Goal: Information Seeking & Learning: Learn about a topic

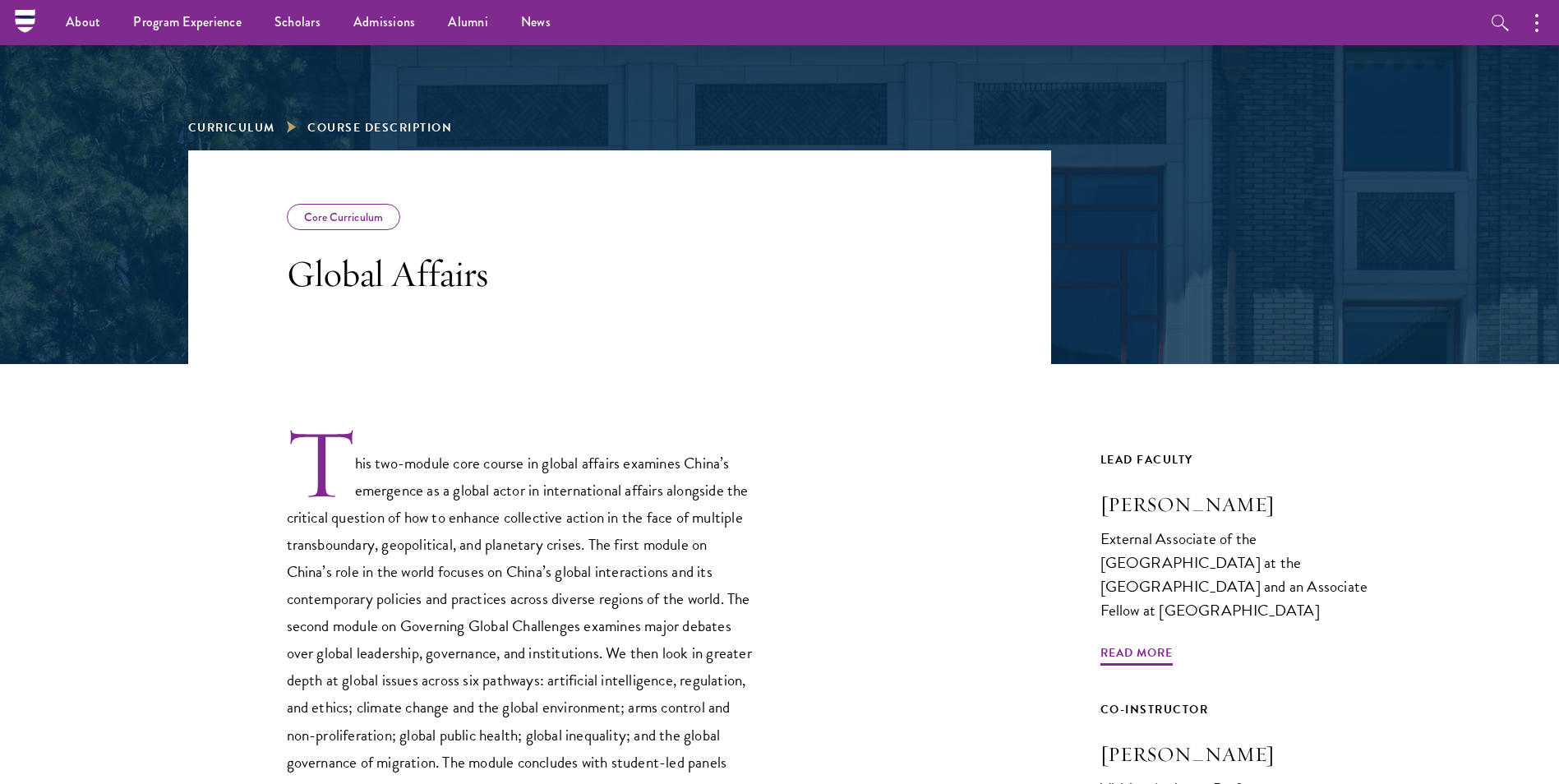
scroll to position [82, 0]
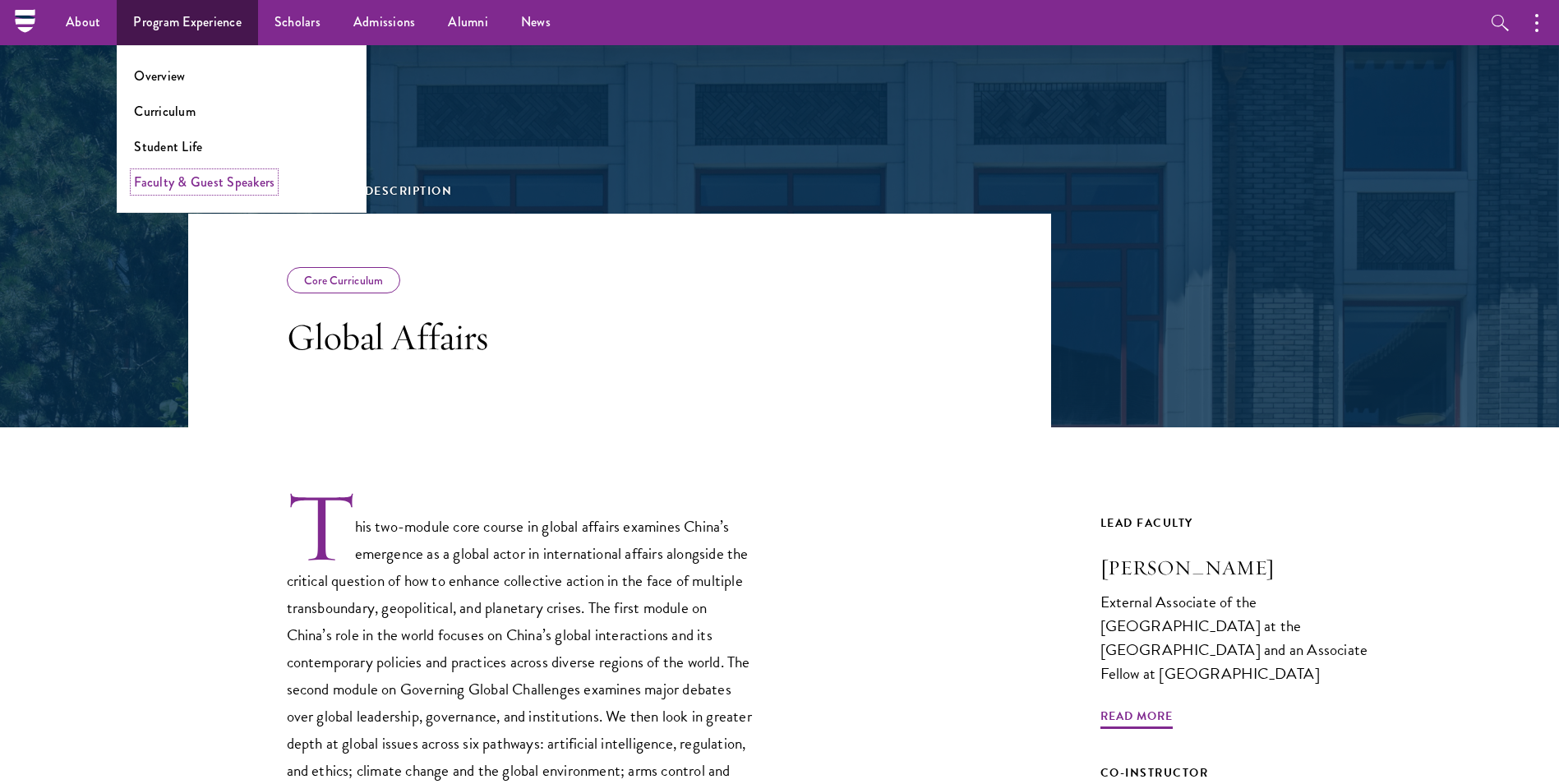
click at [202, 184] on link "Faculty & Guest Speakers" at bounding box center [204, 181] width 141 height 18
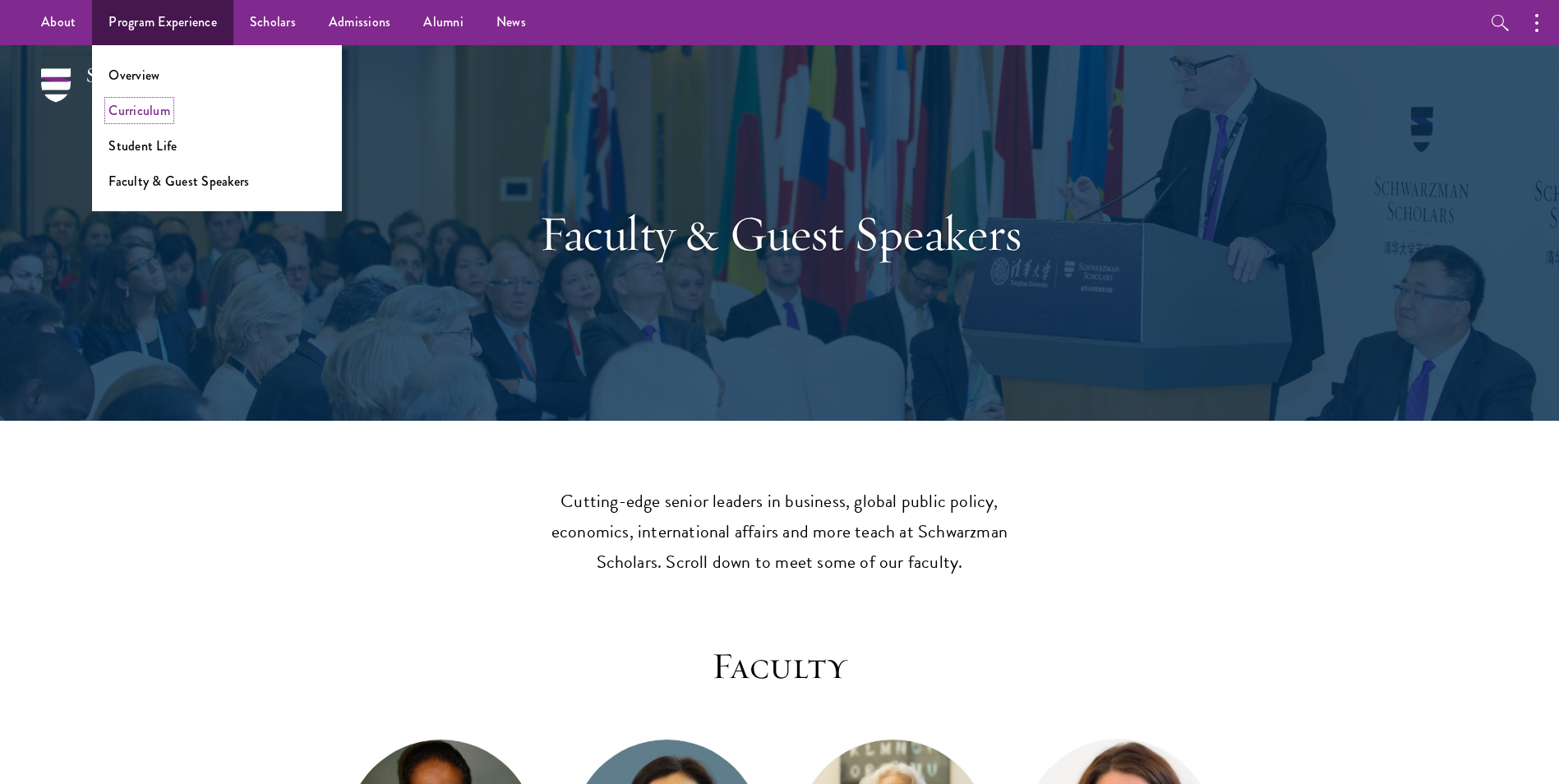
click at [129, 117] on link "Curriculum" at bounding box center [139, 110] width 62 height 18
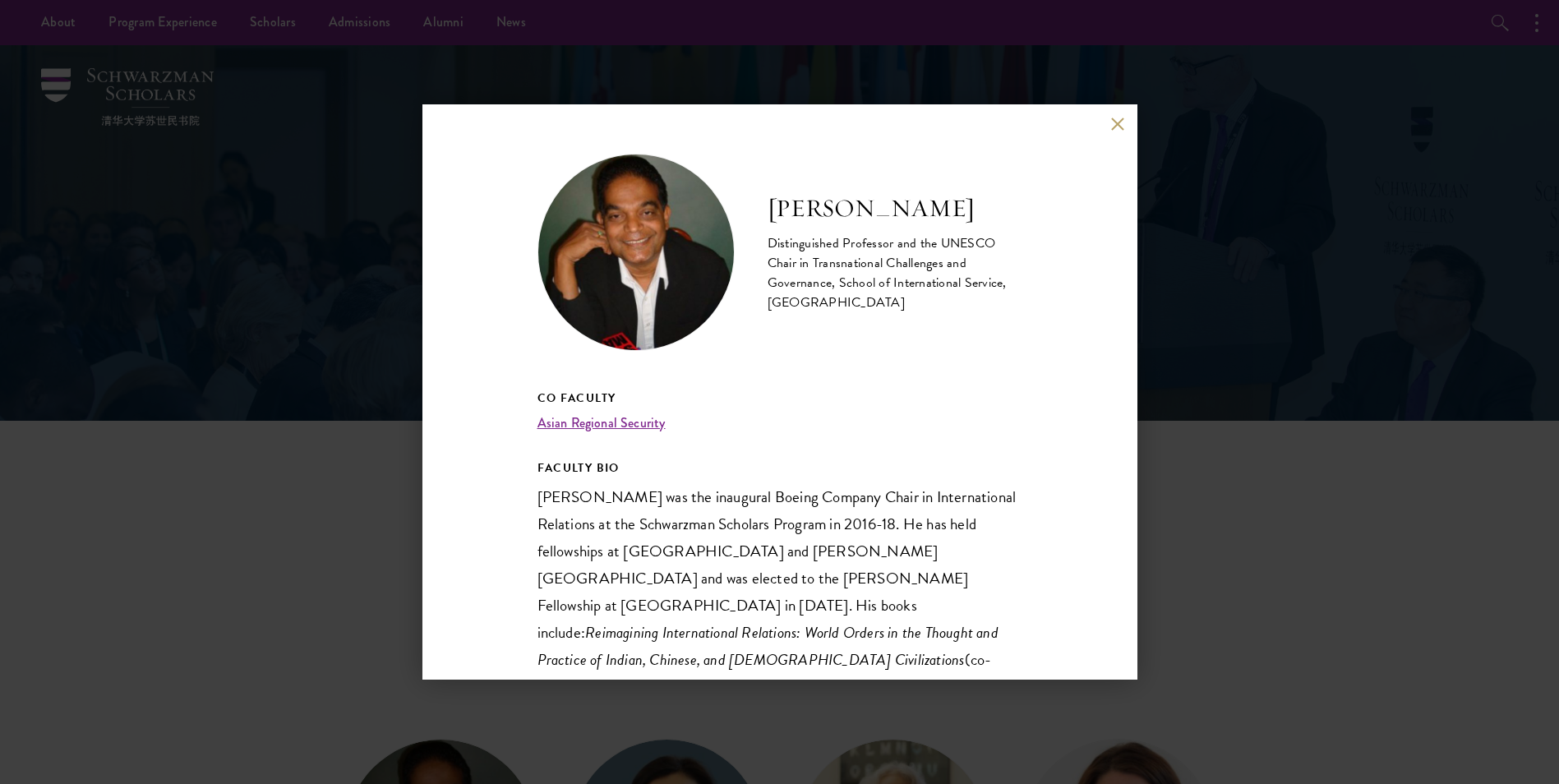
drag, startPoint x: 850, startPoint y: 313, endPoint x: 846, endPoint y: 288, distance: 25.3
drag, startPoint x: 846, startPoint y: 288, endPoint x: 792, endPoint y: 196, distance: 106.7
click at [792, 196] on h2 "Amitav Acharya" at bounding box center [895, 208] width 255 height 33
click at [1110, 121] on div "Amitav Acharya Distinguished Professor and the UNESCO Chair in Transnational Ch…" at bounding box center [779, 392] width 715 height 575
drag, startPoint x: 1116, startPoint y: 121, endPoint x: 988, endPoint y: 132, distance: 128.5
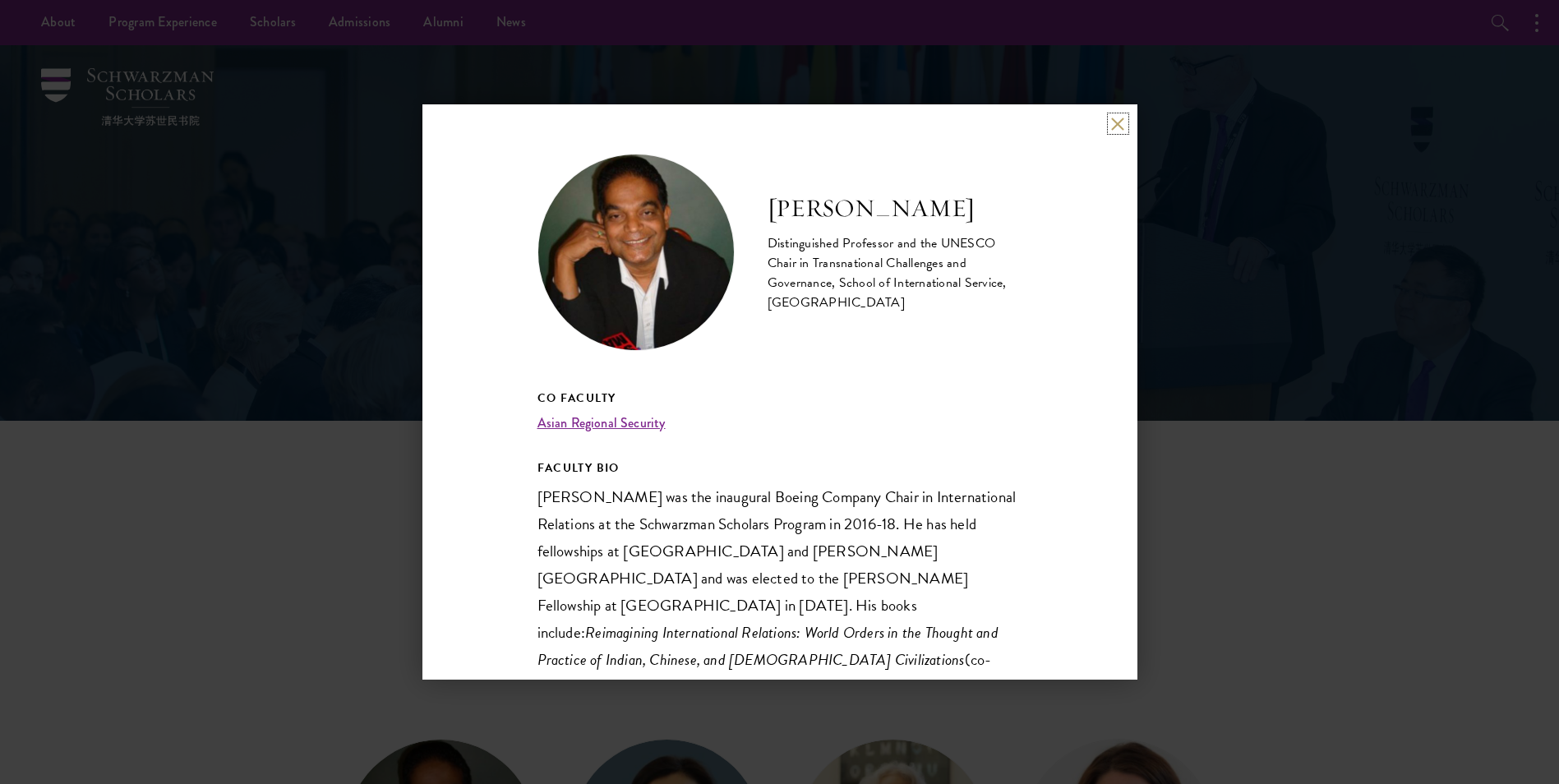
click at [988, 132] on div "Amitav Acharya Distinguished Professor and the UNESCO Chair in Transnational Ch…" at bounding box center [779, 392] width 715 height 575
click at [1098, 123] on div "Amitav Acharya Distinguished Professor and the UNESCO Chair in Transnational Ch…" at bounding box center [779, 392] width 715 height 575
click at [1111, 126] on button at bounding box center [1118, 124] width 14 height 14
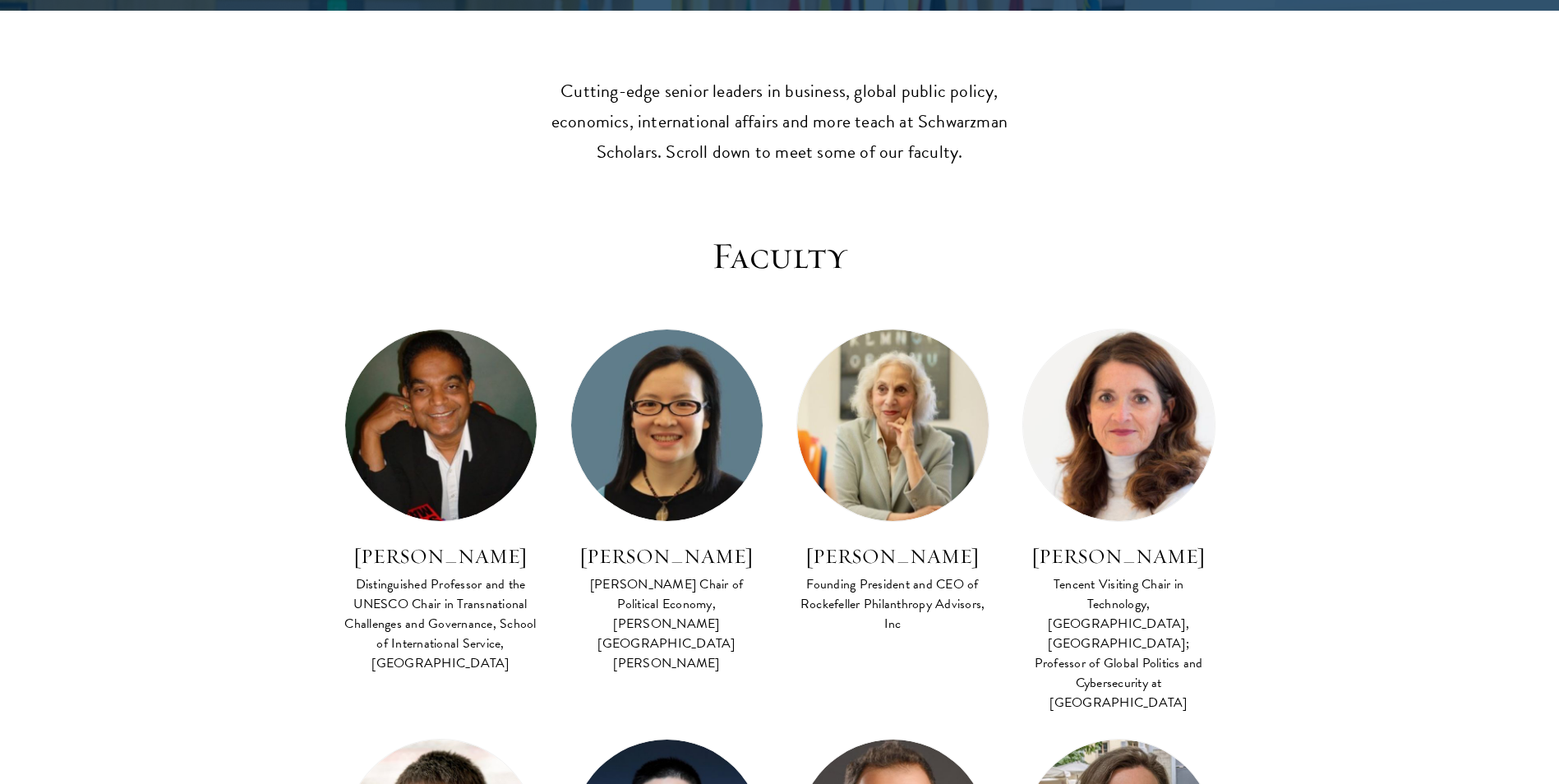
scroll to position [410, 0]
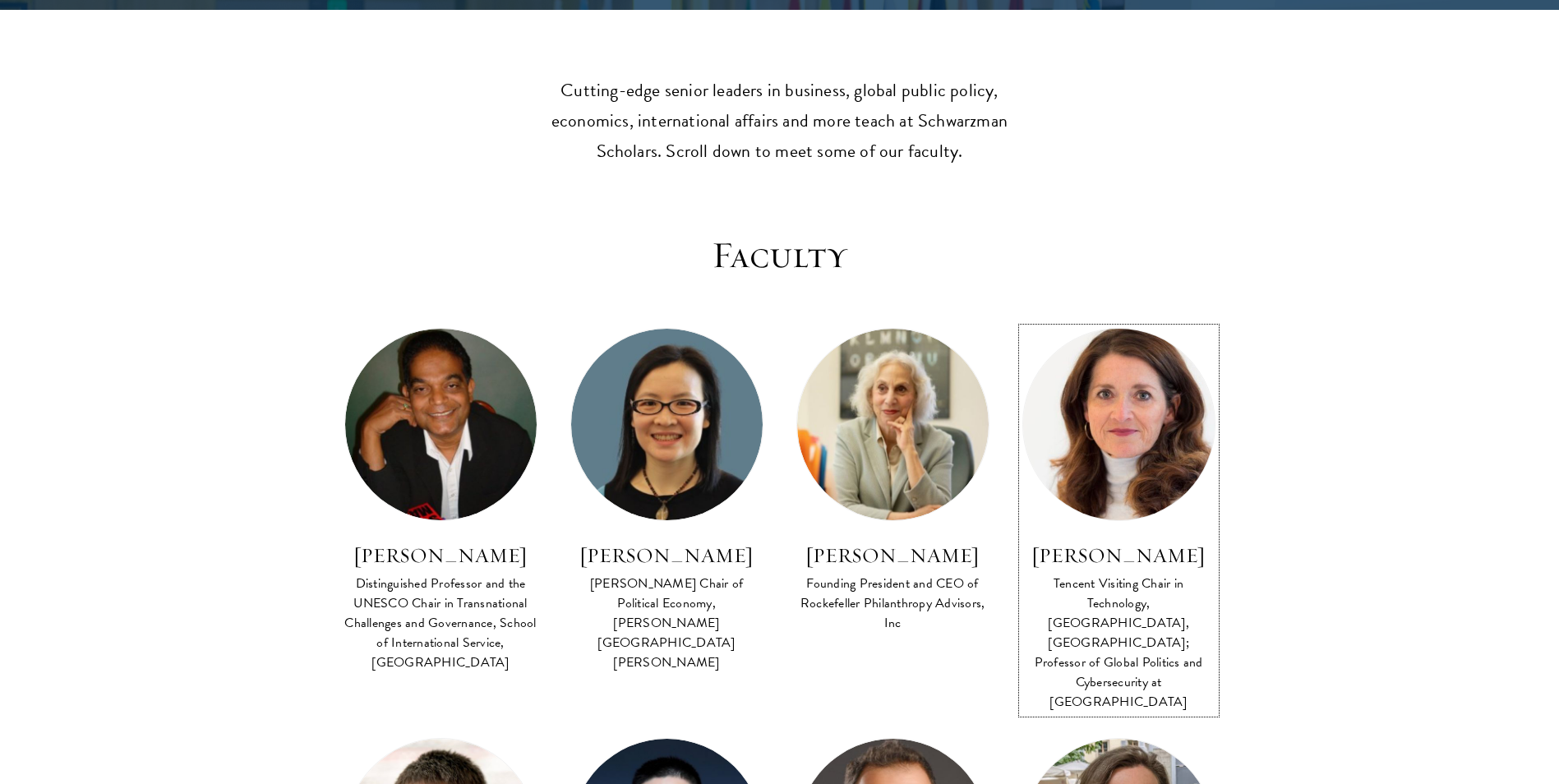
click at [1155, 565] on h3 "Madeline Carr" at bounding box center [1119, 555] width 193 height 28
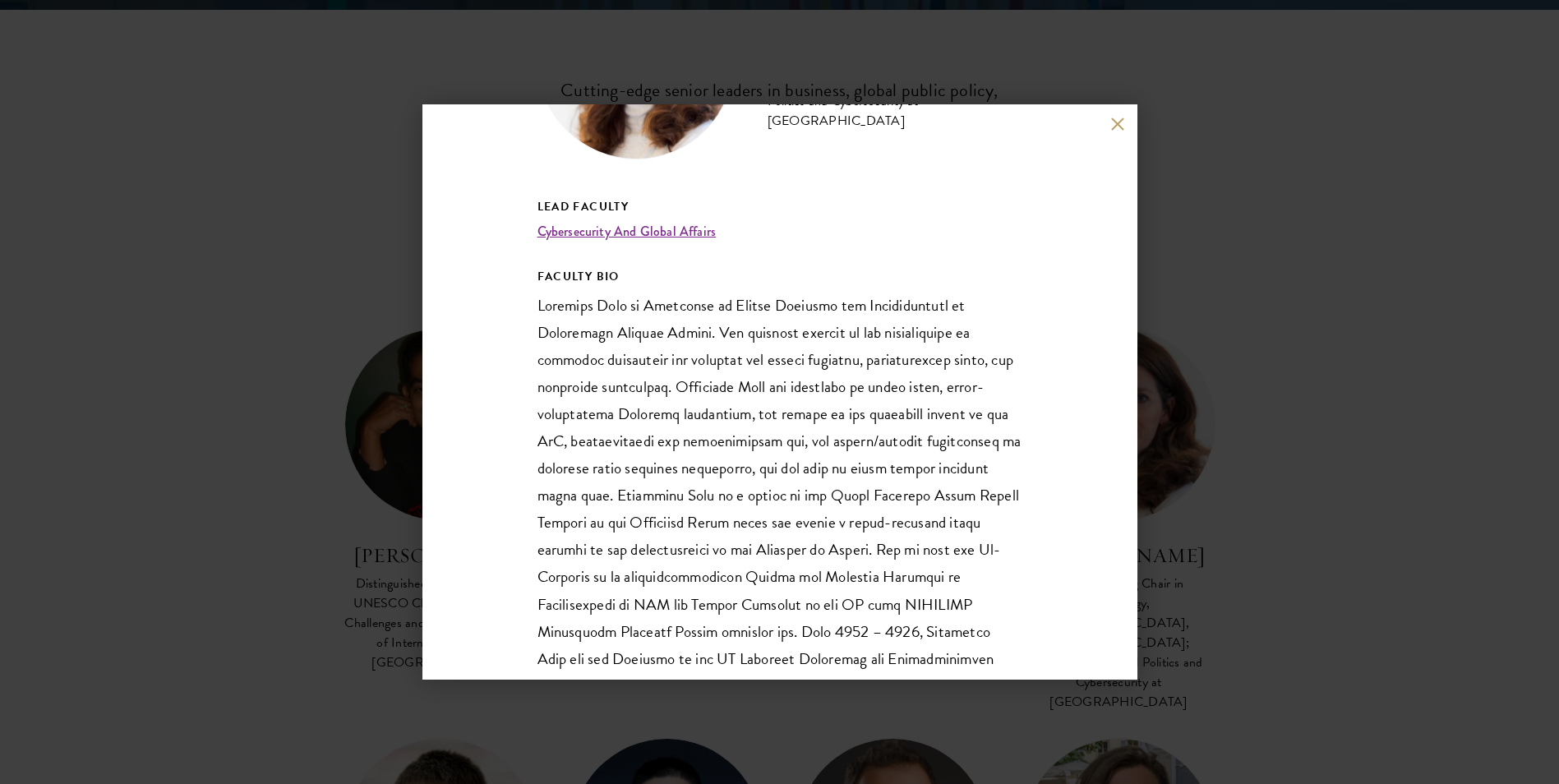
scroll to position [246, 0]
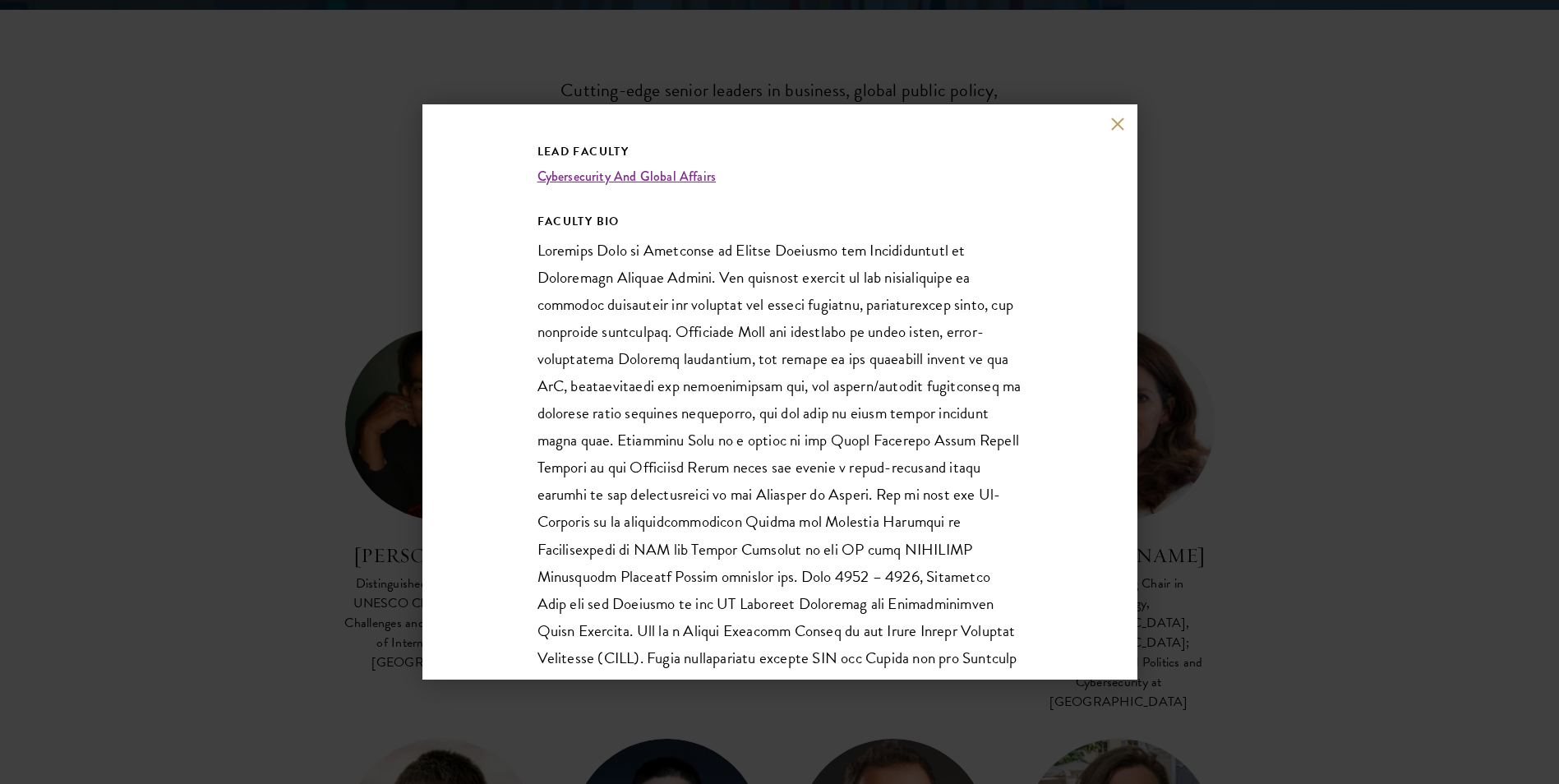
click at [1313, 382] on div "Madeline Carr Tencent Visiting Chair in Technology, Schwarzman College, Tsinghu…" at bounding box center [779, 392] width 1559 height 784
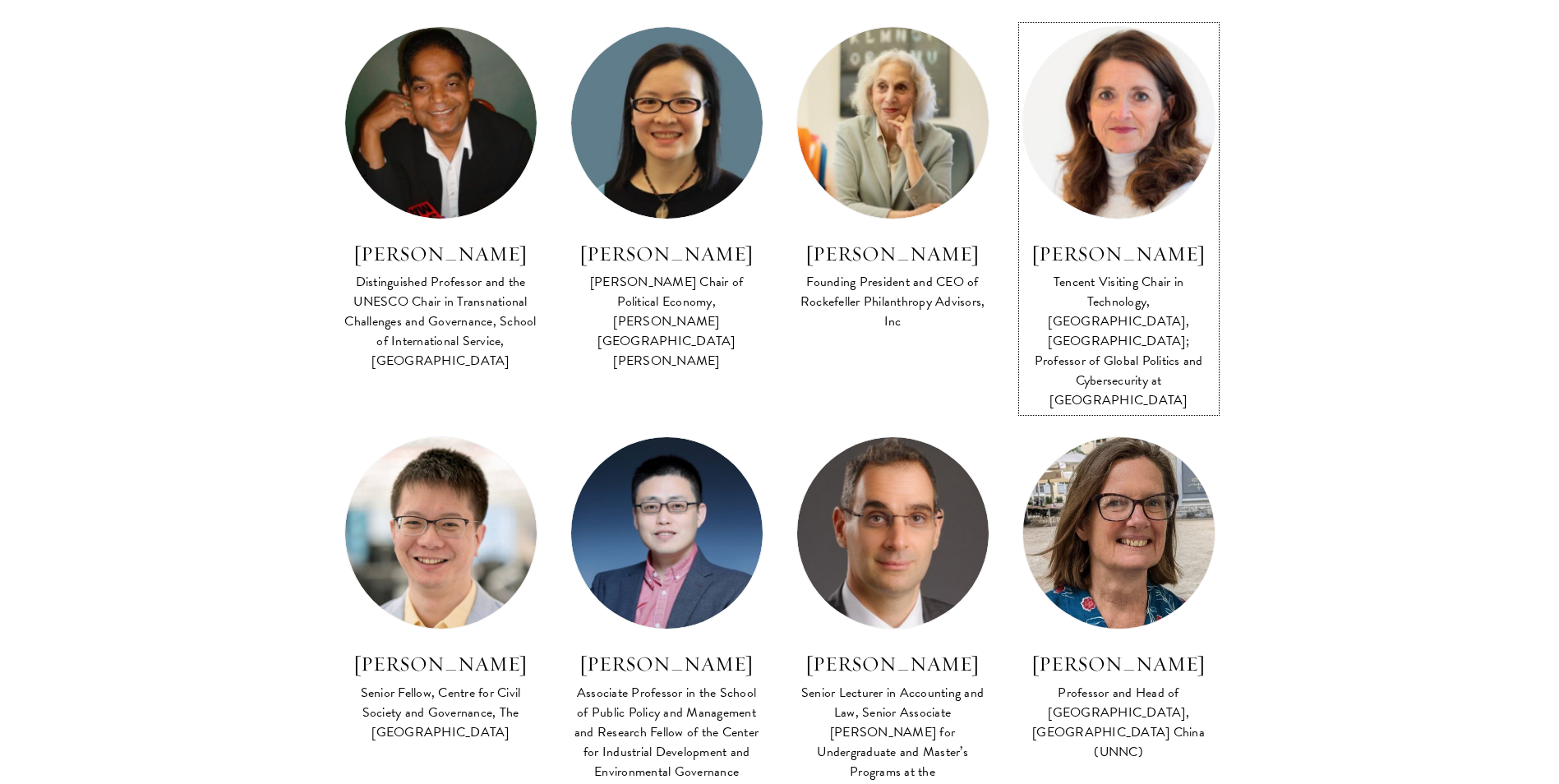
scroll to position [739, 0]
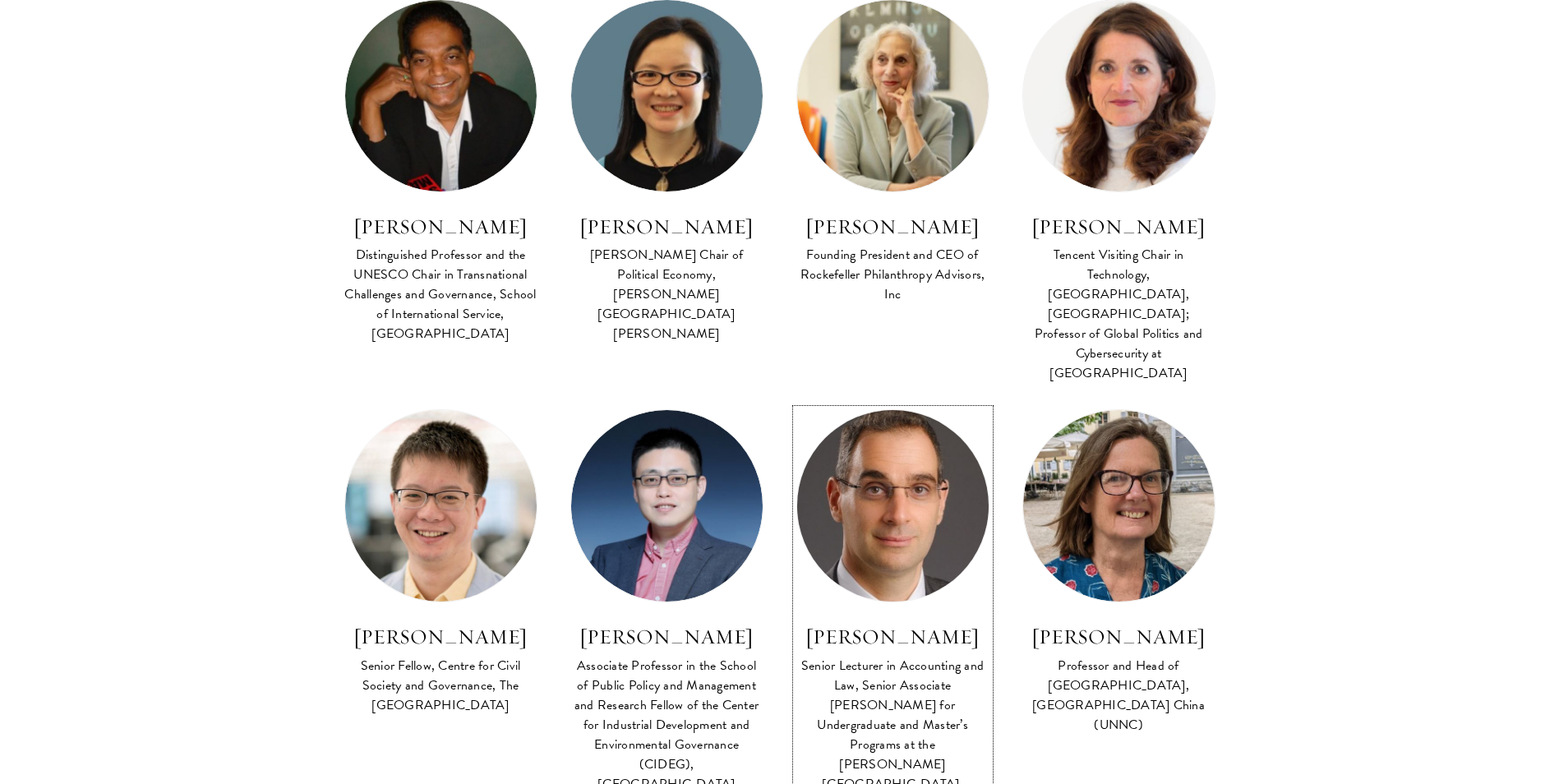
click at [888, 462] on img at bounding box center [892, 505] width 210 height 210
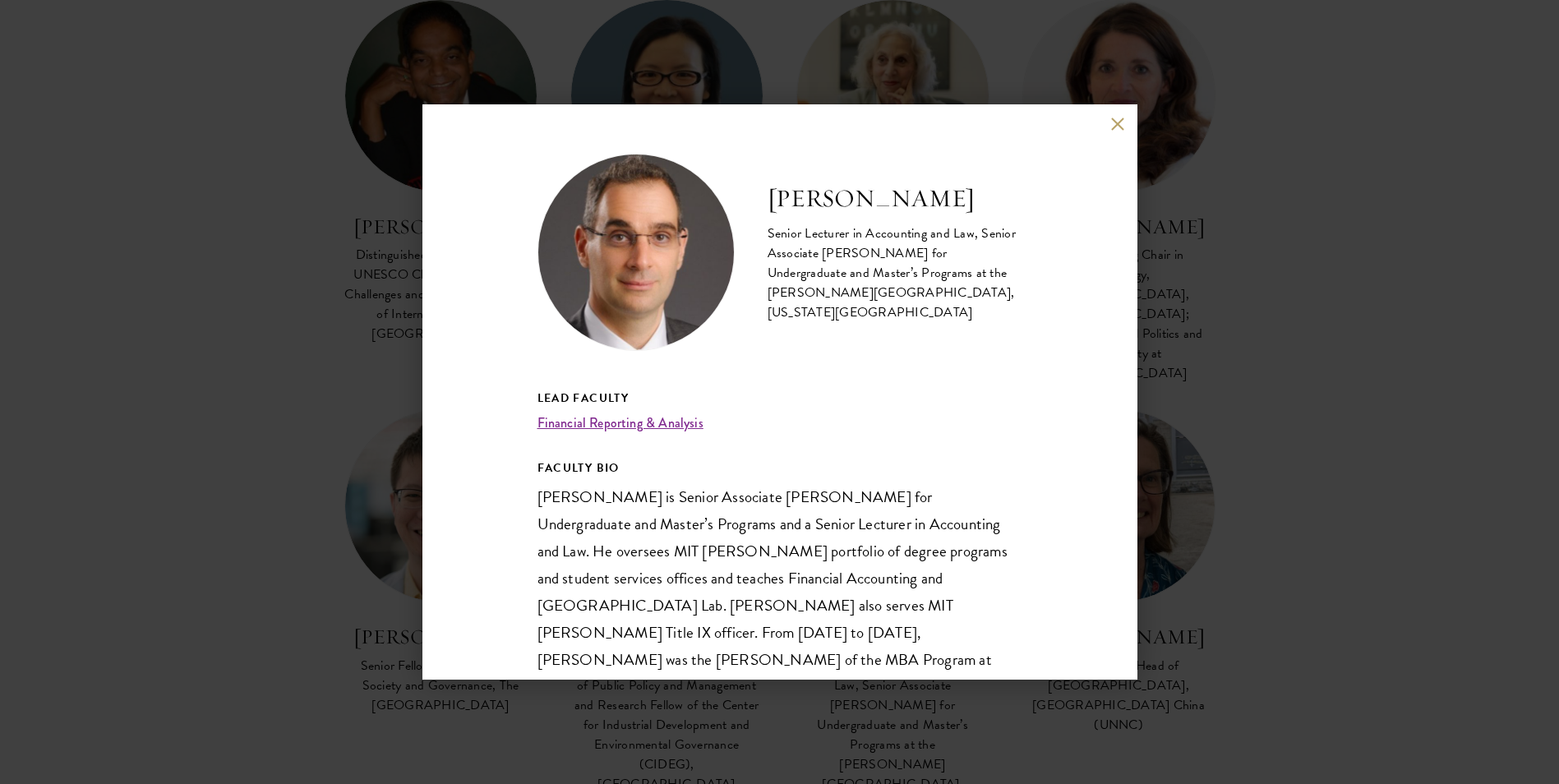
click at [1234, 396] on div "Jake Cohen Senior Lecturer in Accounting and Law, Senior Associate Dean for Und…" at bounding box center [779, 392] width 1559 height 784
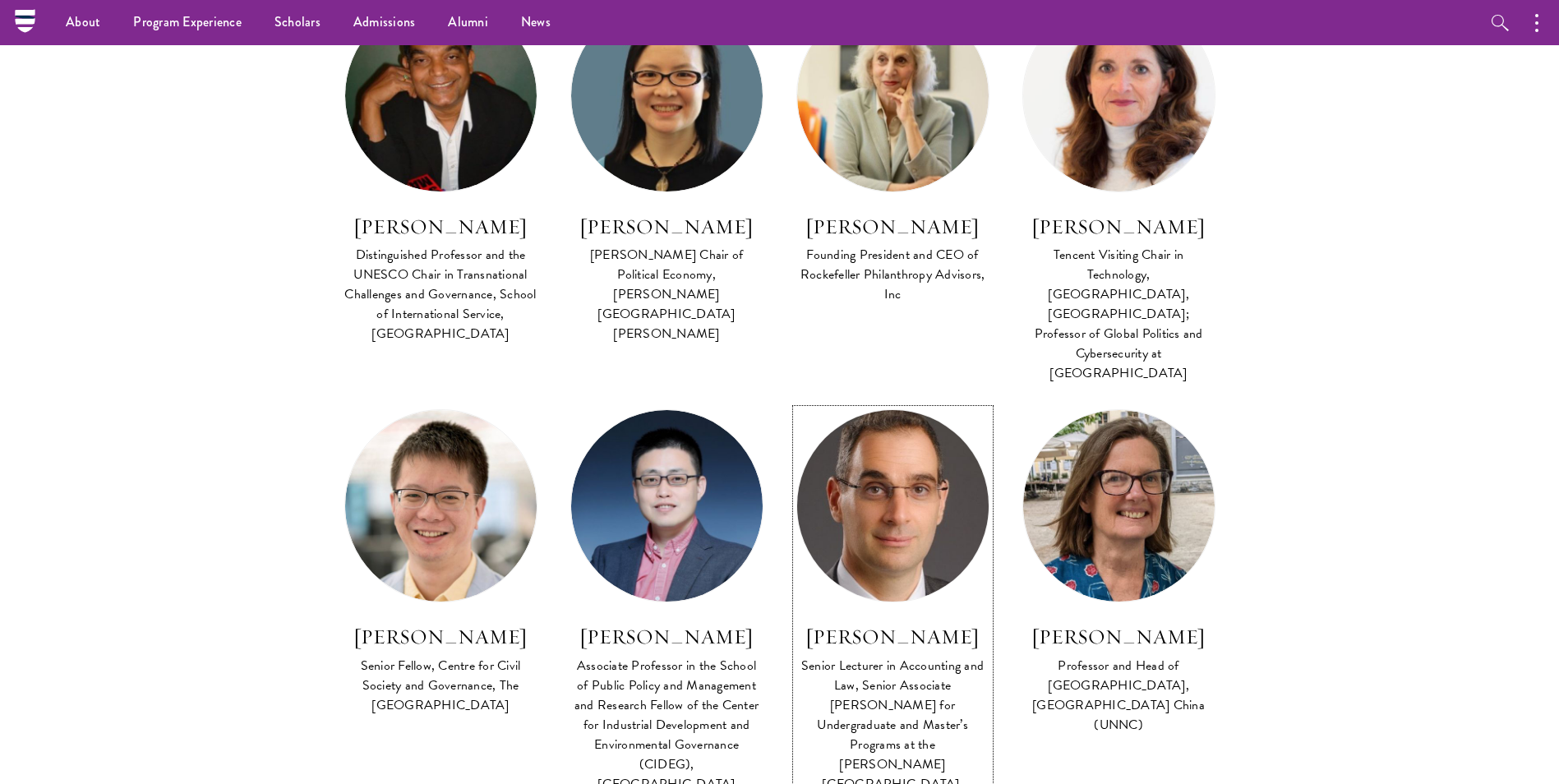
scroll to position [738, 0]
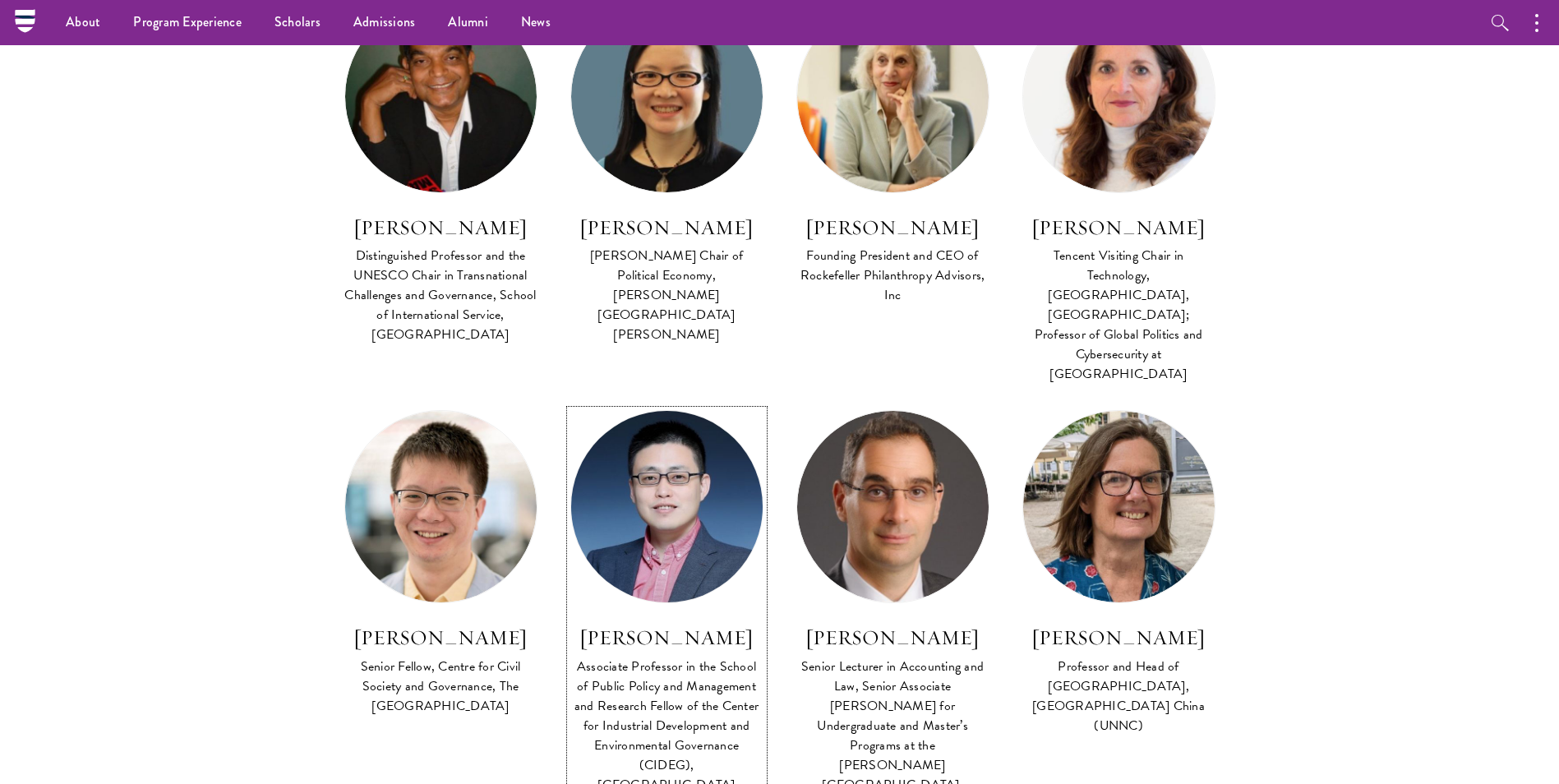
click at [674, 500] on img at bounding box center [666, 506] width 210 height 210
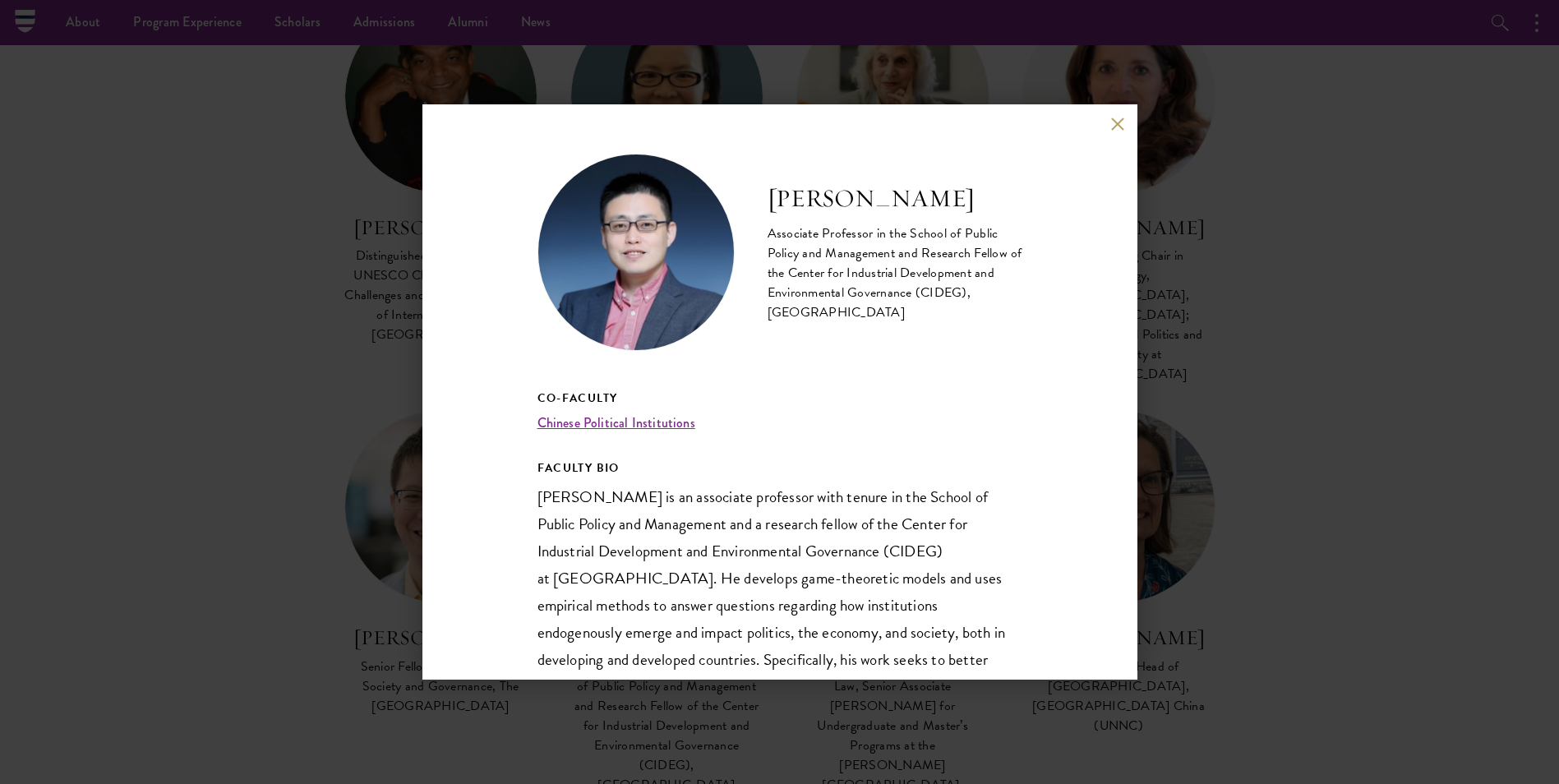
click at [1198, 369] on div "Chen Jidong Associate Professor in the School of Public Policy and Management a…" at bounding box center [779, 392] width 1559 height 784
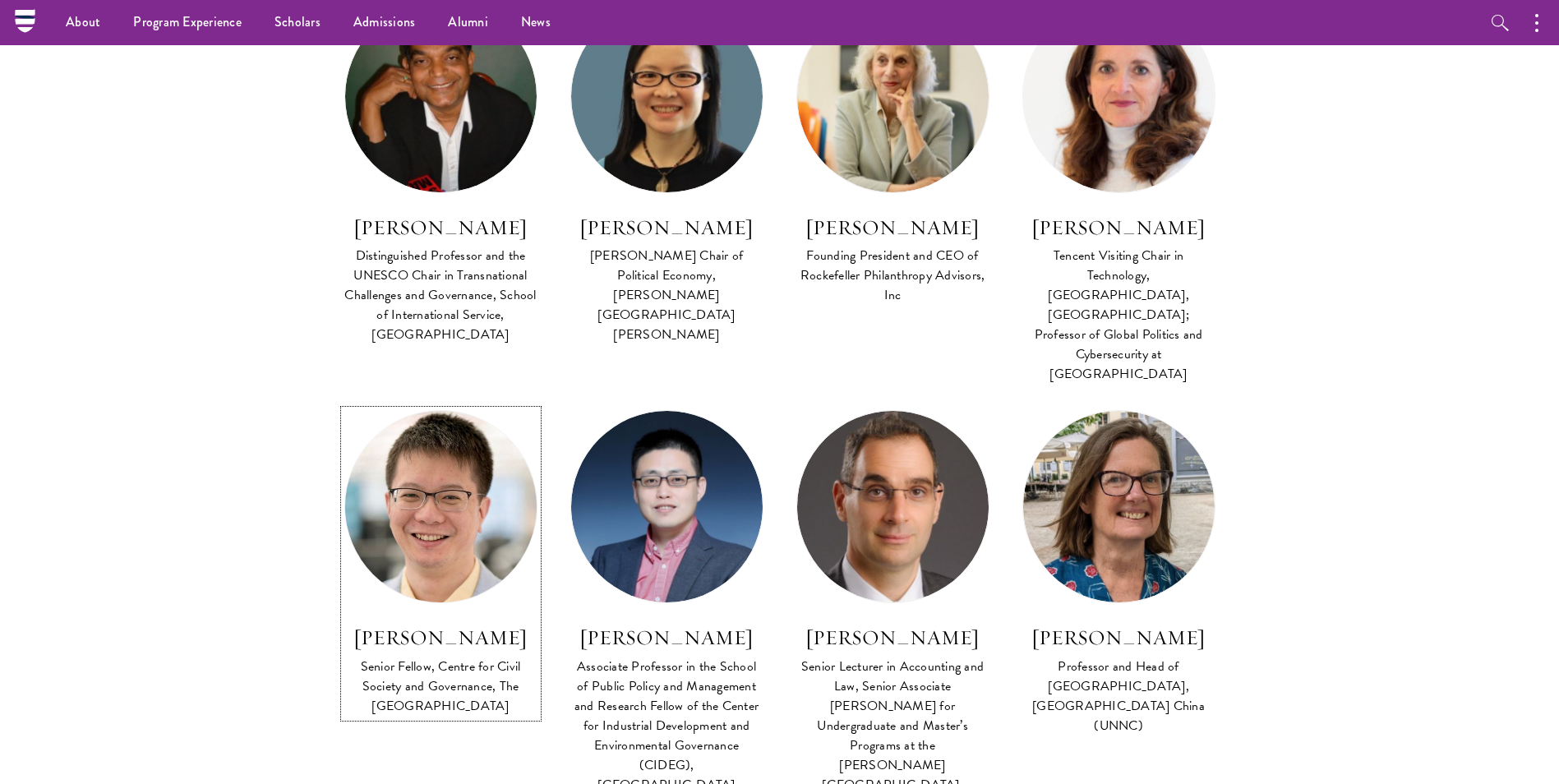
click at [427, 480] on img at bounding box center [440, 506] width 210 height 210
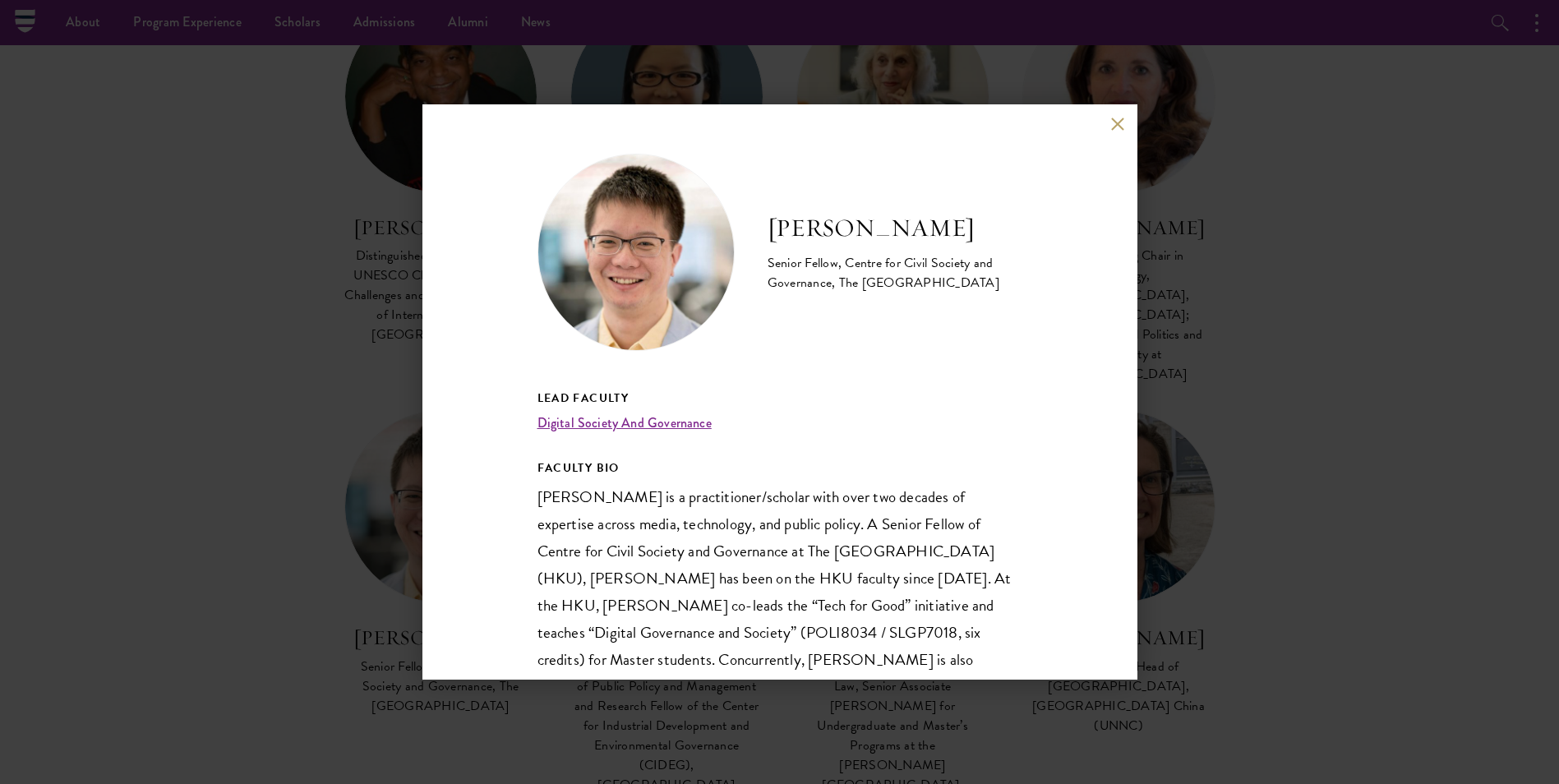
click at [1312, 413] on div "George Chen Senior Fellow, Centre for Civil Society and Governance, The Univers…" at bounding box center [779, 392] width 1559 height 784
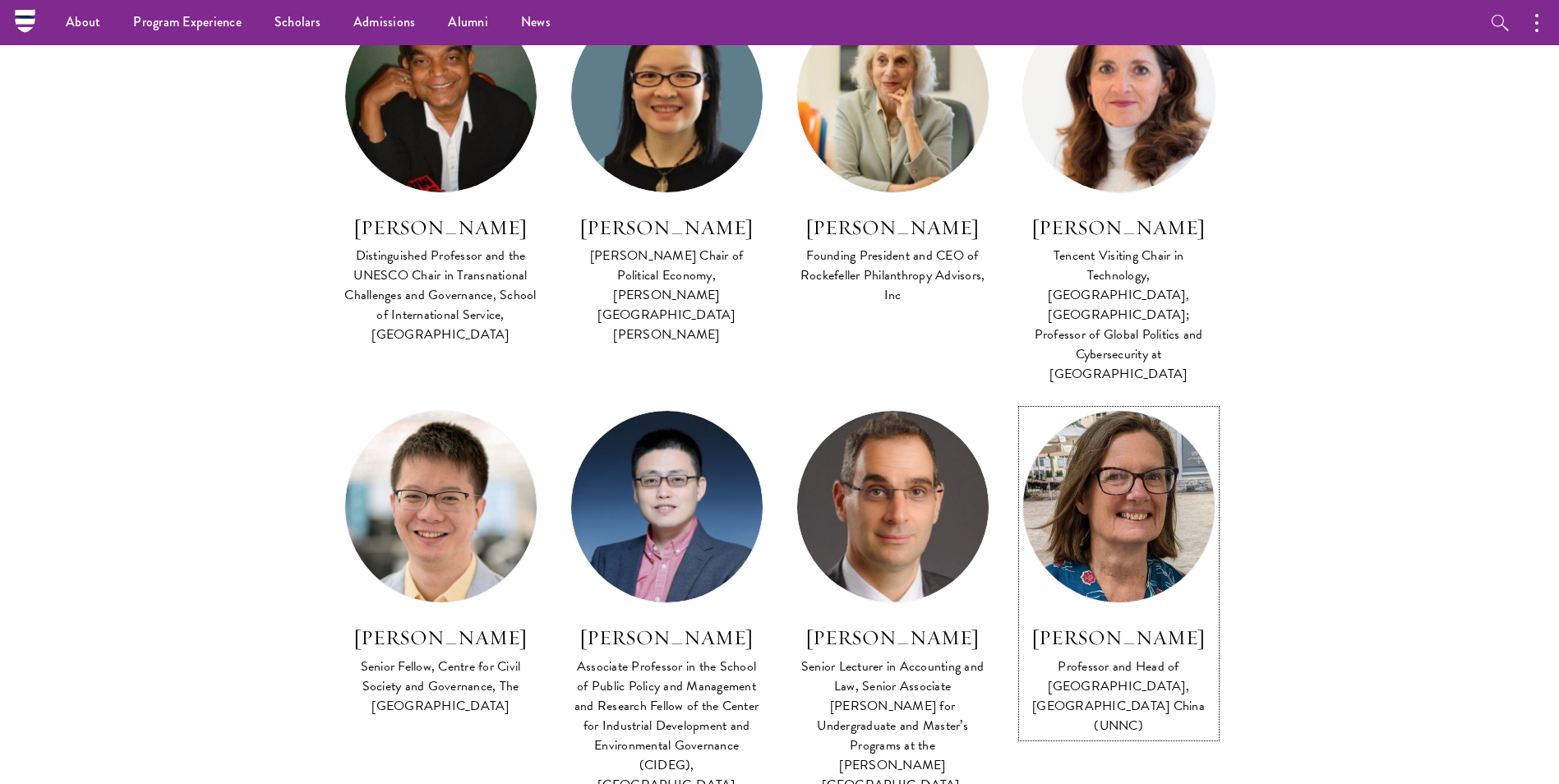
click at [1147, 435] on img at bounding box center [1118, 506] width 210 height 210
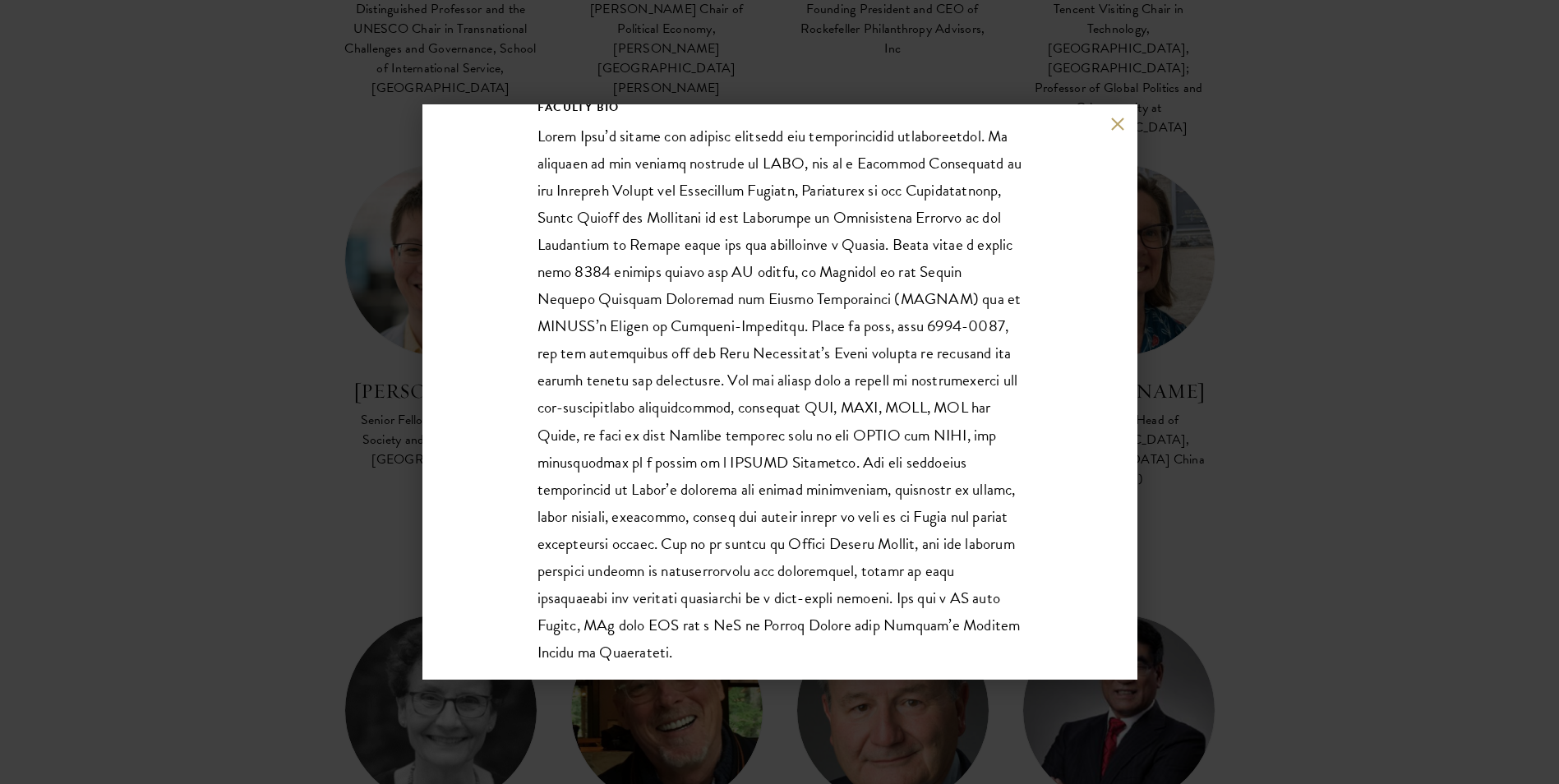
scroll to position [326, 0]
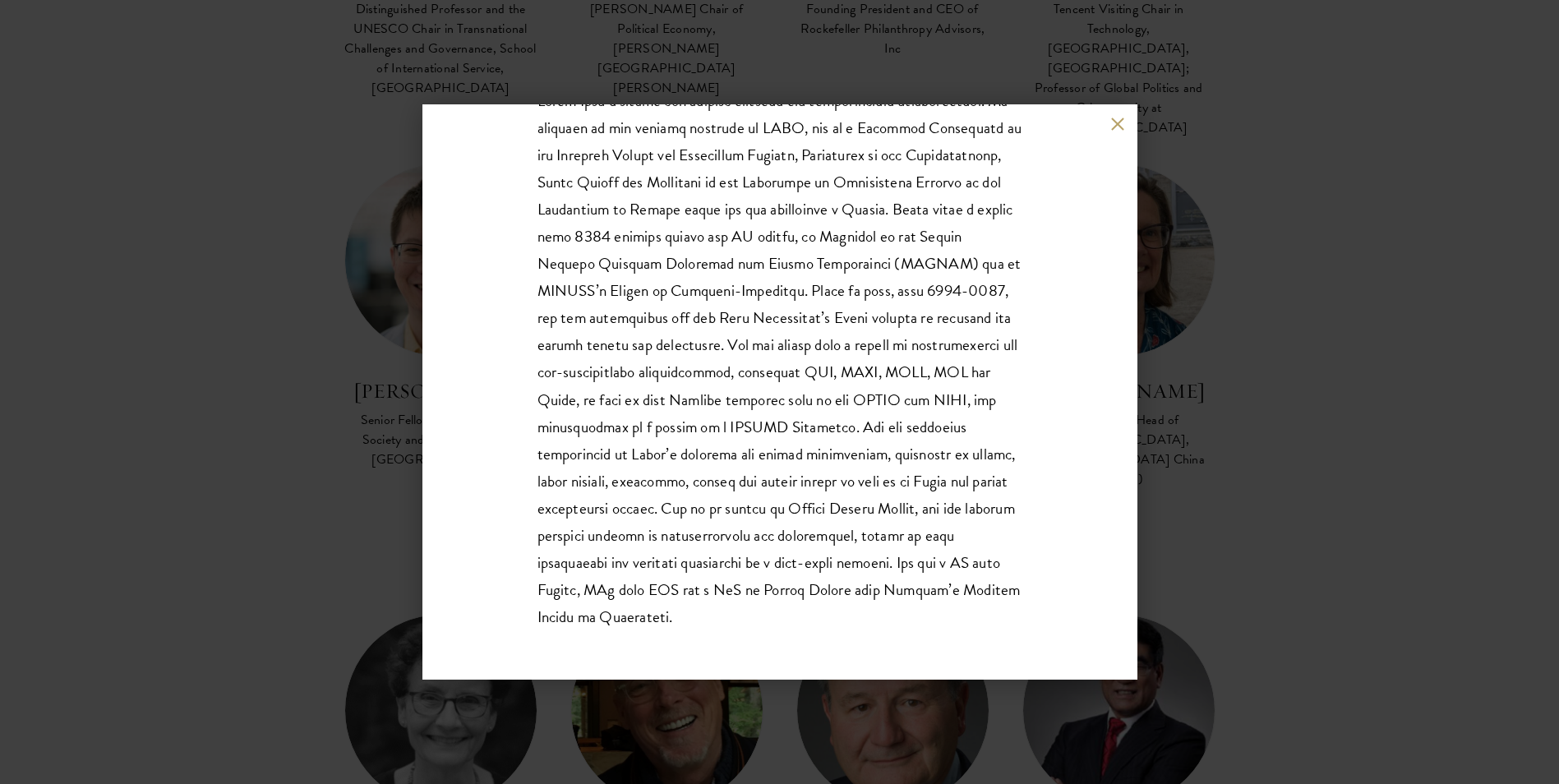
click at [1362, 452] on div "Sarah Cook Professor and Head of School of Economics, University of Nottingham …" at bounding box center [779, 392] width 1559 height 784
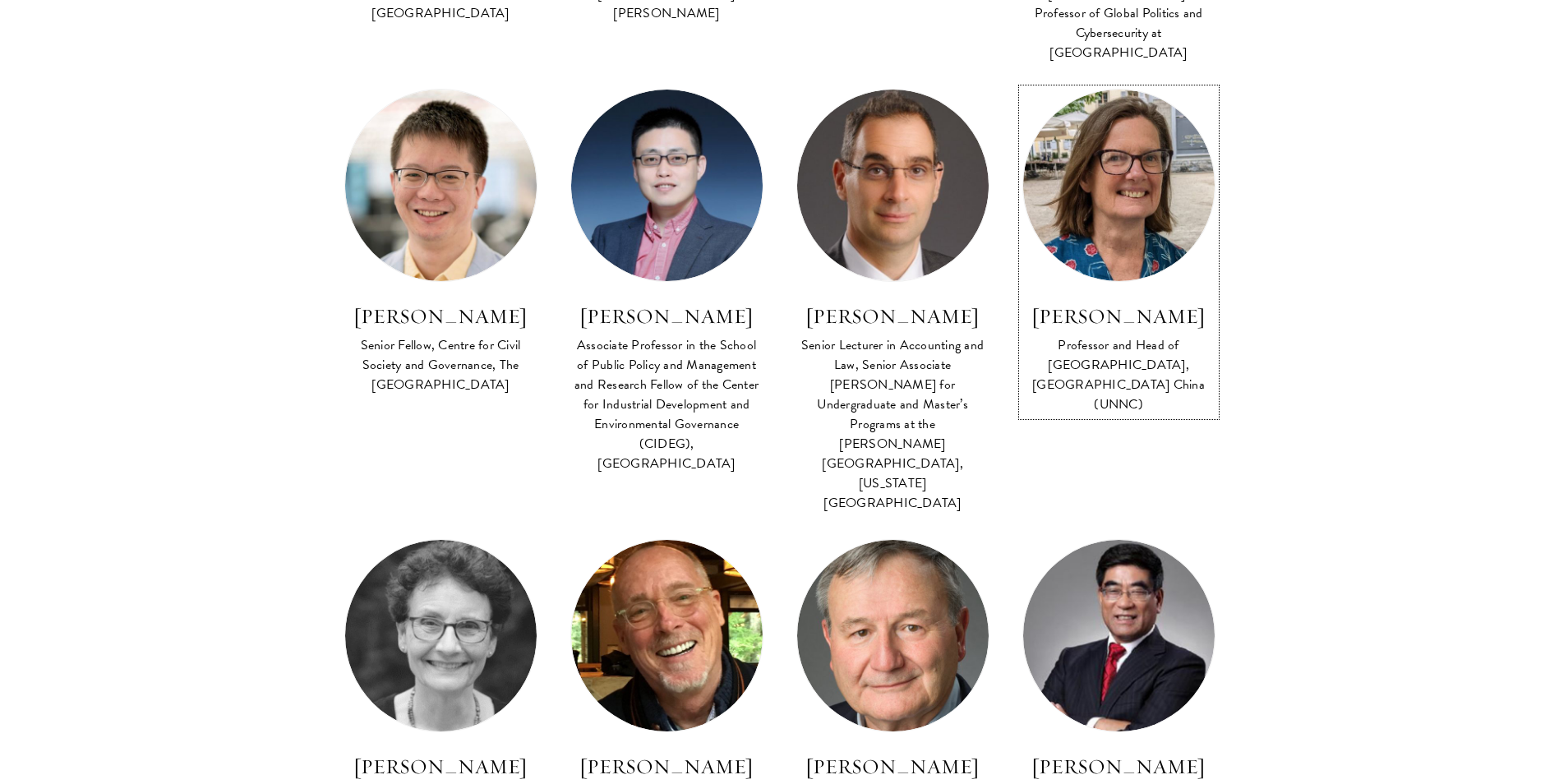
scroll to position [1067, 0]
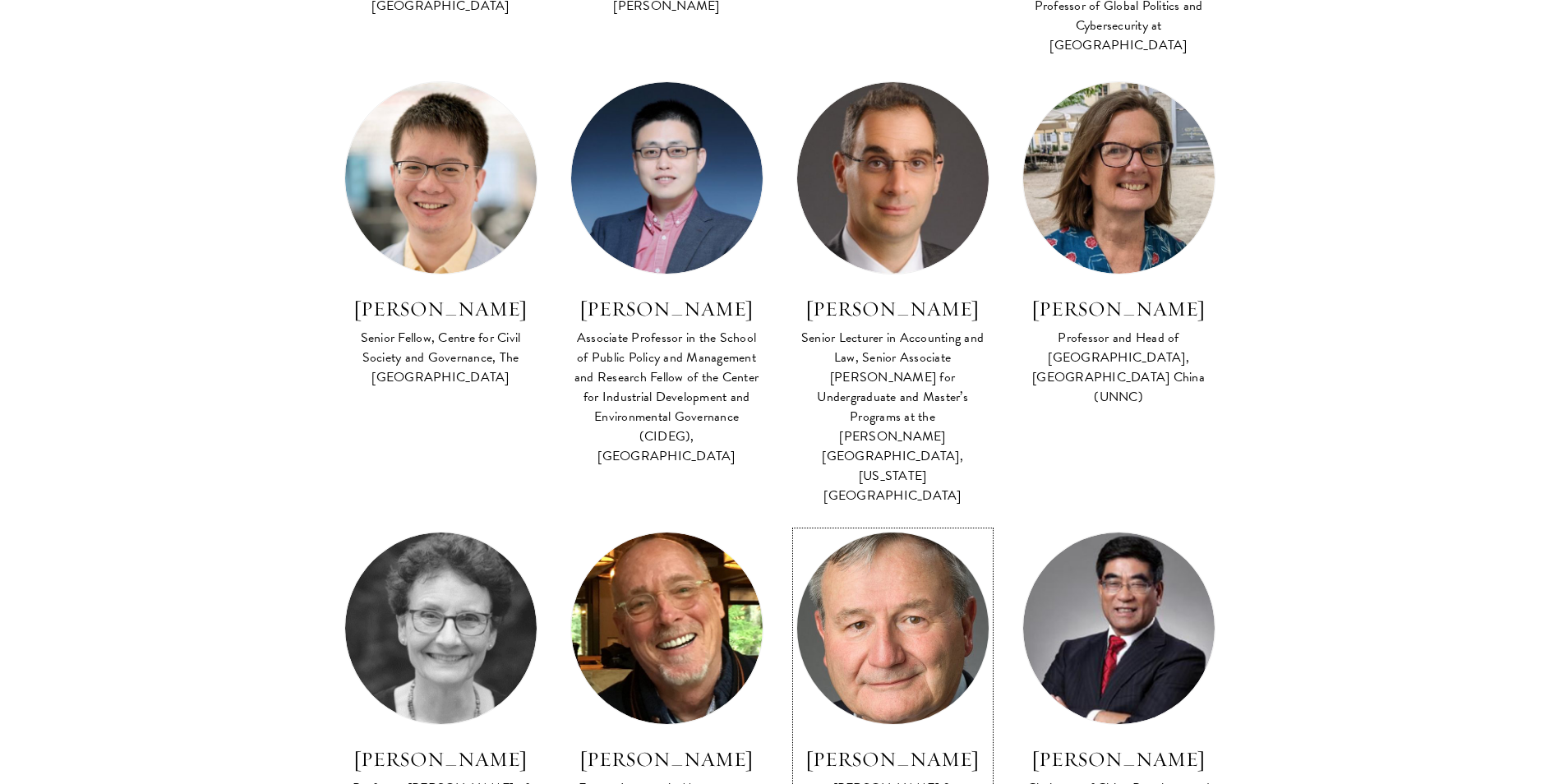
click at [933, 538] on img at bounding box center [892, 628] width 210 height 210
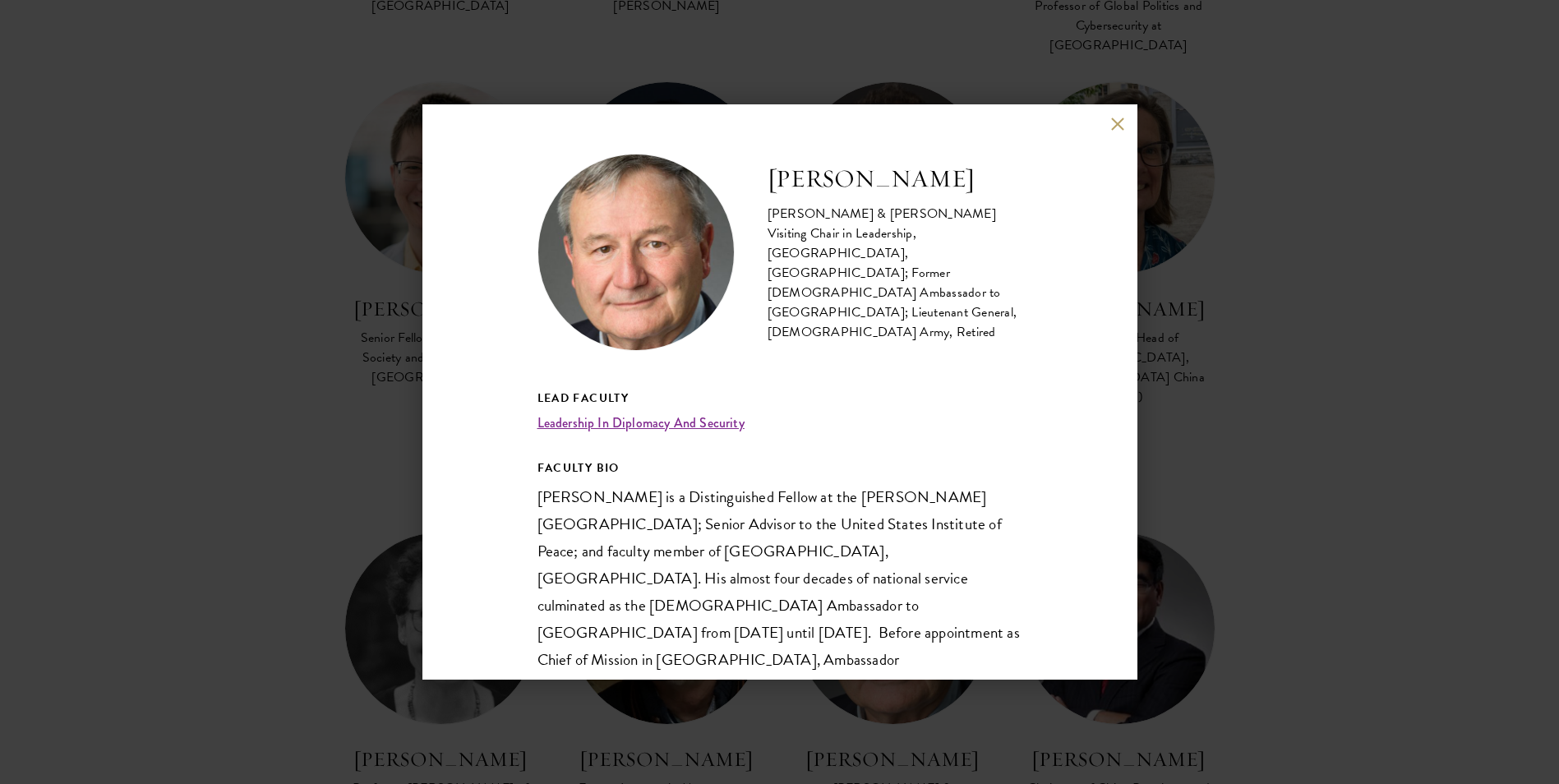
click at [1436, 250] on div "Karl Eikenberry Johnson & Johnson Visiting Chair in Leadership, Schwarzman Coll…" at bounding box center [779, 392] width 1559 height 784
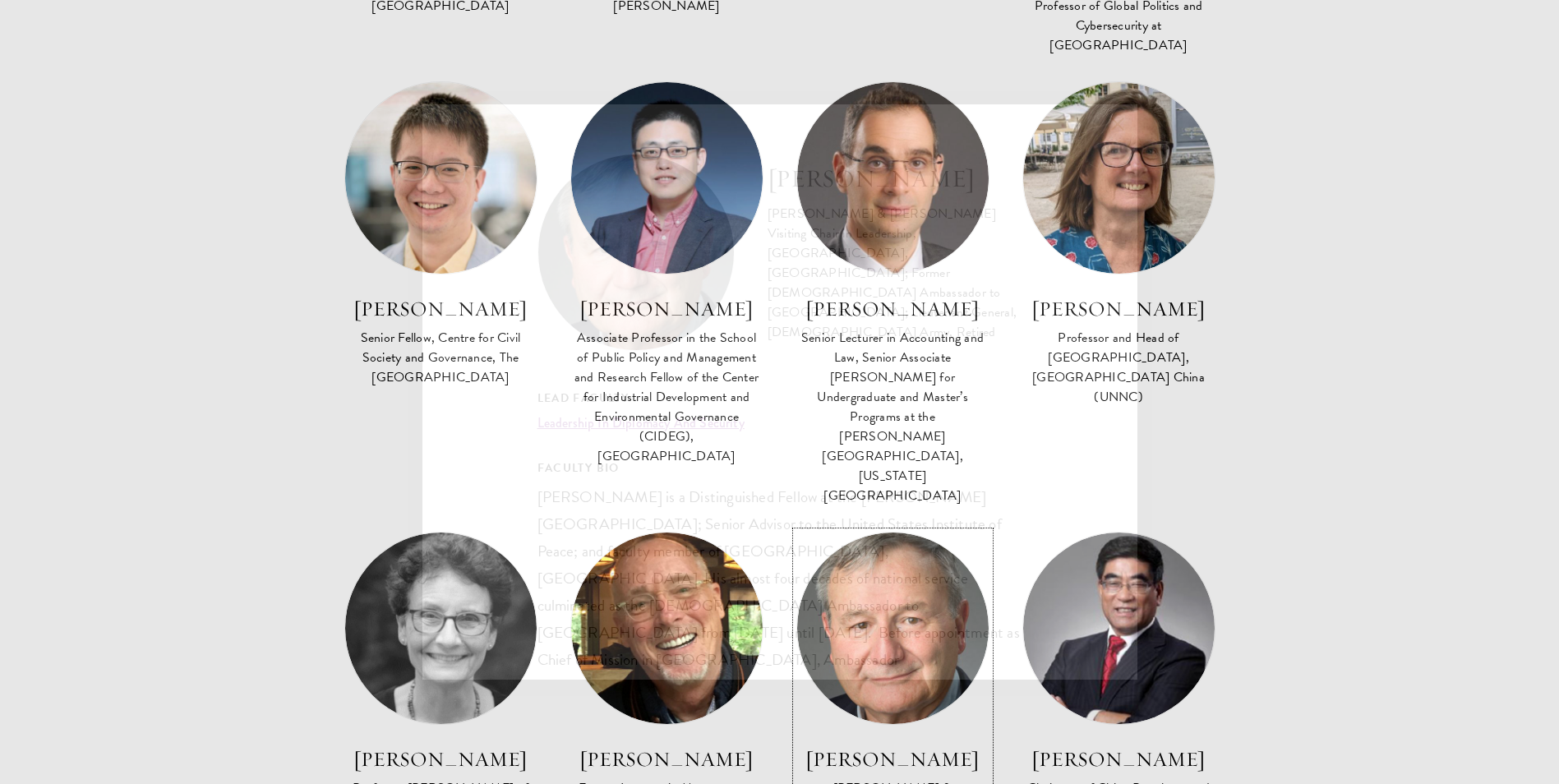
scroll to position [1083, 0]
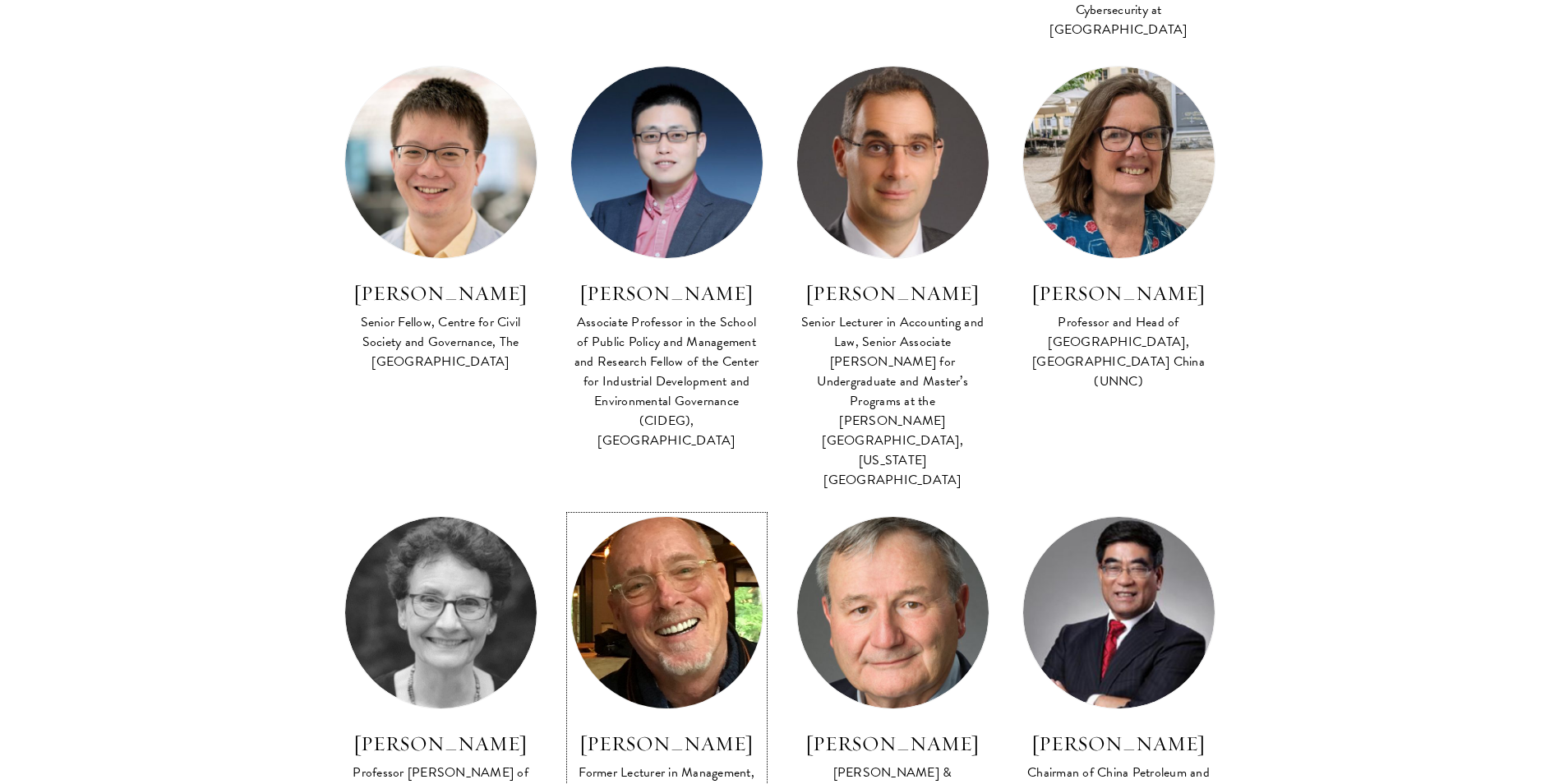
click at [660, 534] on img at bounding box center [666, 613] width 210 height 210
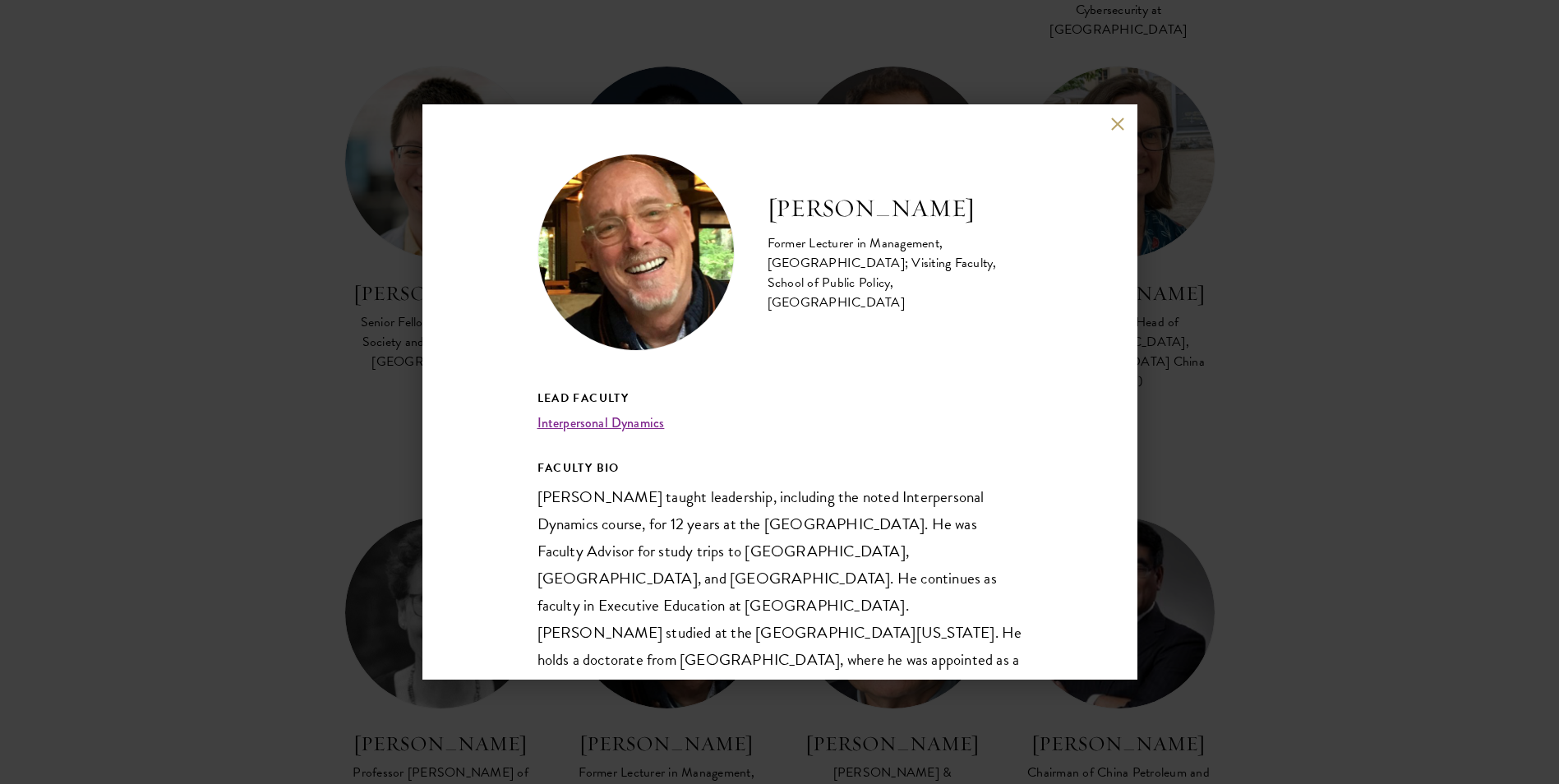
click at [1221, 334] on div "Gary Dexter Former Lecturer in Management, Stanford Graduate School of Business…" at bounding box center [779, 392] width 1559 height 784
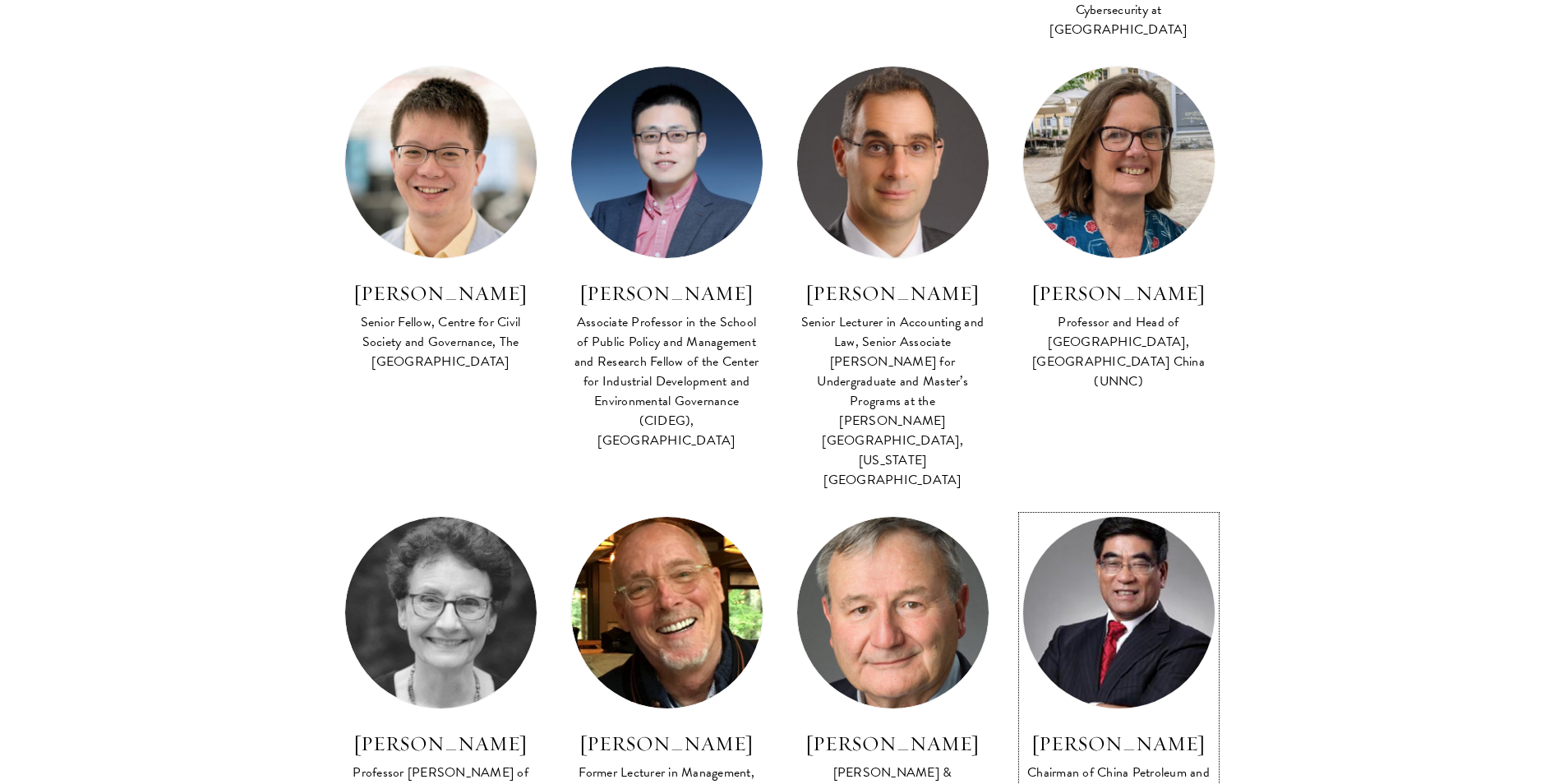
click at [1120, 508] on img at bounding box center [1118, 613] width 210 height 210
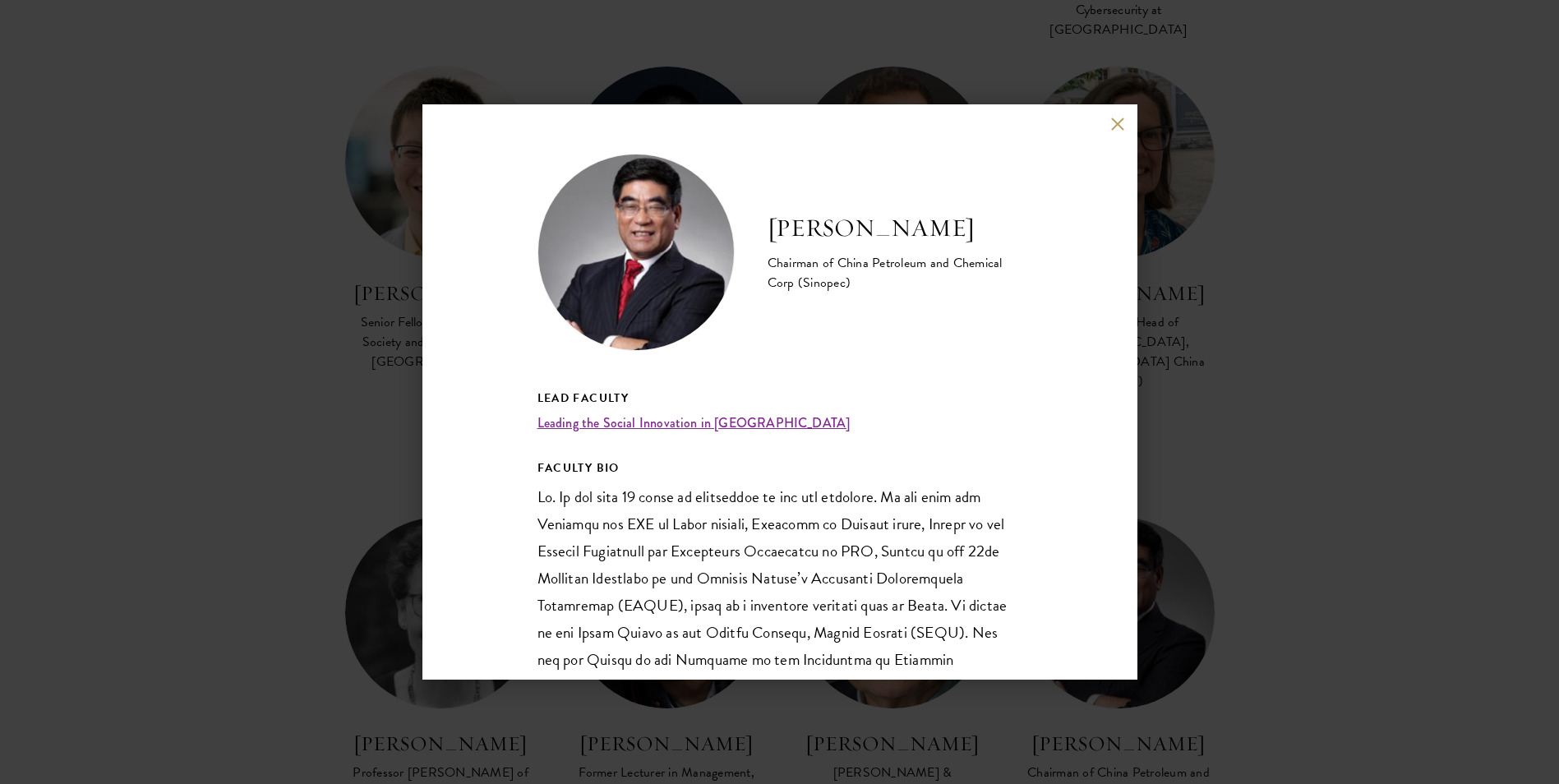
click at [1254, 382] on div "Fu Chengyu Chairman of China Petroleum and Chemical Corp (Sinopec) Lead Faculty…" at bounding box center [779, 392] width 1559 height 784
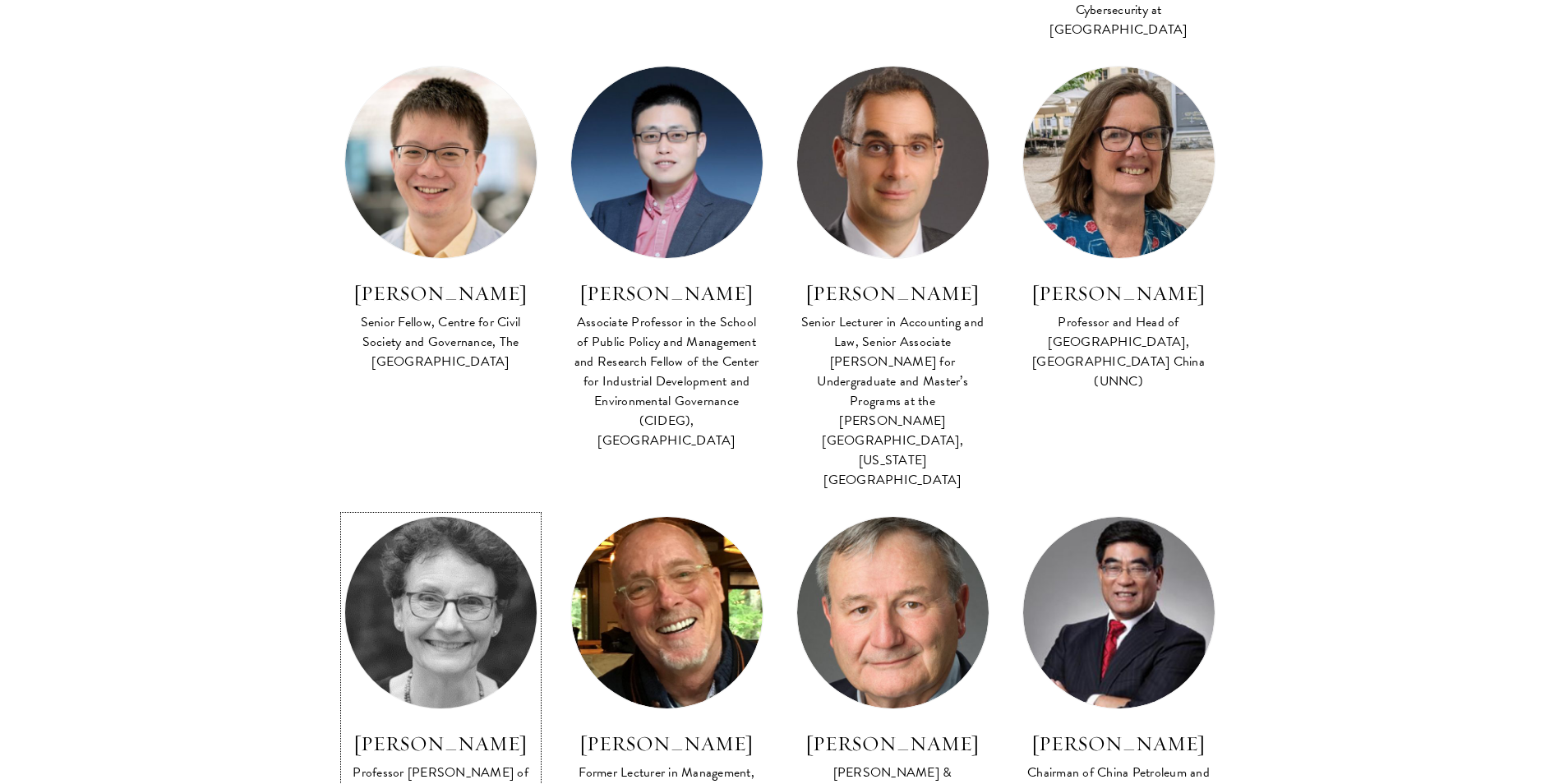
click at [489, 508] on img at bounding box center [440, 613] width 210 height 210
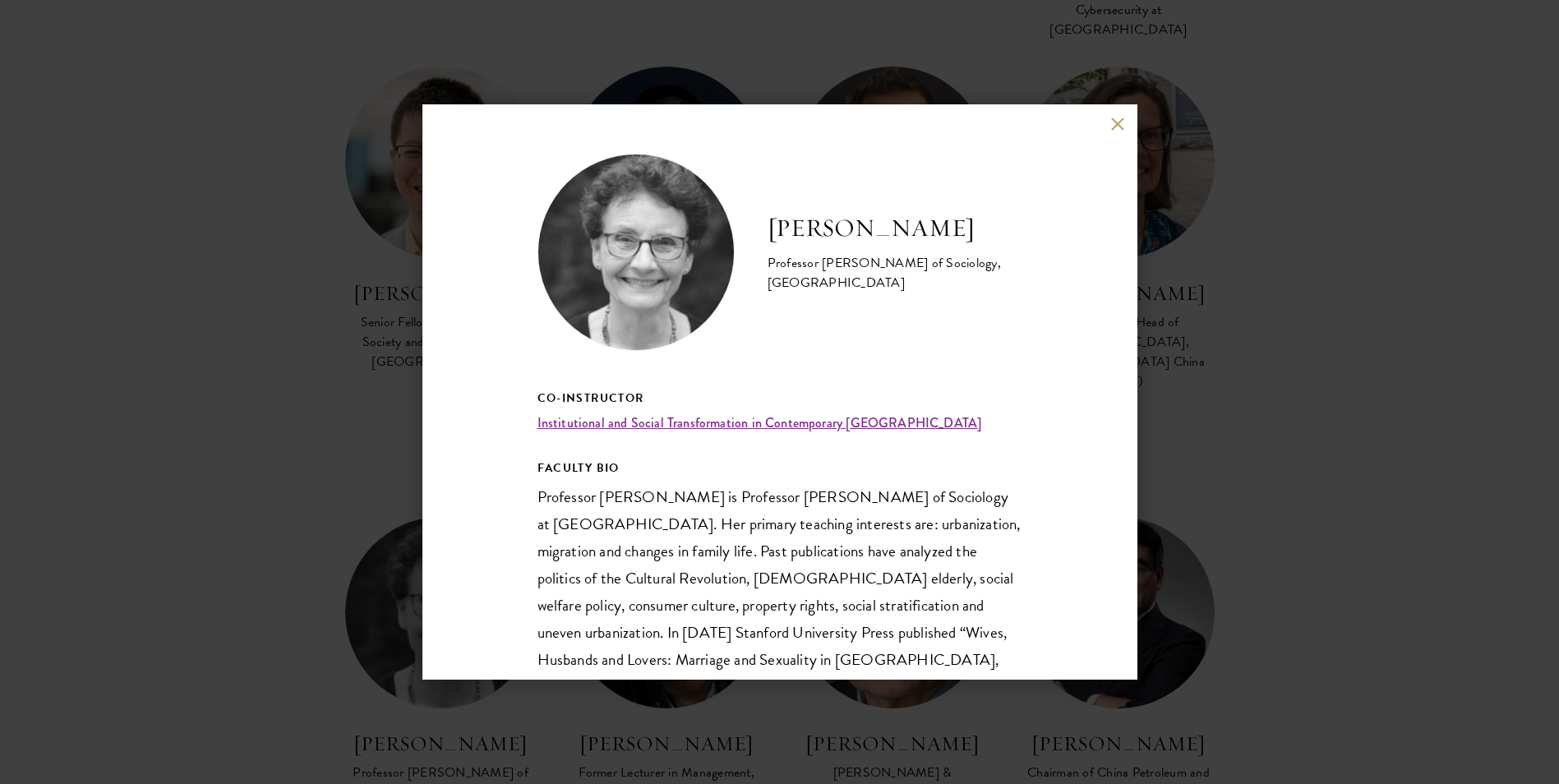
click at [211, 528] on div "Deborah Davis Professor Emerita of Sociology, Yale University Co-Instructor Ins…" at bounding box center [779, 392] width 1559 height 784
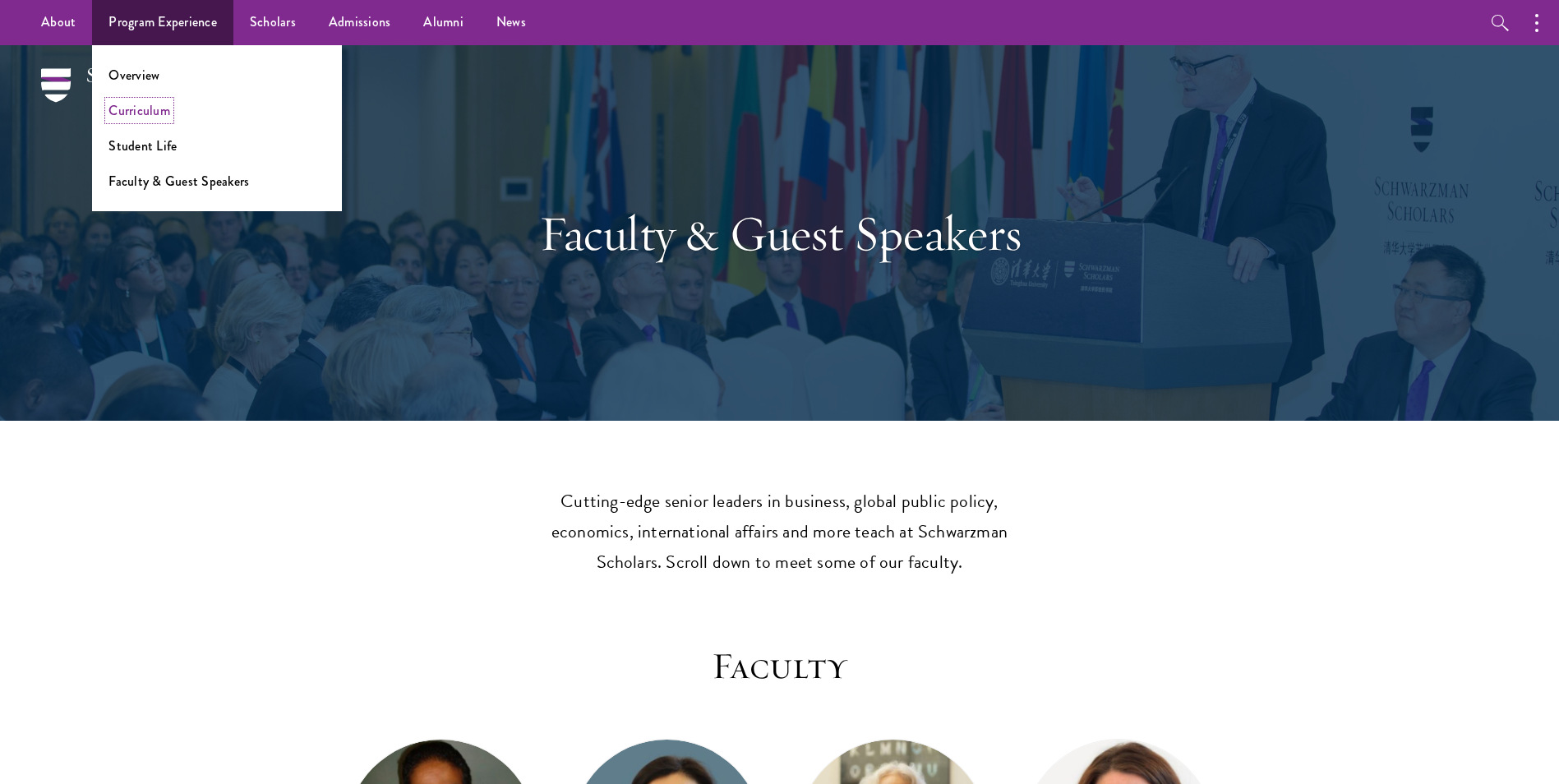
click at [164, 114] on link "Curriculum" at bounding box center [139, 110] width 62 height 18
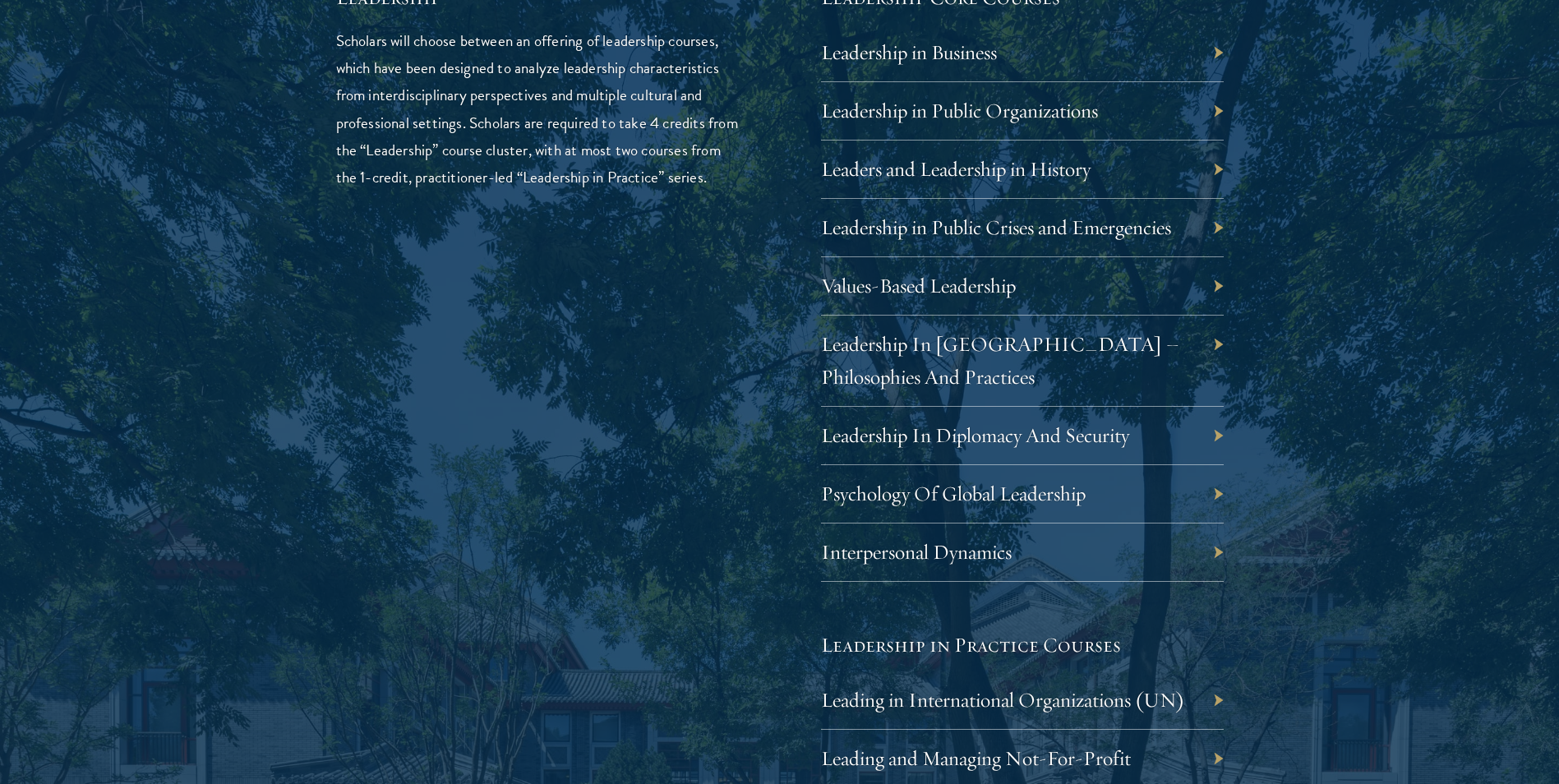
scroll to position [2876, 0]
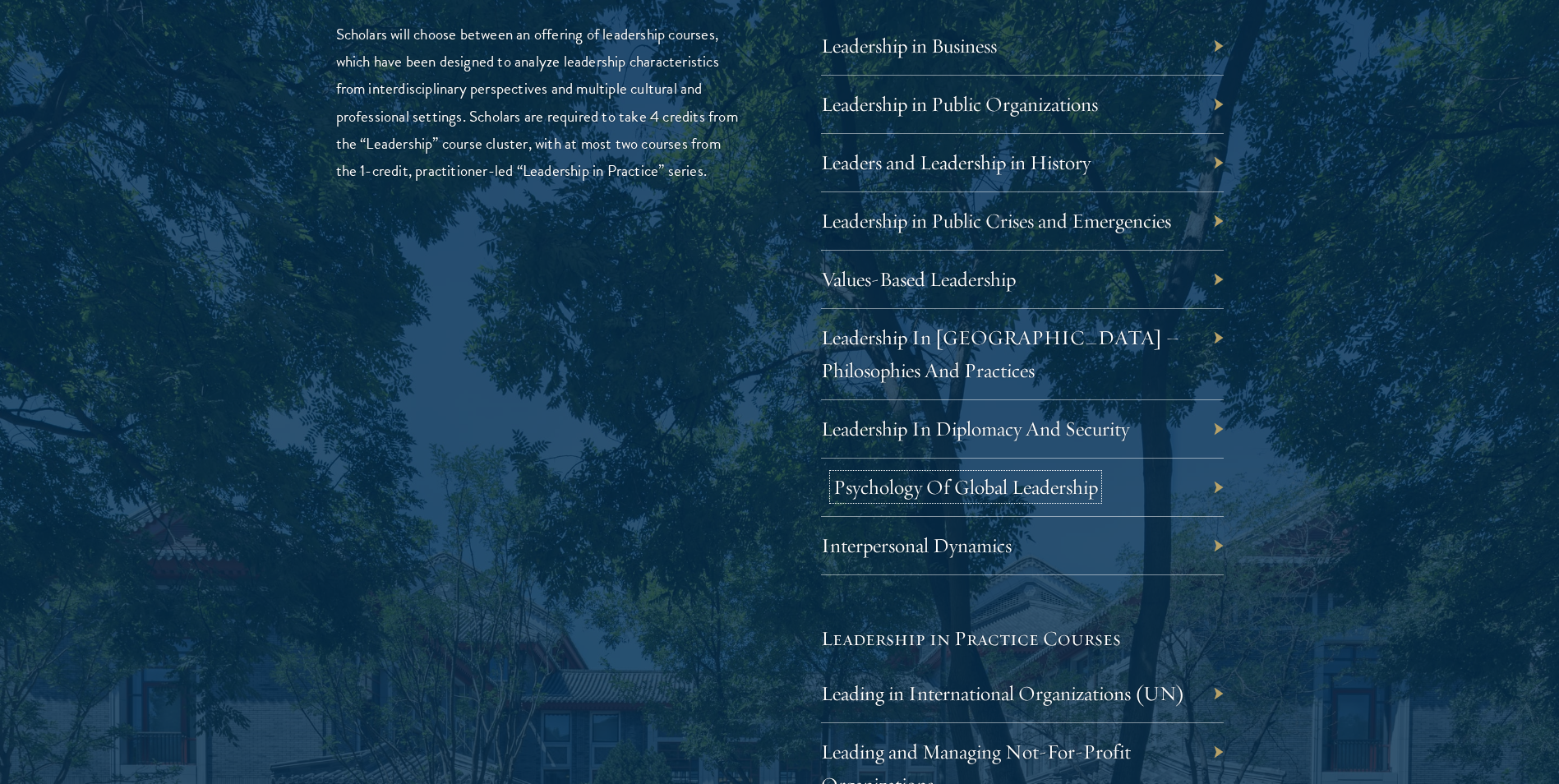
click at [856, 494] on link "Psychology Of Global Leadership" at bounding box center [965, 486] width 265 height 25
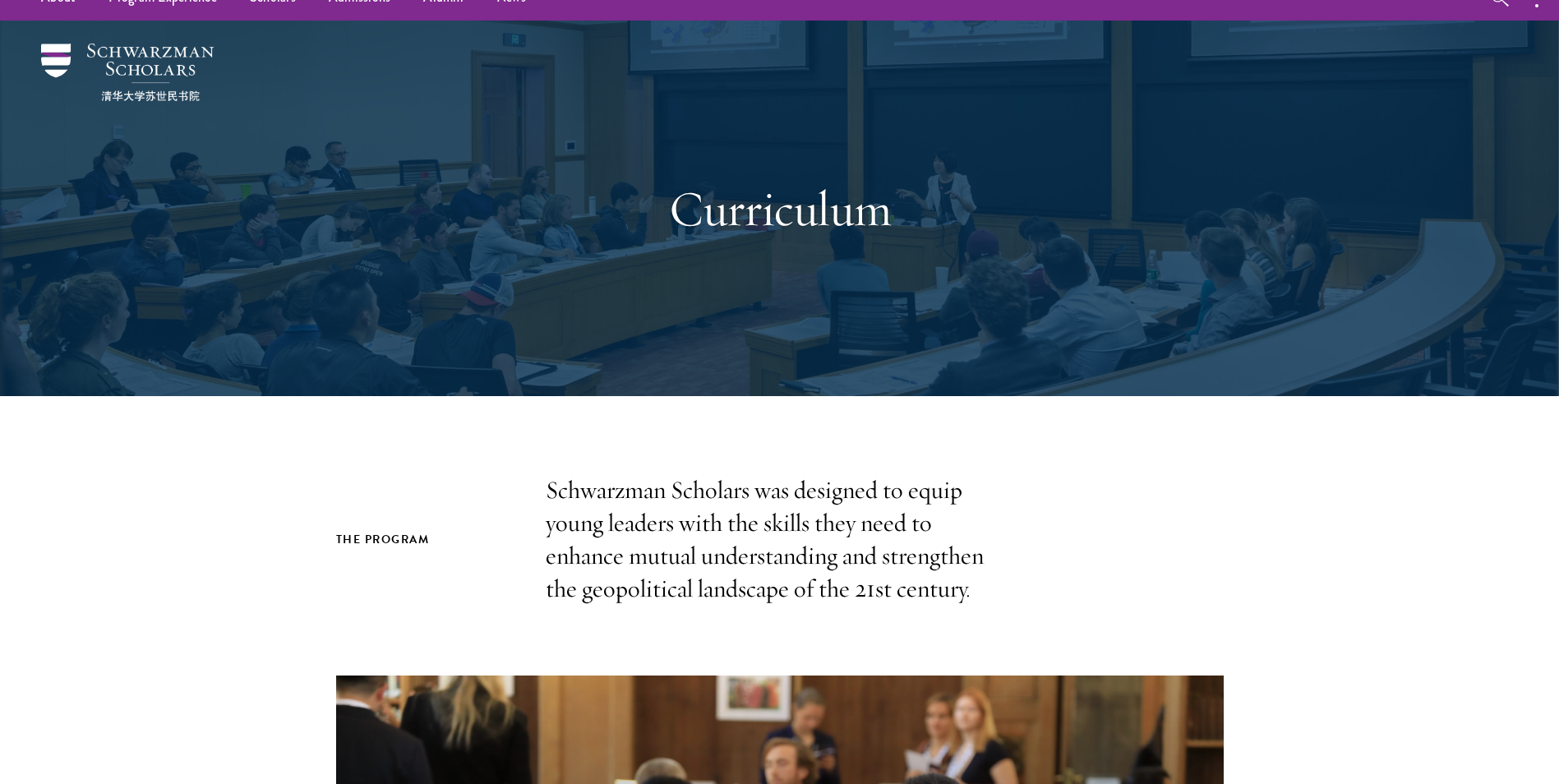
scroll to position [0, 0]
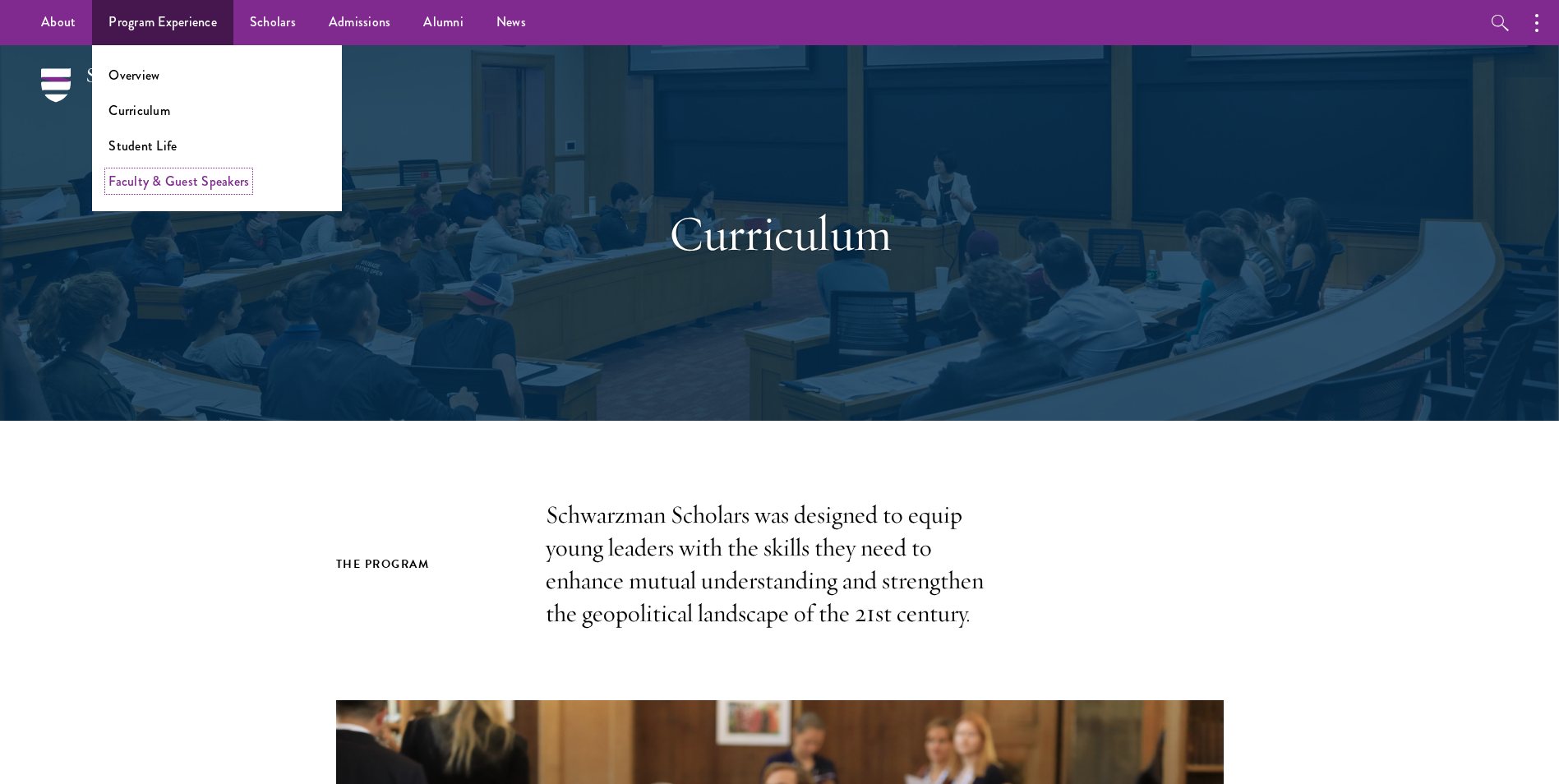
click at [142, 180] on link "Faculty & Guest Speakers" at bounding box center [178, 180] width 141 height 18
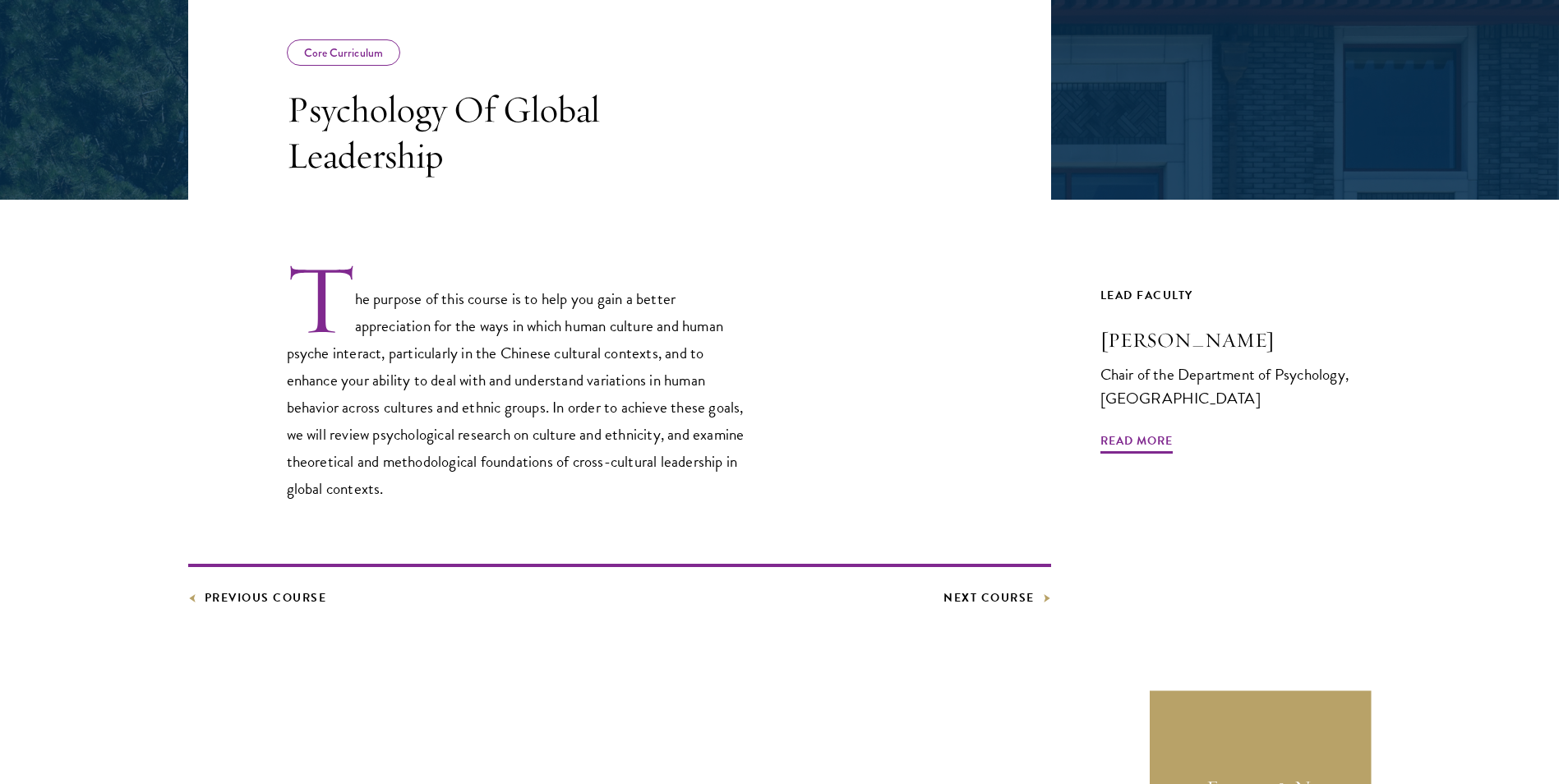
scroll to position [329, 0]
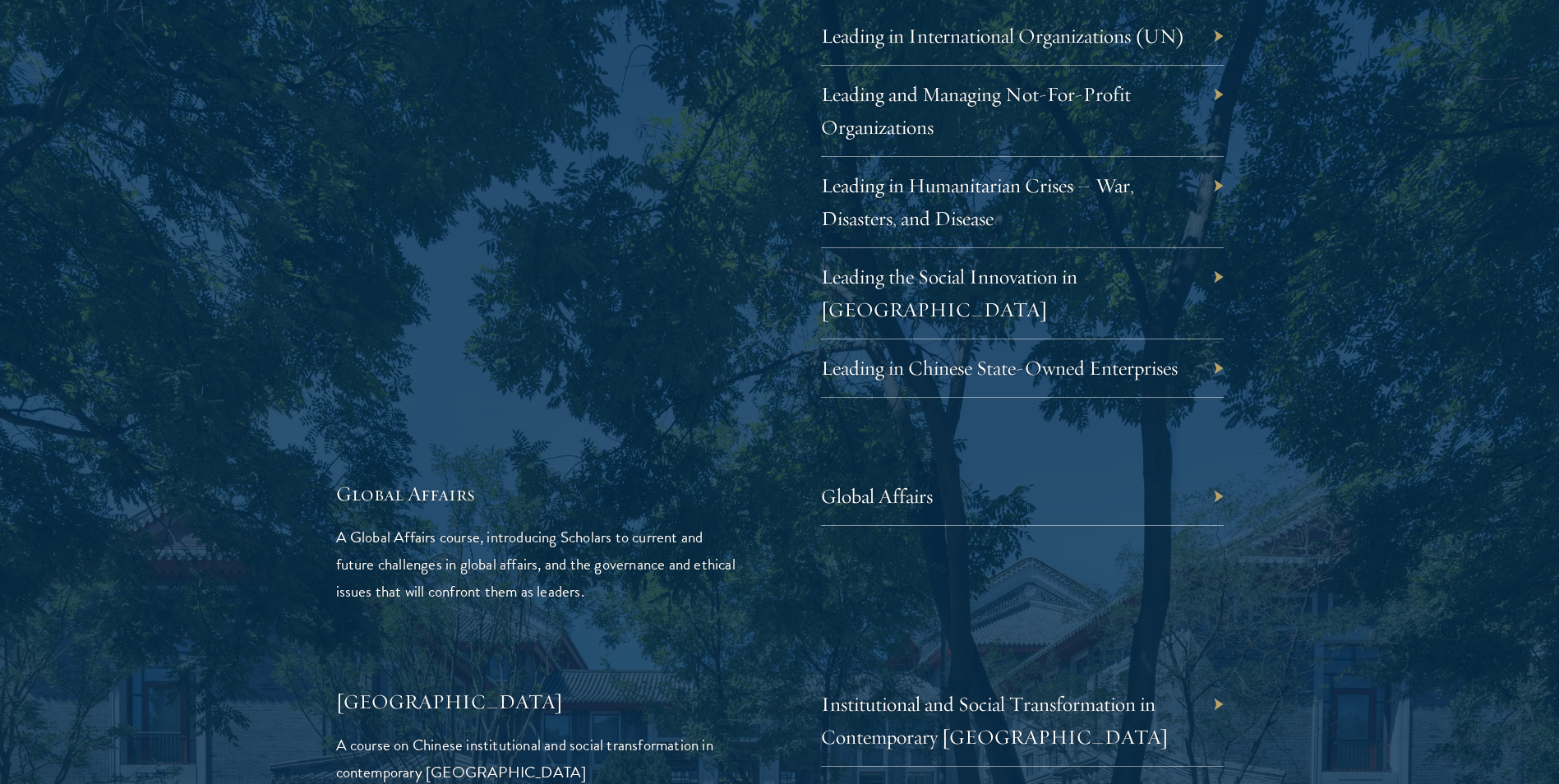
scroll to position [3697, 0]
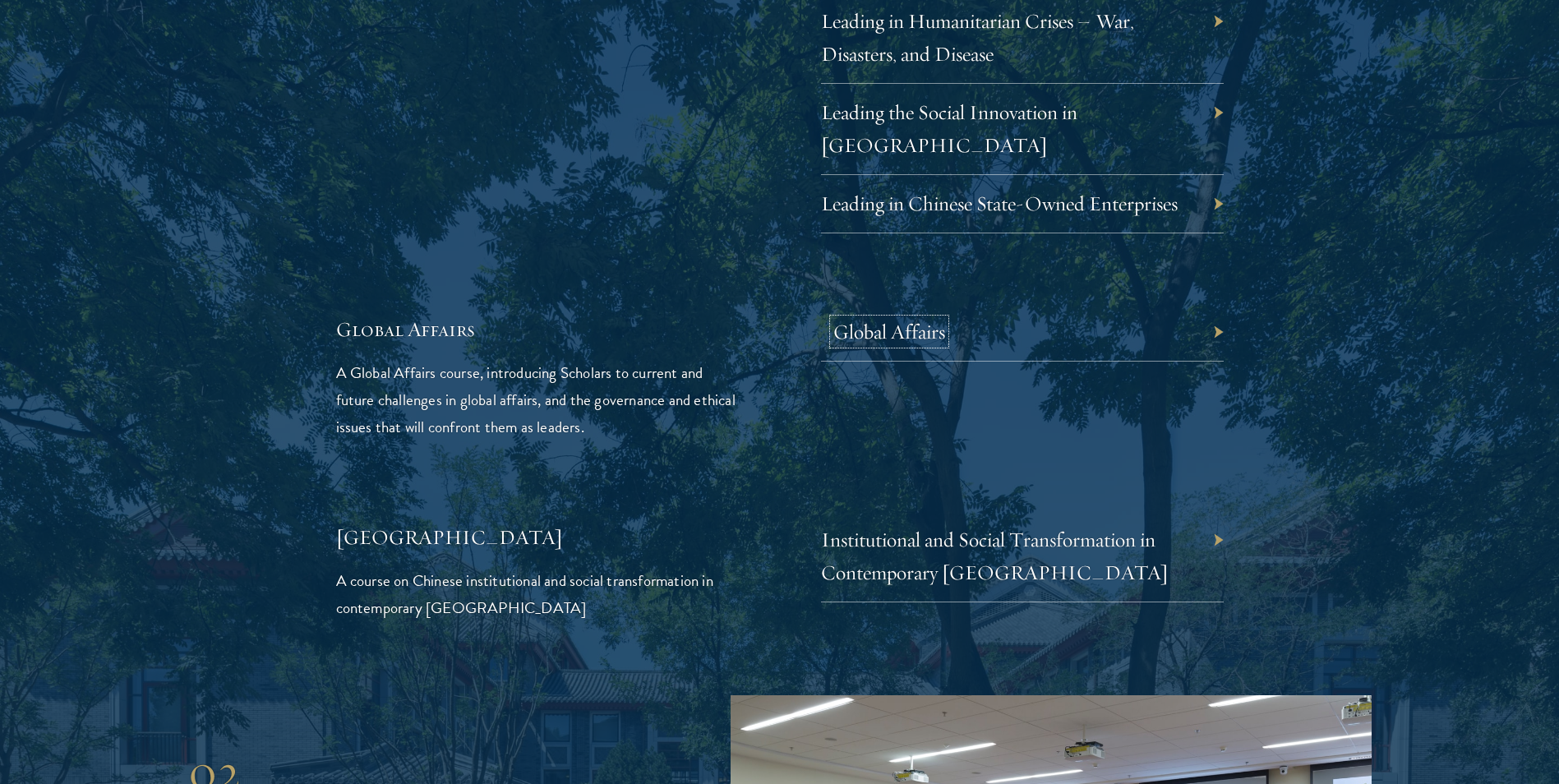
click at [873, 319] on link "Global Affairs" at bounding box center [889, 331] width 112 height 25
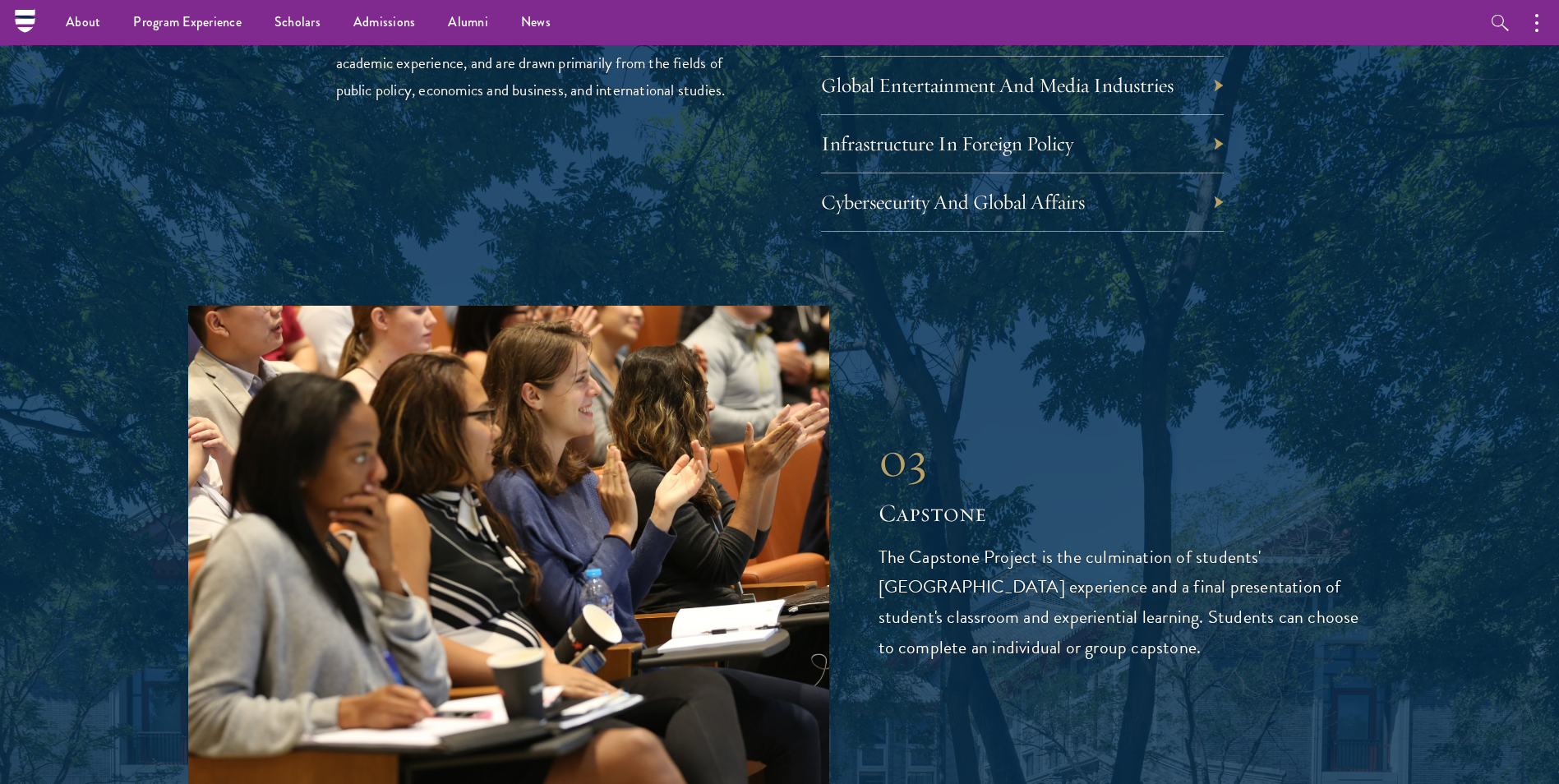
scroll to position [5753, 0]
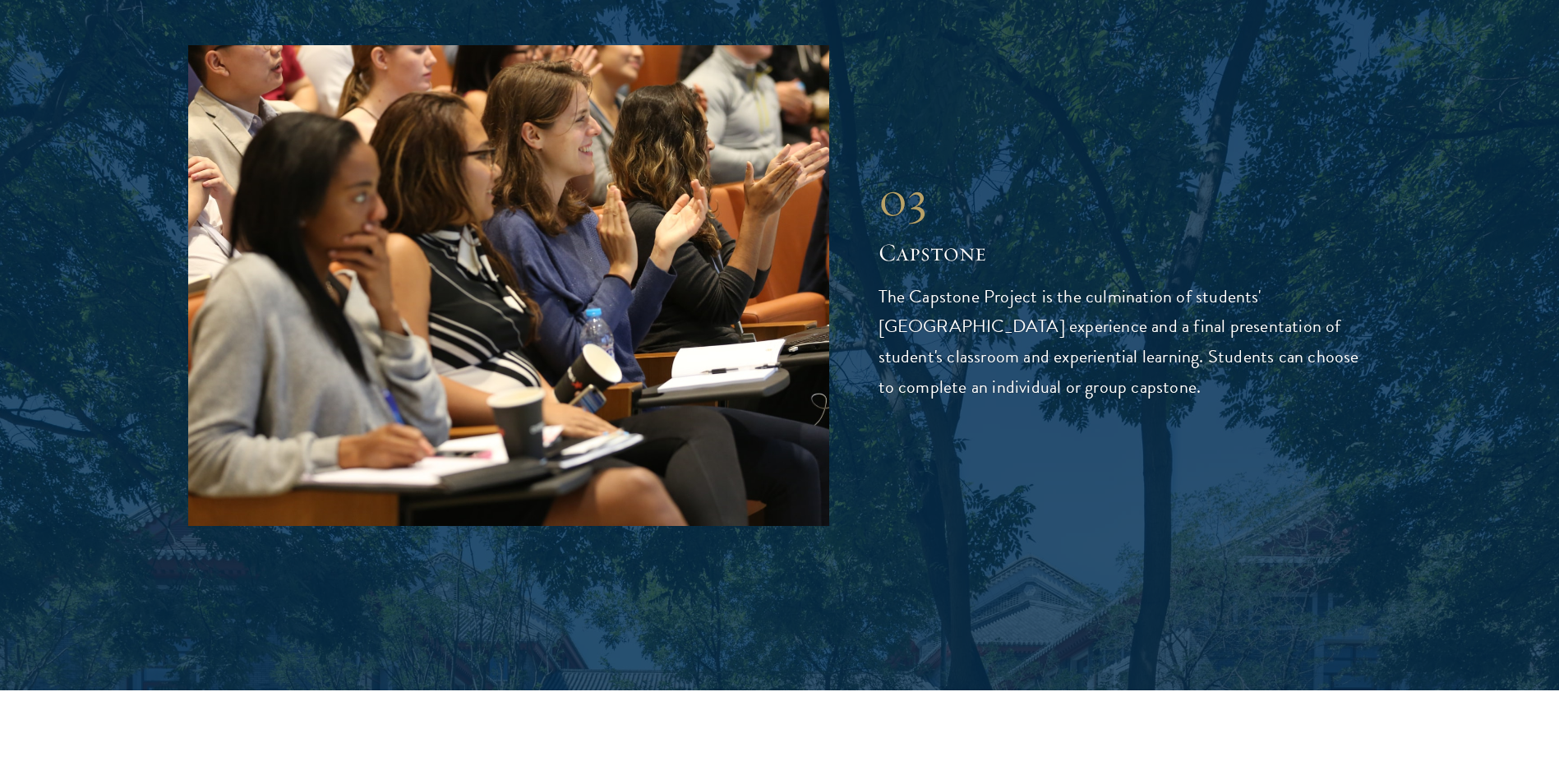
drag, startPoint x: 891, startPoint y: 189, endPoint x: 1167, endPoint y: 349, distance: 319.0
copy div "01 Core Curriculum All Schwarzman Scholars share a core curriculum that serves …"
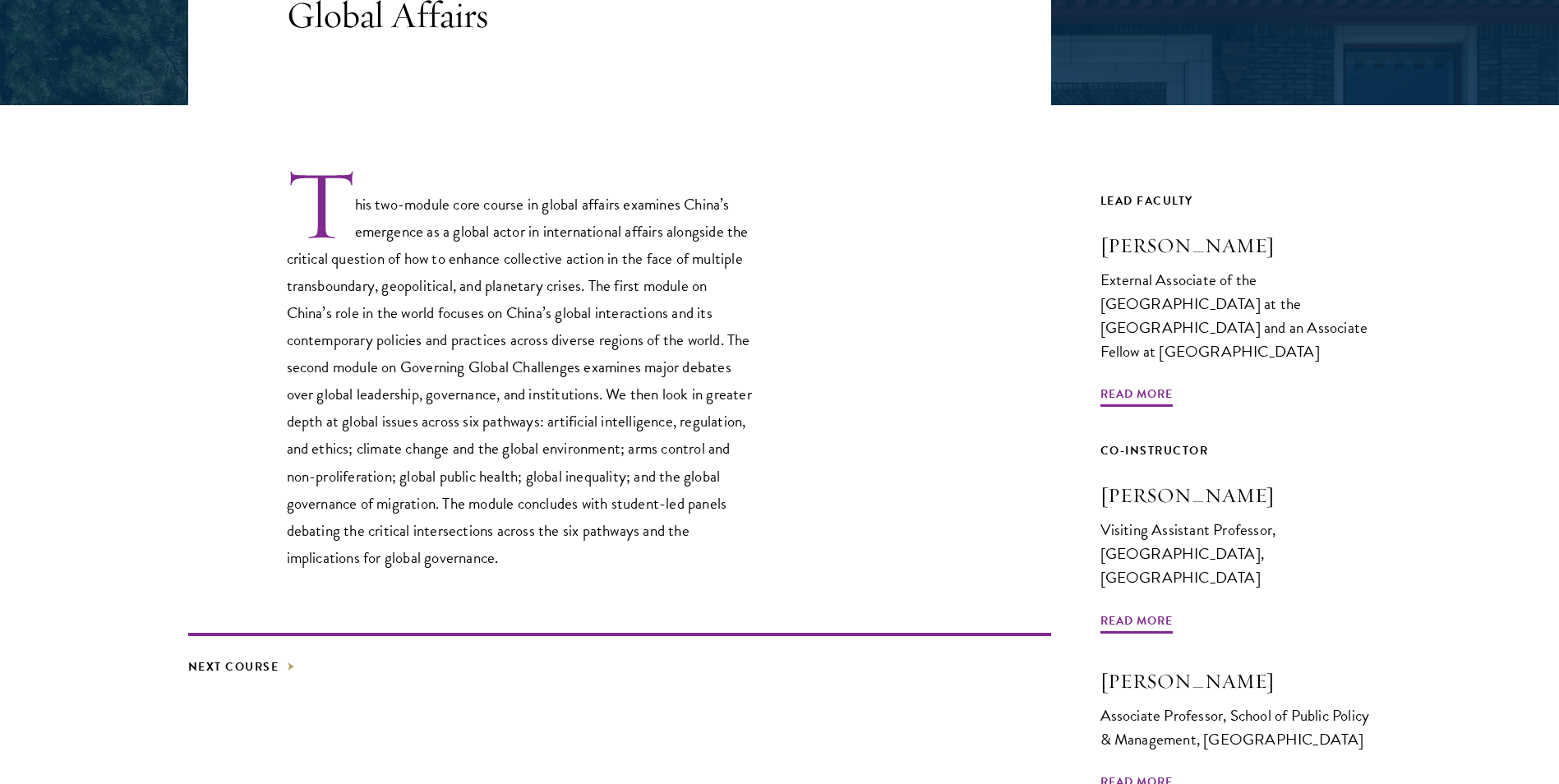
scroll to position [410, 0]
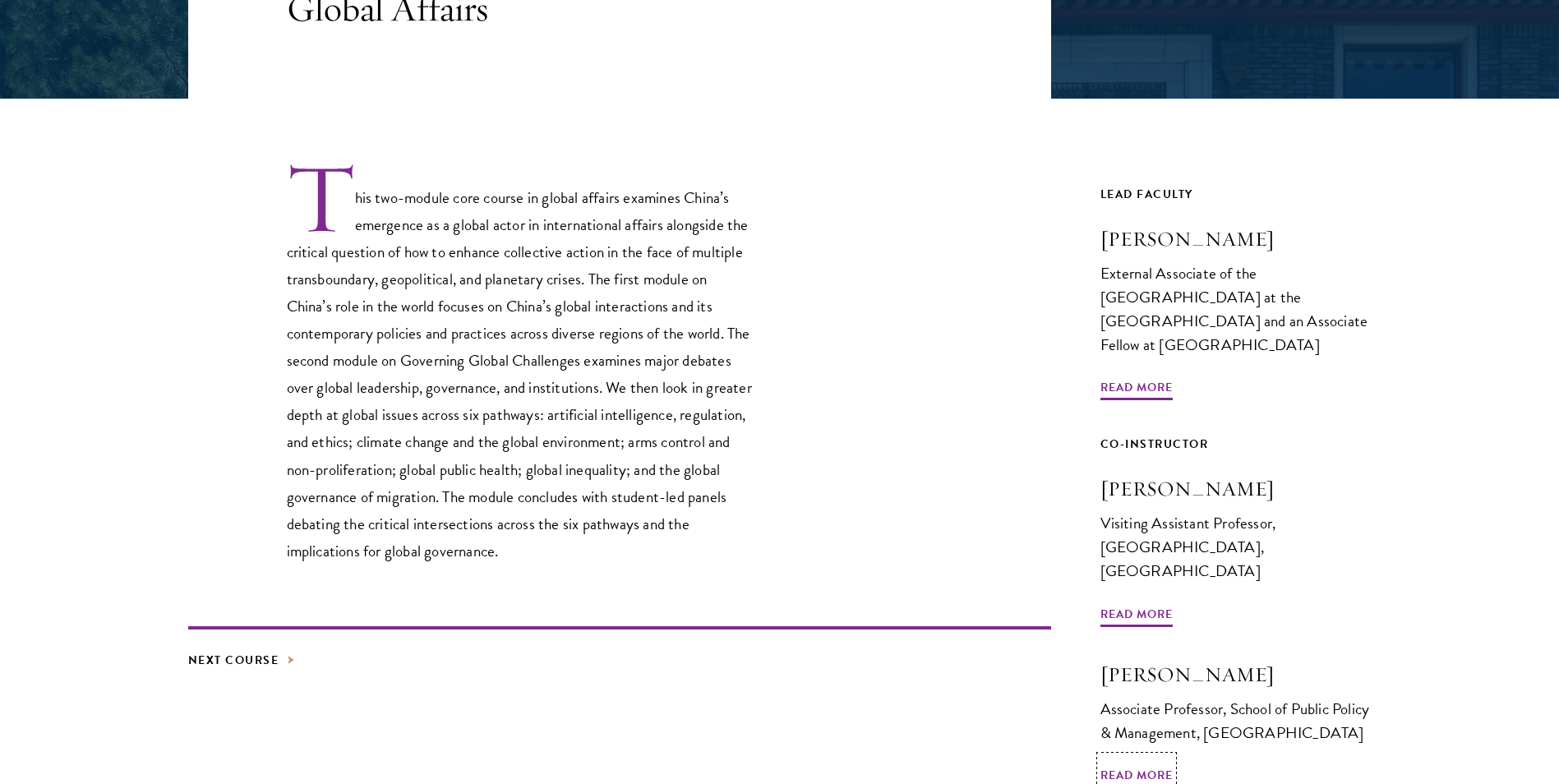
click at [1144, 765] on span "Read More" at bounding box center [1137, 777] width 72 height 25
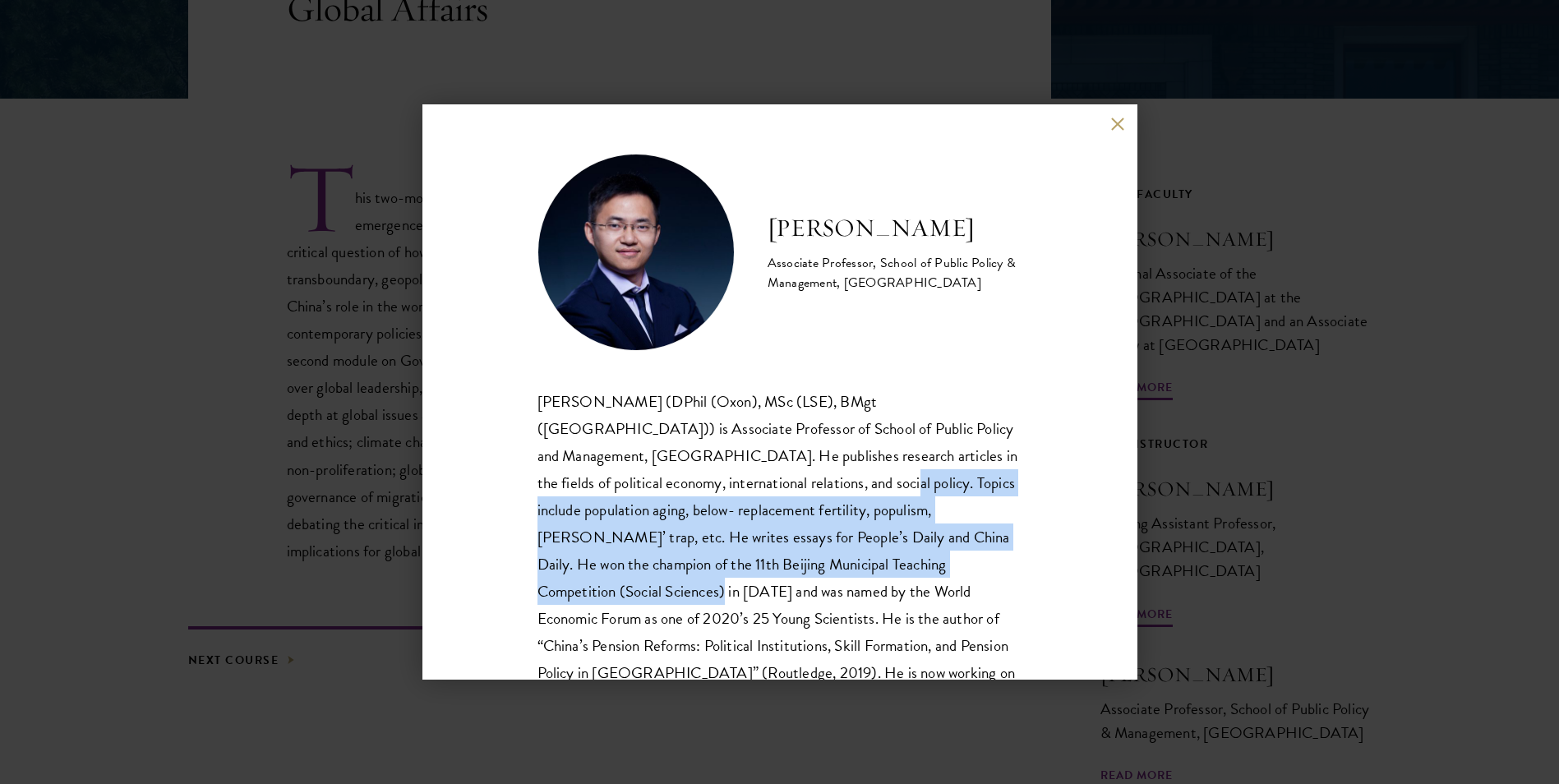
drag, startPoint x: 787, startPoint y: 478, endPoint x: 986, endPoint y: 577, distance: 222.3
click at [986, 577] on p "Dr. MENG Ke (DPhil (Oxon), MSc (LSE), BMgt (Peking)) is Associate Professor of …" at bounding box center [780, 564] width 485 height 353
click at [686, 563] on p "Dr. MENG Ke (DPhil (Oxon), MSc (LSE), BMgt (Peking)) is Associate Professor of …" at bounding box center [780, 564] width 485 height 353
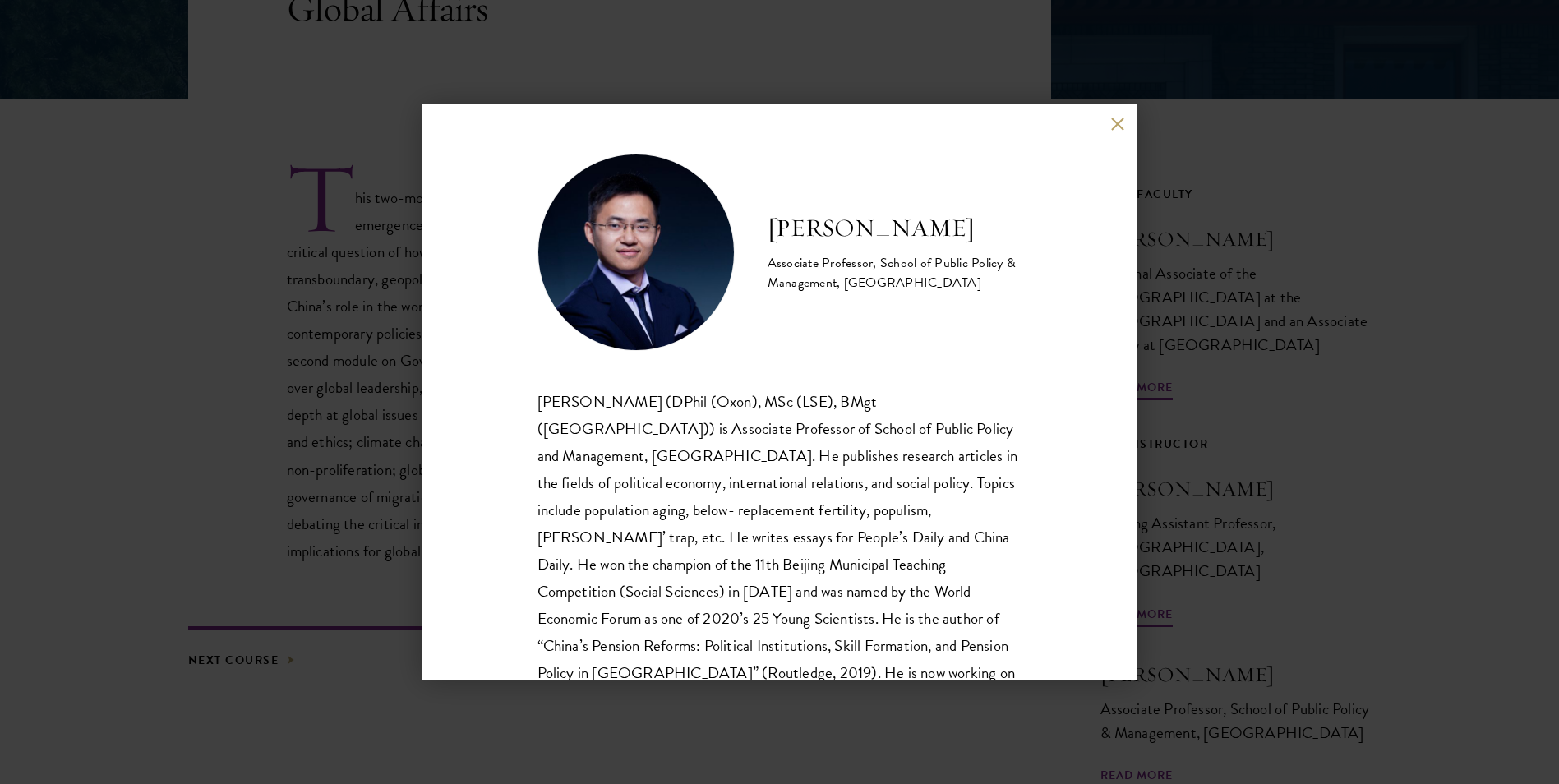
scroll to position [82, 0]
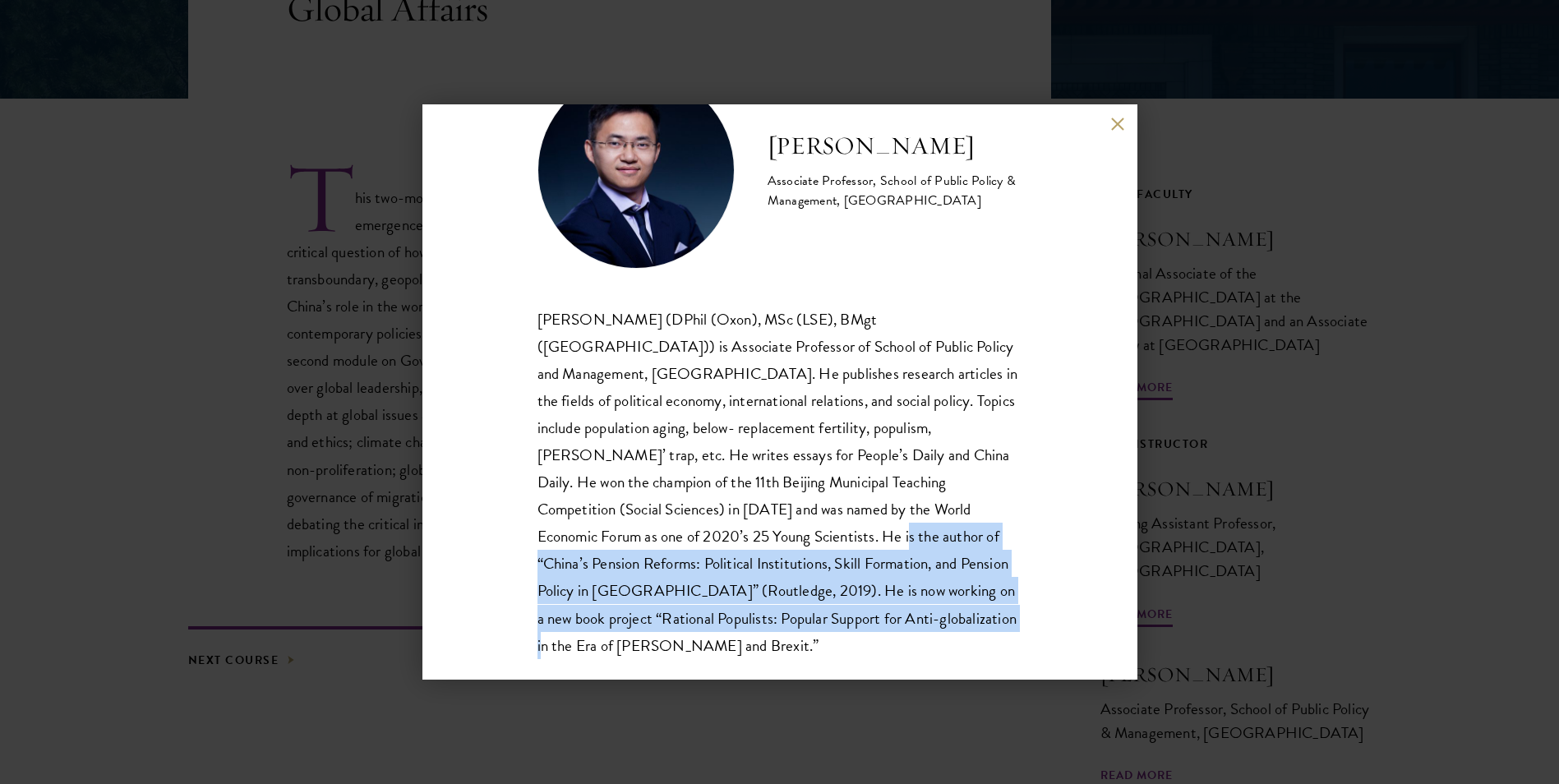
drag, startPoint x: 726, startPoint y: 543, endPoint x: 964, endPoint y: 618, distance: 249.5
click at [964, 618] on p "Dr. MENG Ke (DPhil (Oxon), MSc (LSE), BMgt (Peking)) is Associate Professor of …" at bounding box center [780, 483] width 485 height 353
click at [787, 589] on p "Dr. MENG Ke (DPhil (Oxon), MSc (LSE), BMgt (Peking)) is Associate Professor of …" at bounding box center [780, 483] width 485 height 353
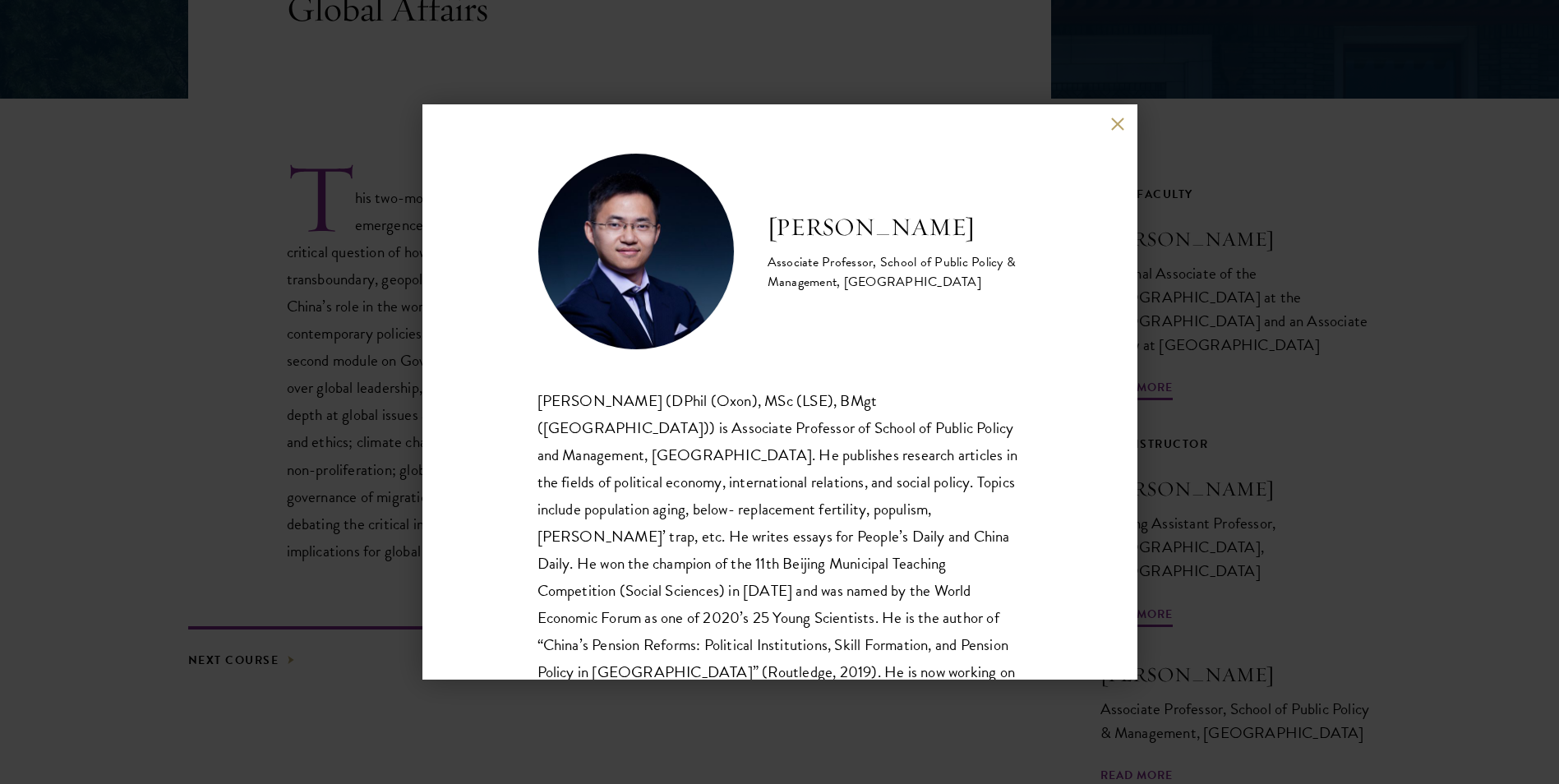
scroll to position [0, 0]
click at [790, 232] on h2 "Meng Ke" at bounding box center [895, 228] width 255 height 33
copy div "Meng Ke"
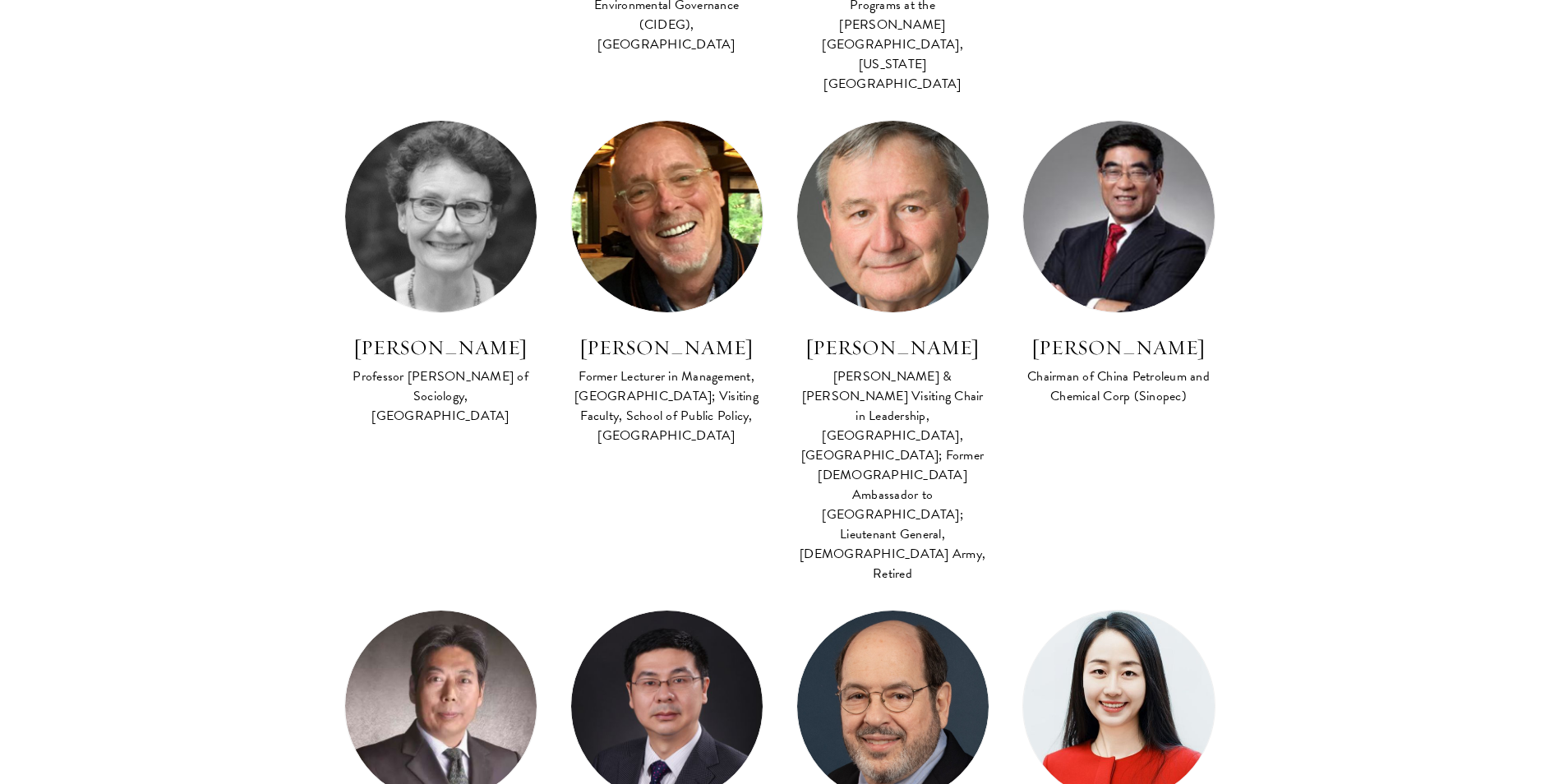
scroll to position [1561, 0]
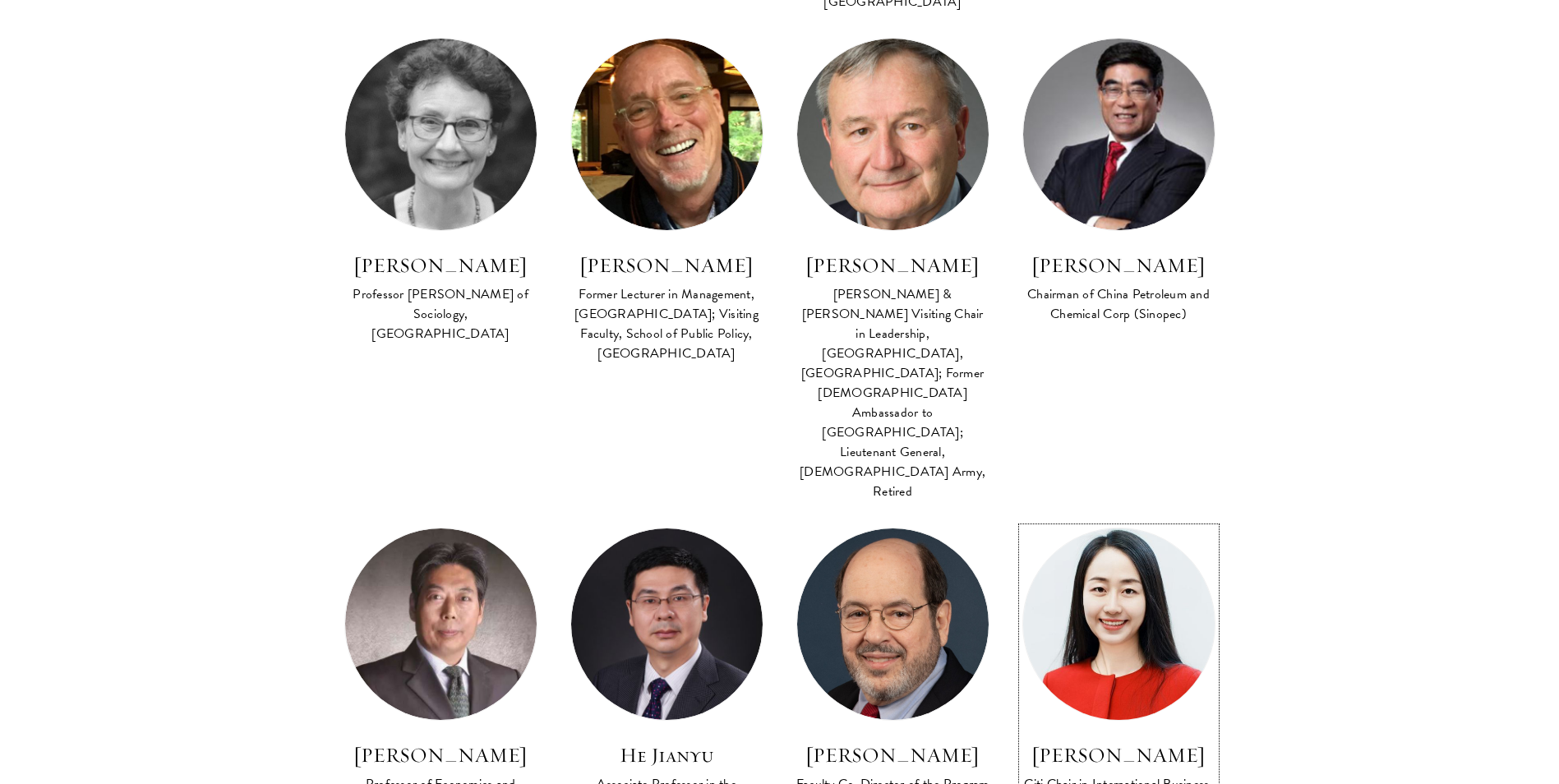
click at [1112, 519] on img at bounding box center [1118, 623] width 210 height 210
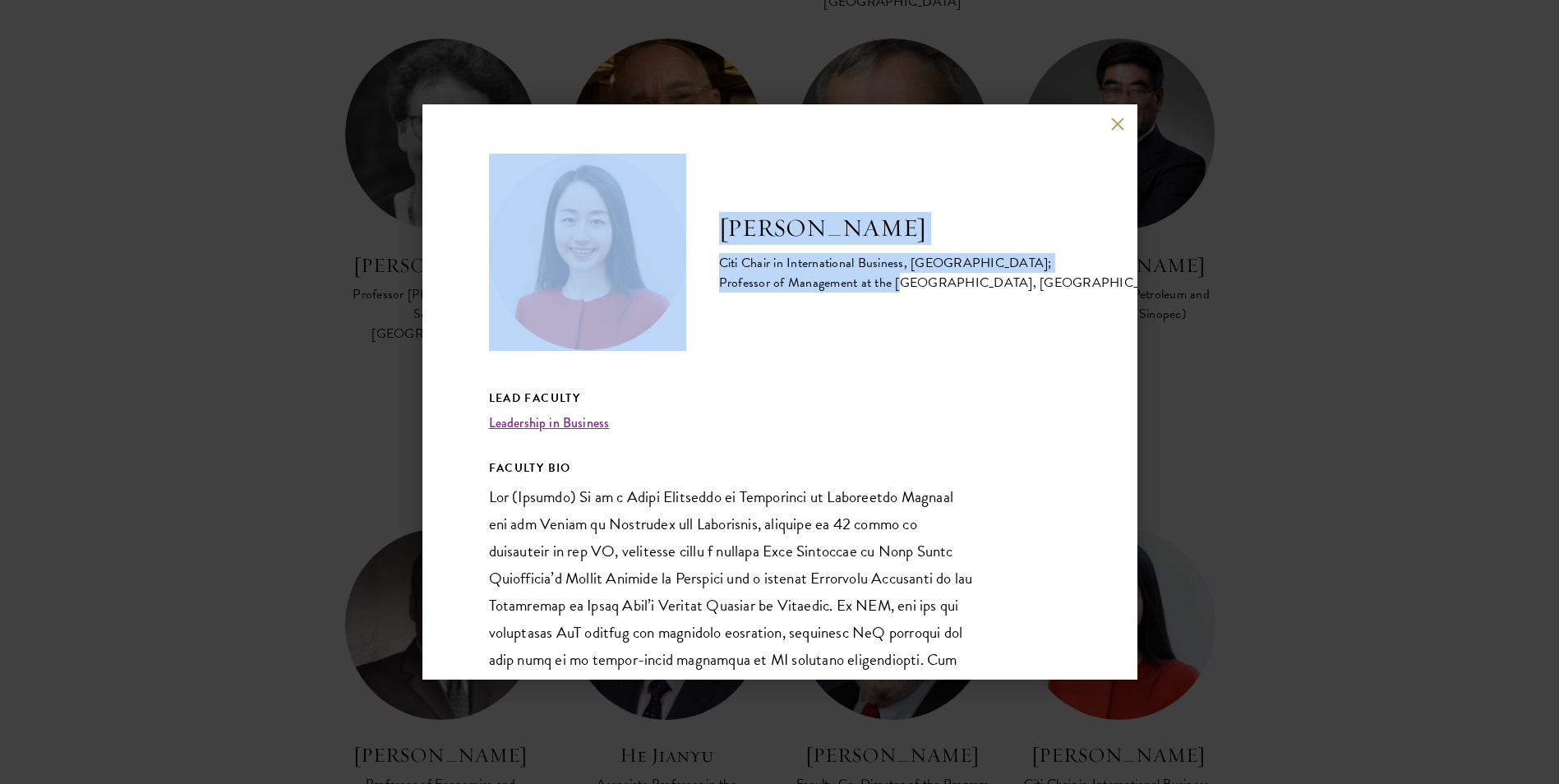
scroll to position [0, 133]
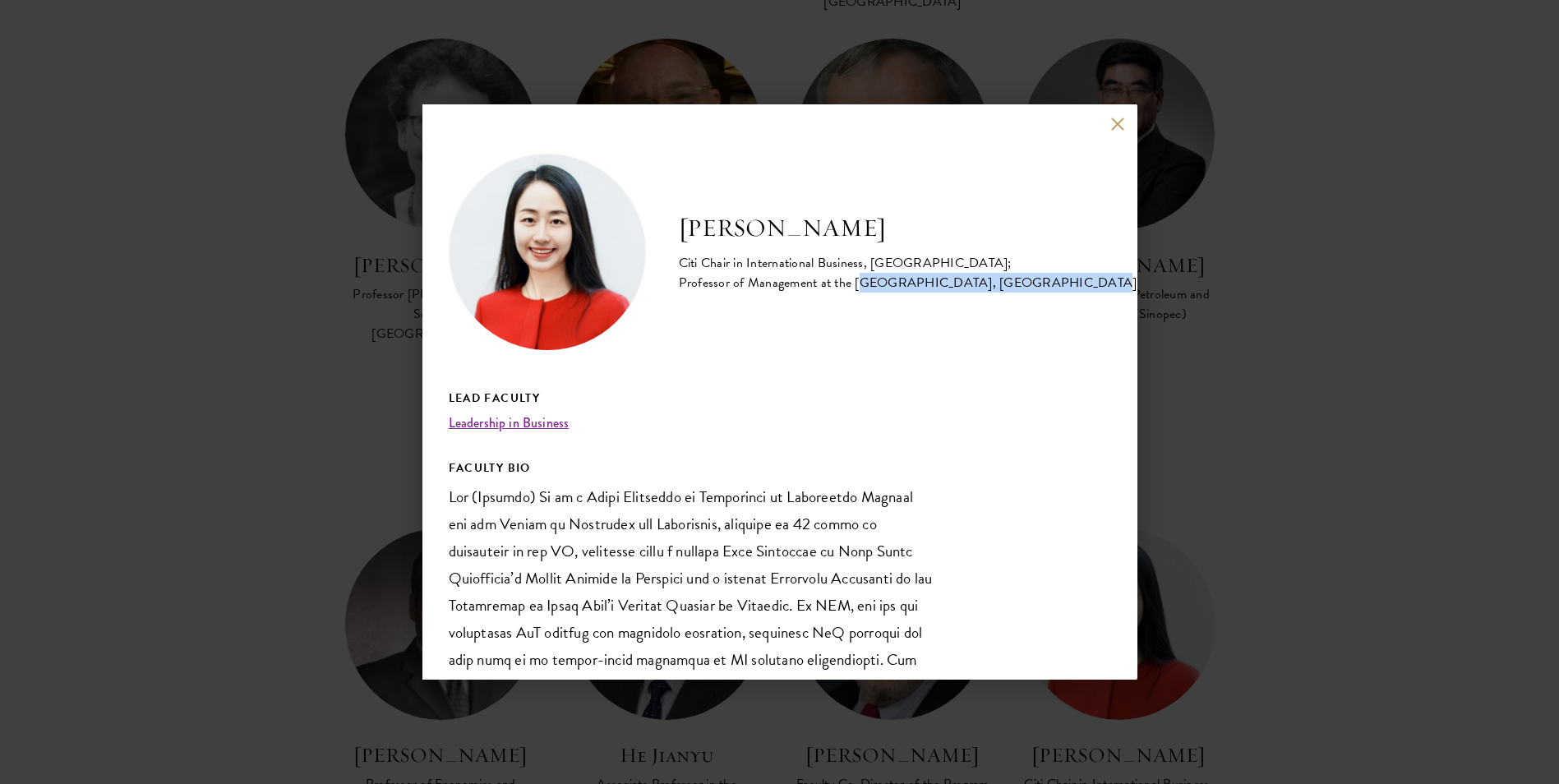
drag, startPoint x: 943, startPoint y: 283, endPoint x: 1015, endPoint y: 288, distance: 72.2
click at [1015, 288] on div "Citi Chair in International Business, [GEOGRAPHIC_DATA]; Professor of Managemen…" at bounding box center [908, 272] width 459 height 40
drag, startPoint x: 1015, startPoint y: 288, endPoint x: 931, endPoint y: 288, distance: 84.0
copy div "School of Economics and Management"
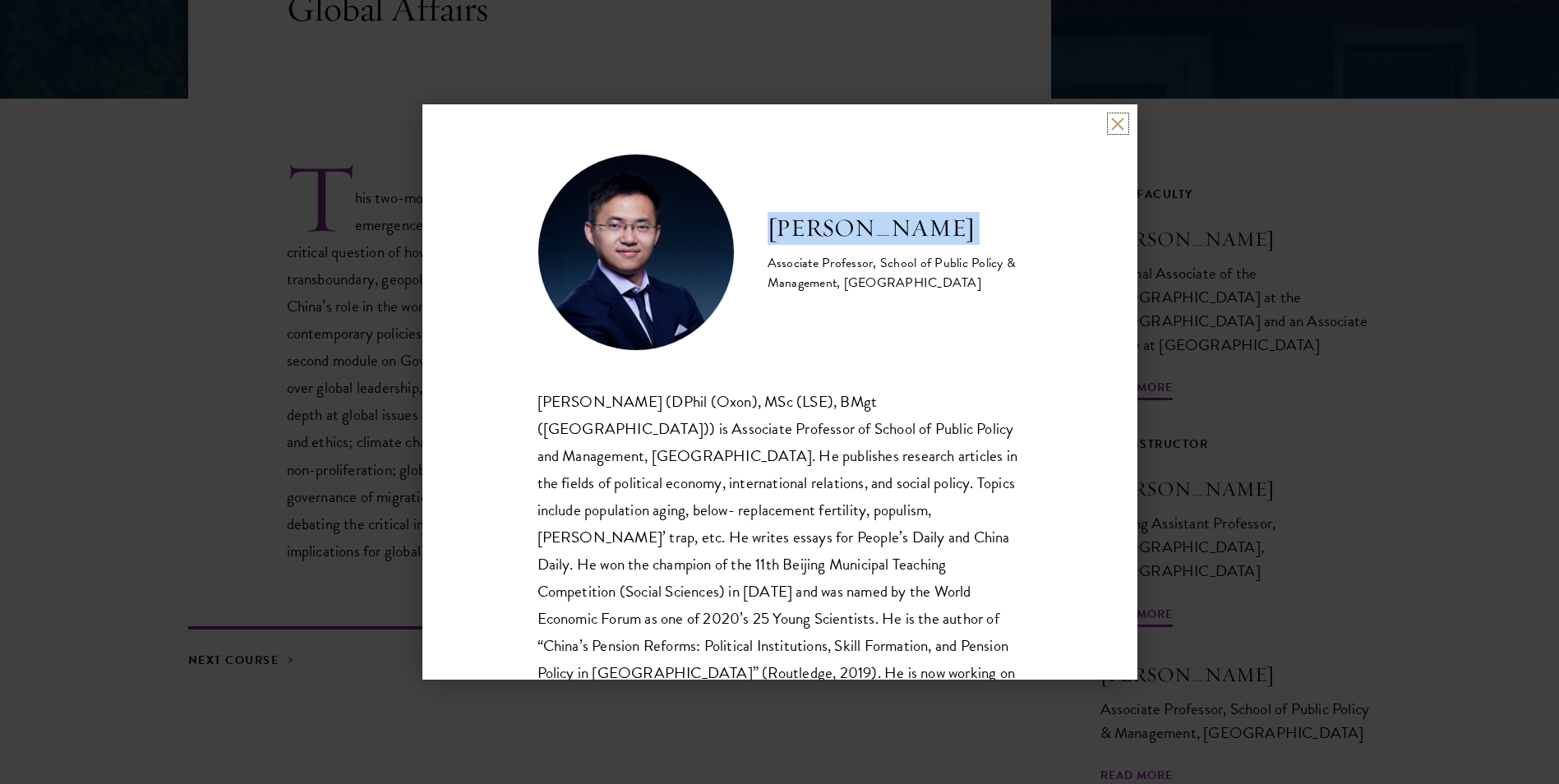
click at [1119, 125] on button at bounding box center [1118, 124] width 14 height 14
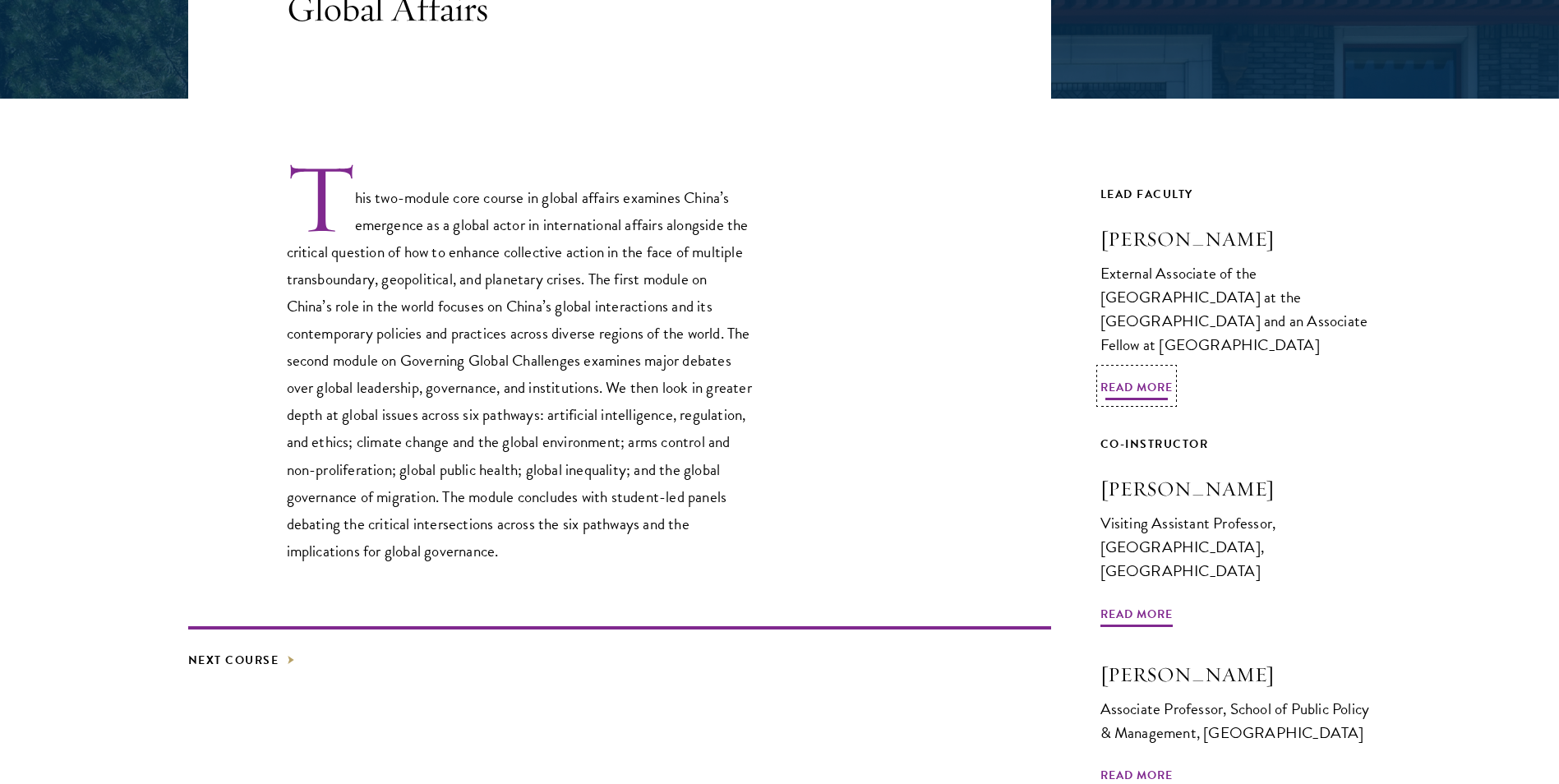
click at [1153, 377] on span "Read More" at bounding box center [1137, 389] width 72 height 25
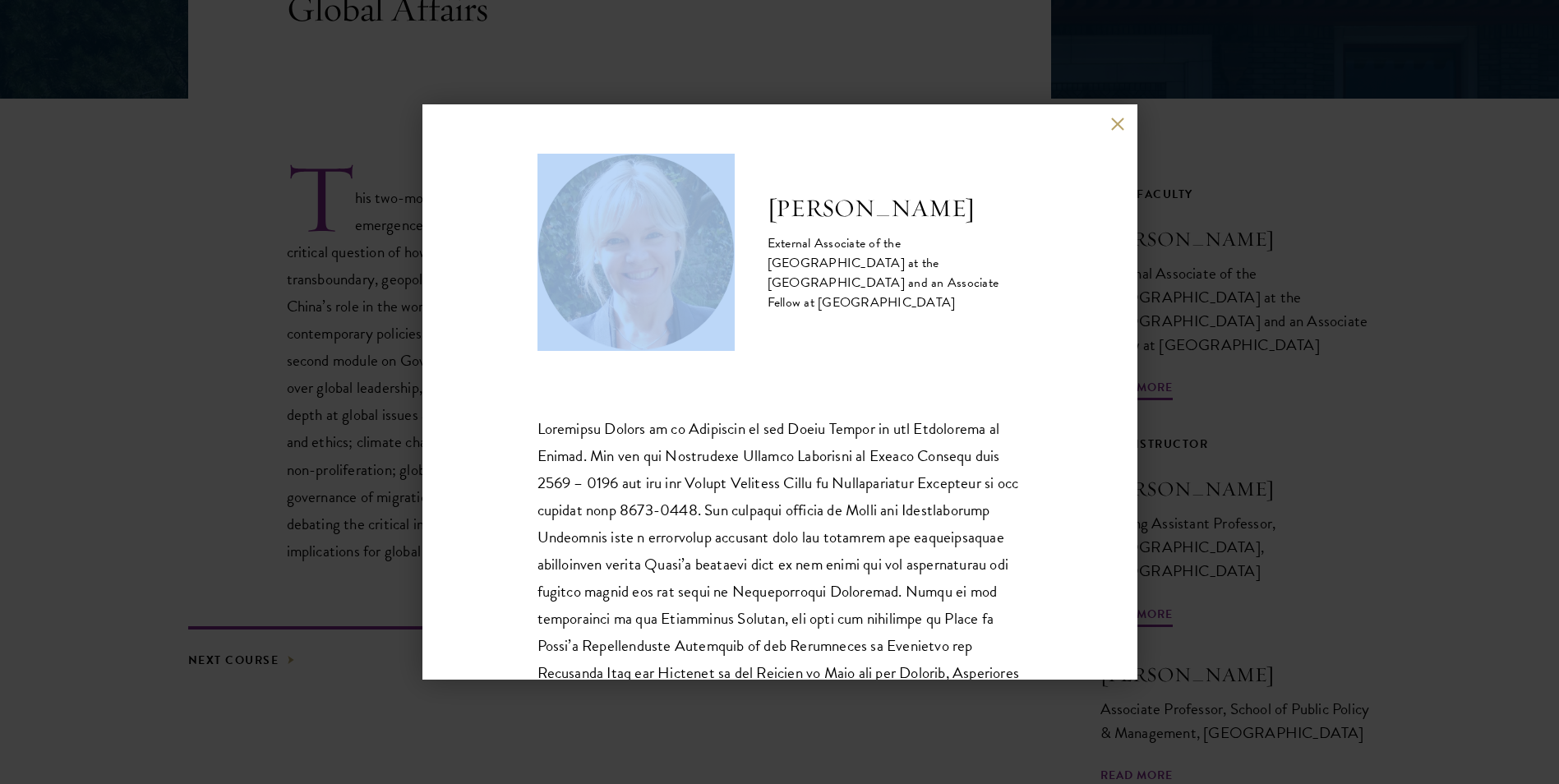
scroll to position [273, 0]
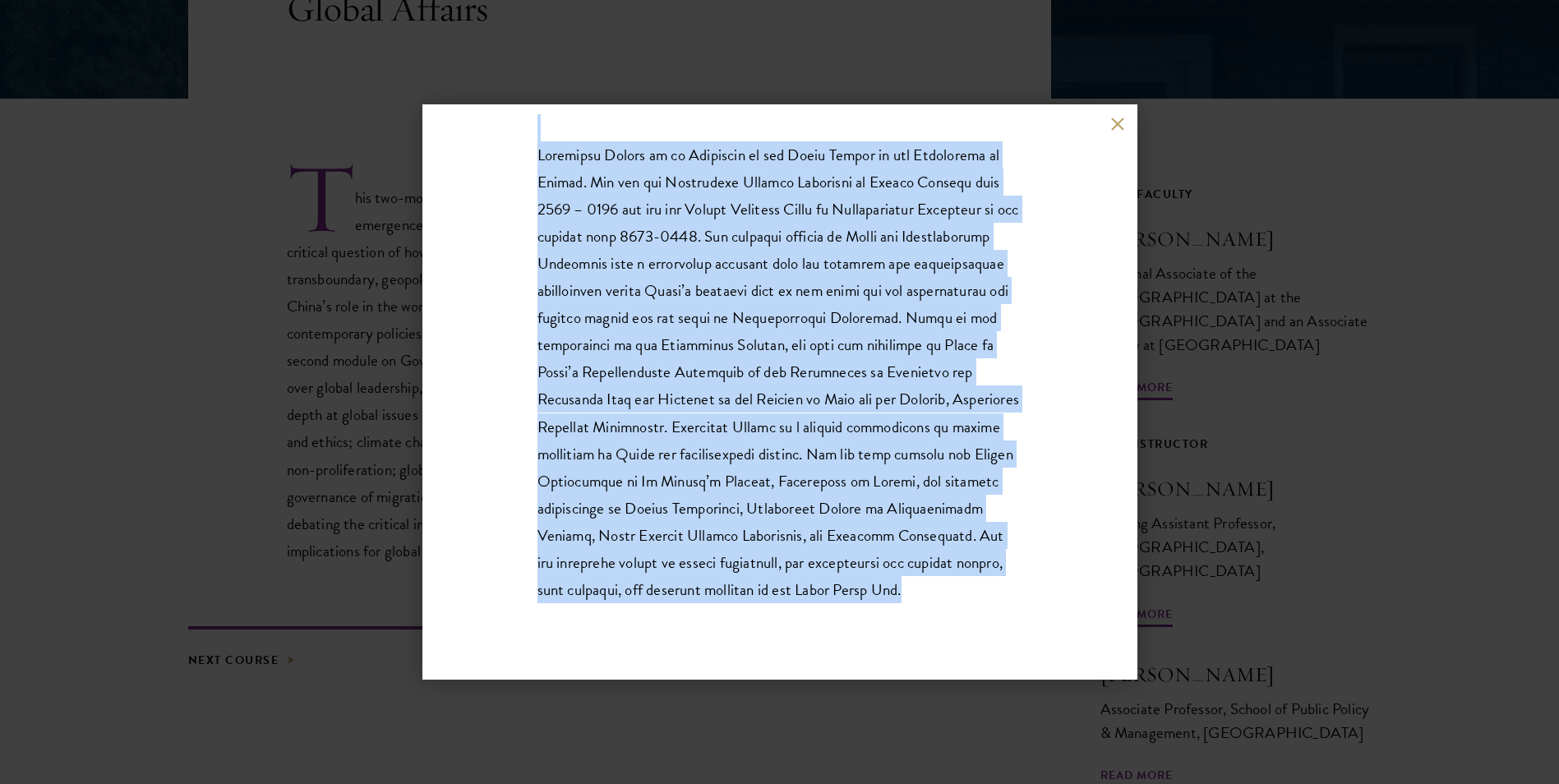
drag, startPoint x: 770, startPoint y: 213, endPoint x: 1001, endPoint y: 595, distance: 446.4
click at [1001, 595] on div "Katherine Morton External Associate of the China Centre at the University of Ox…" at bounding box center [780, 255] width 485 height 750
drag, startPoint x: 1001, startPoint y: 595, endPoint x: 762, endPoint y: 441, distance: 284.3
copy div "Katherine Morton External Associate of the China Centre at the University of Ox…"
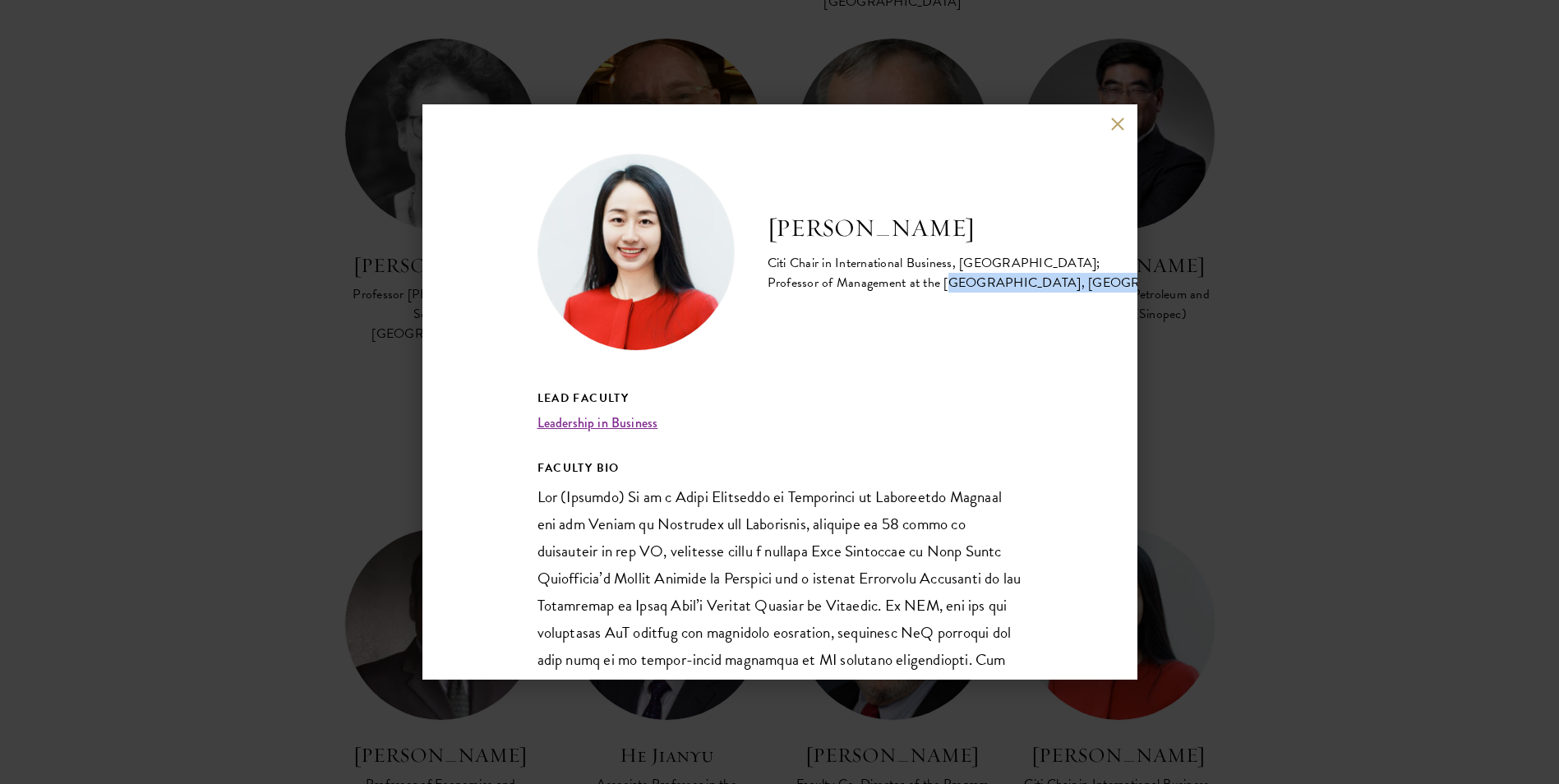
scroll to position [0, 133]
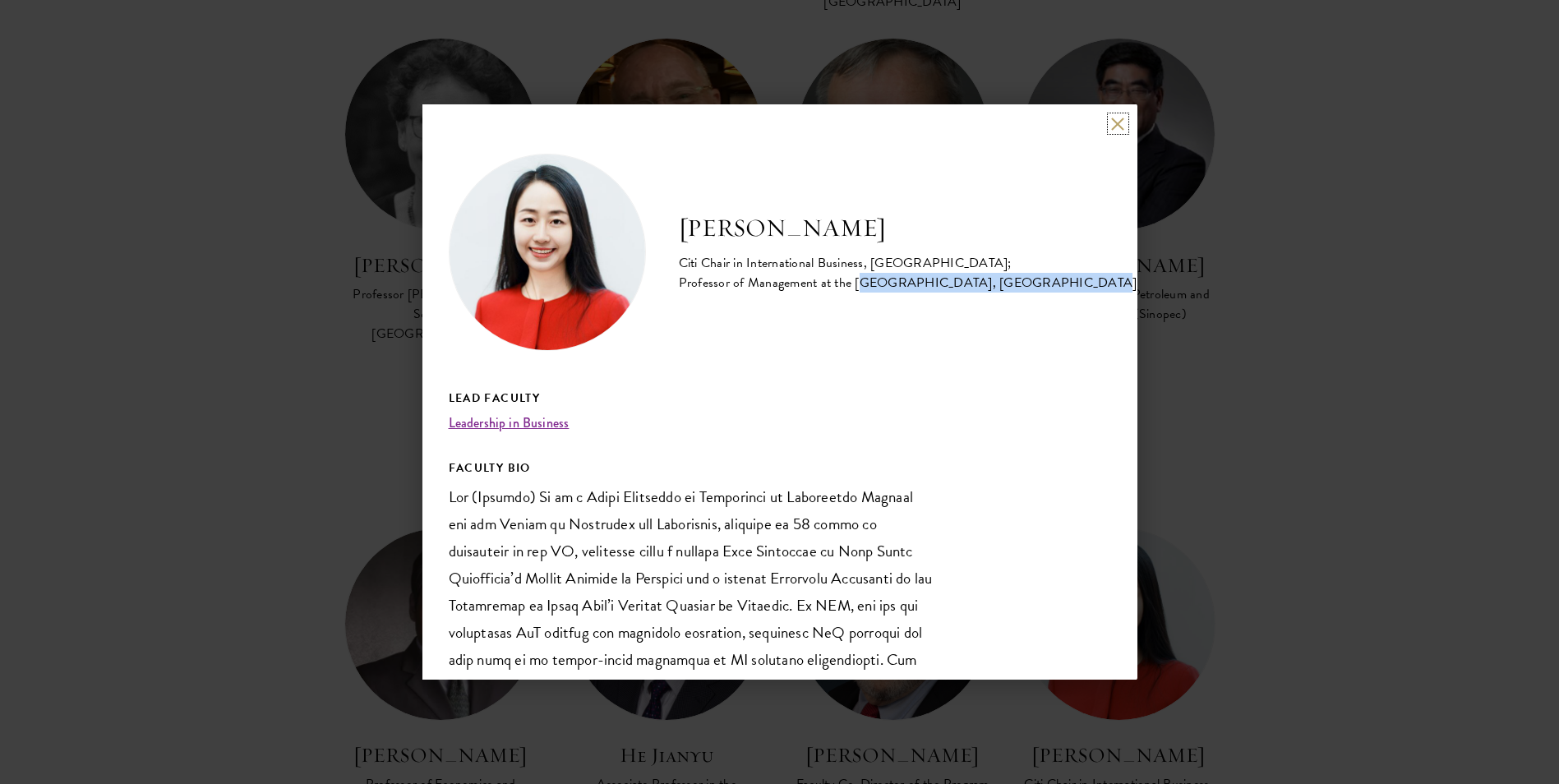
click at [1123, 118] on button at bounding box center [1118, 124] width 14 height 14
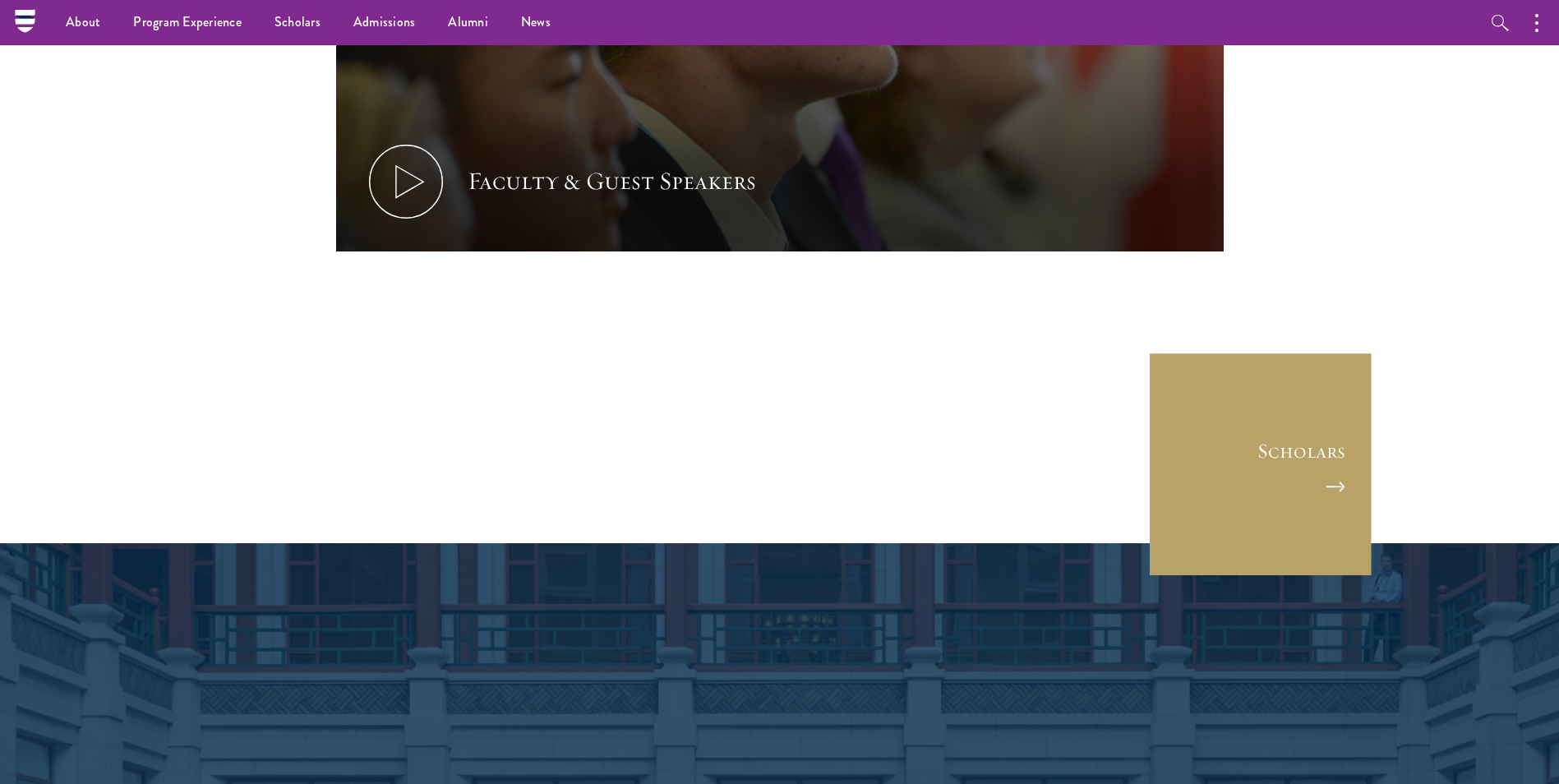
scroll to position [7842, 0]
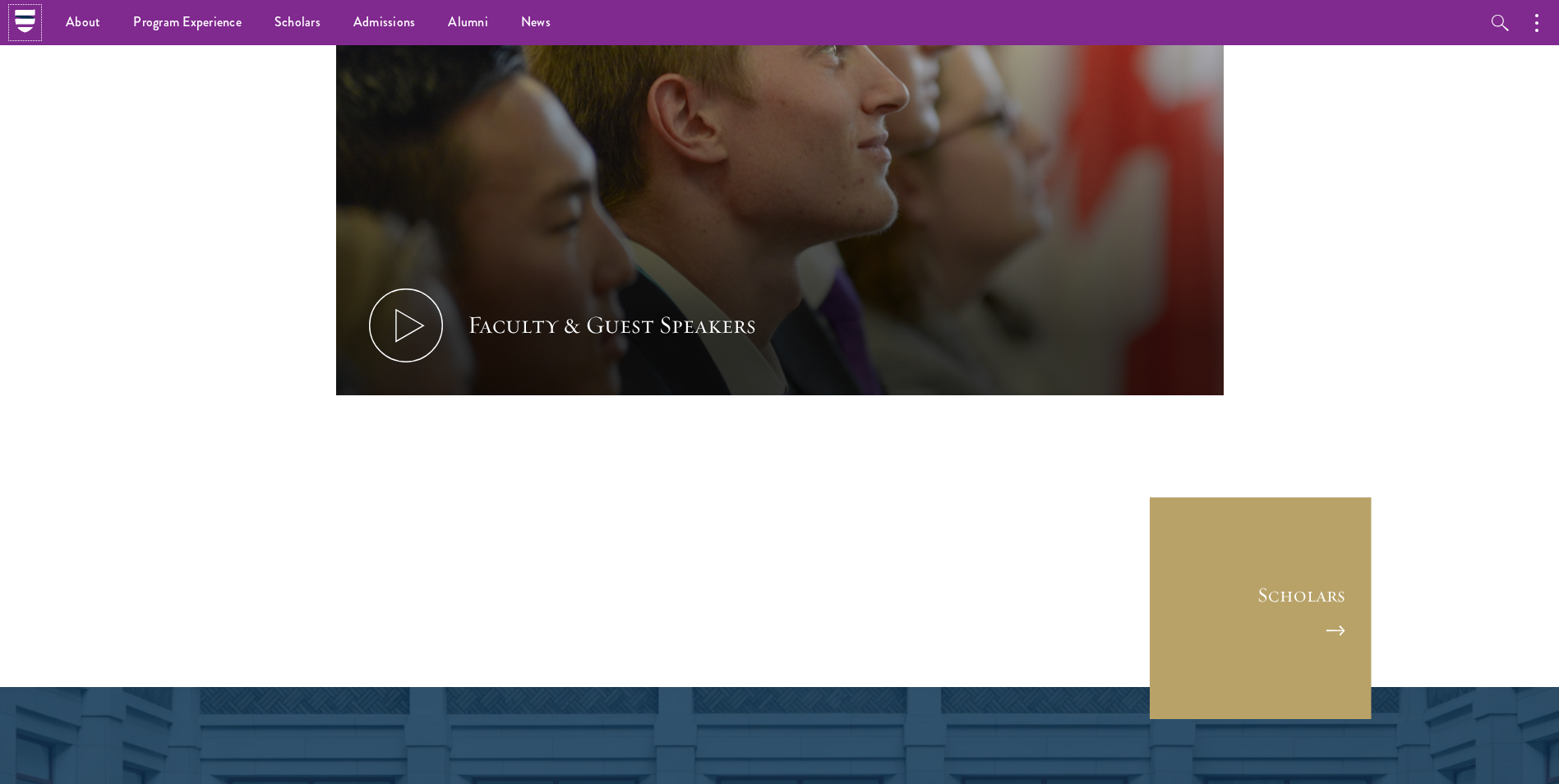
click at [18, 26] on icon at bounding box center [25, 20] width 25 height 25
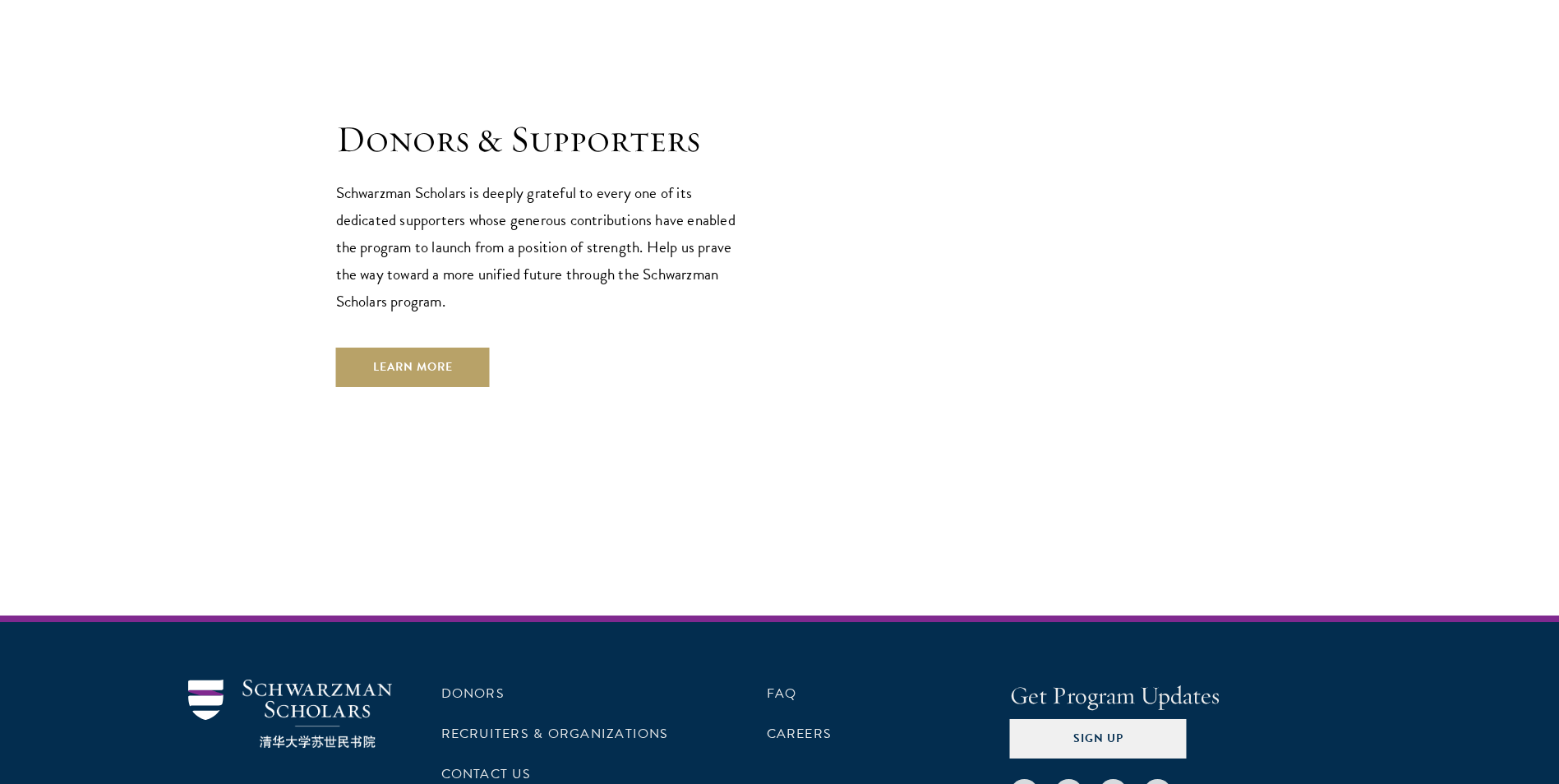
scroll to position [4891, 0]
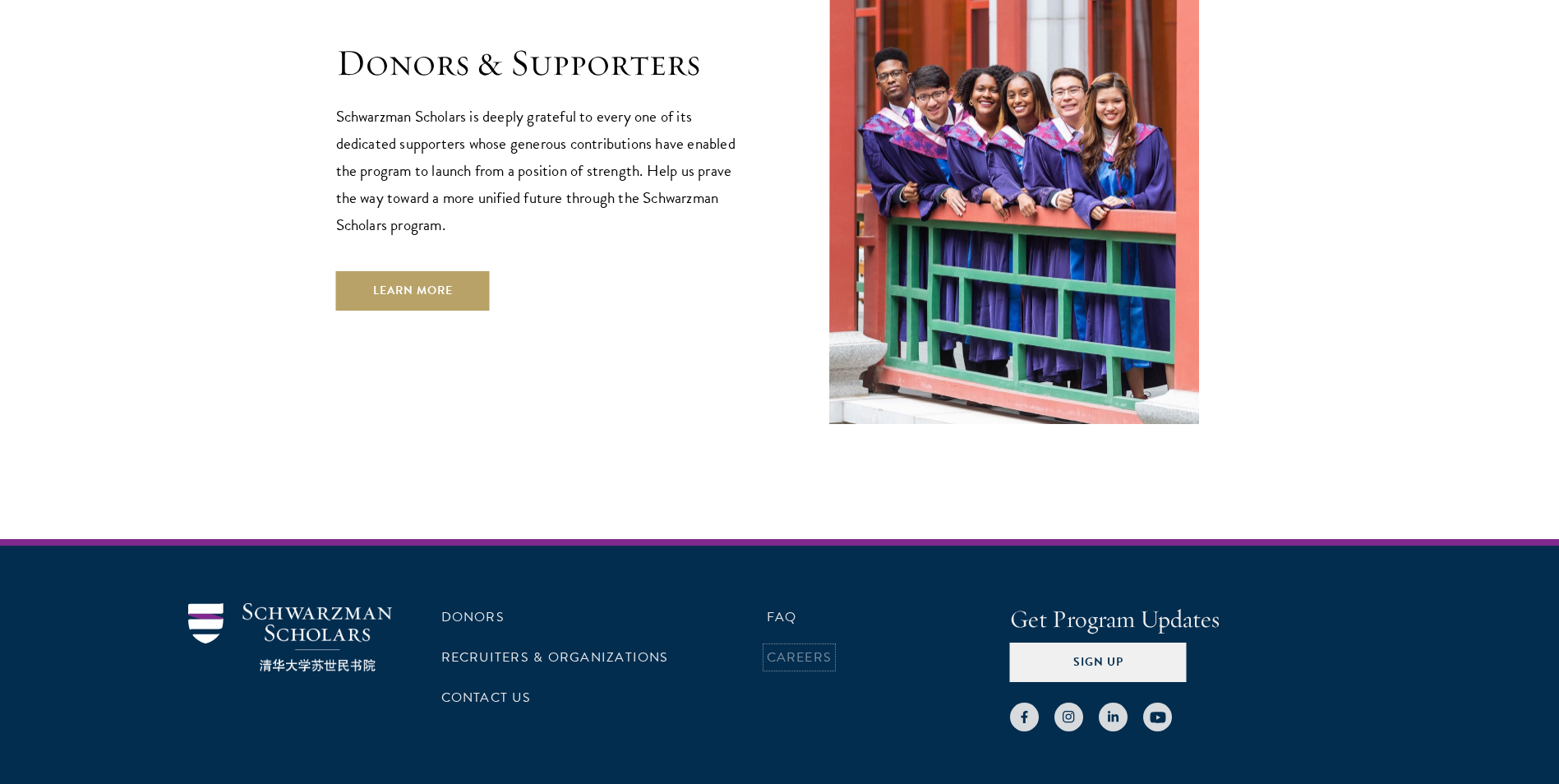
click at [791, 648] on link "Careers" at bounding box center [799, 657] width 66 height 19
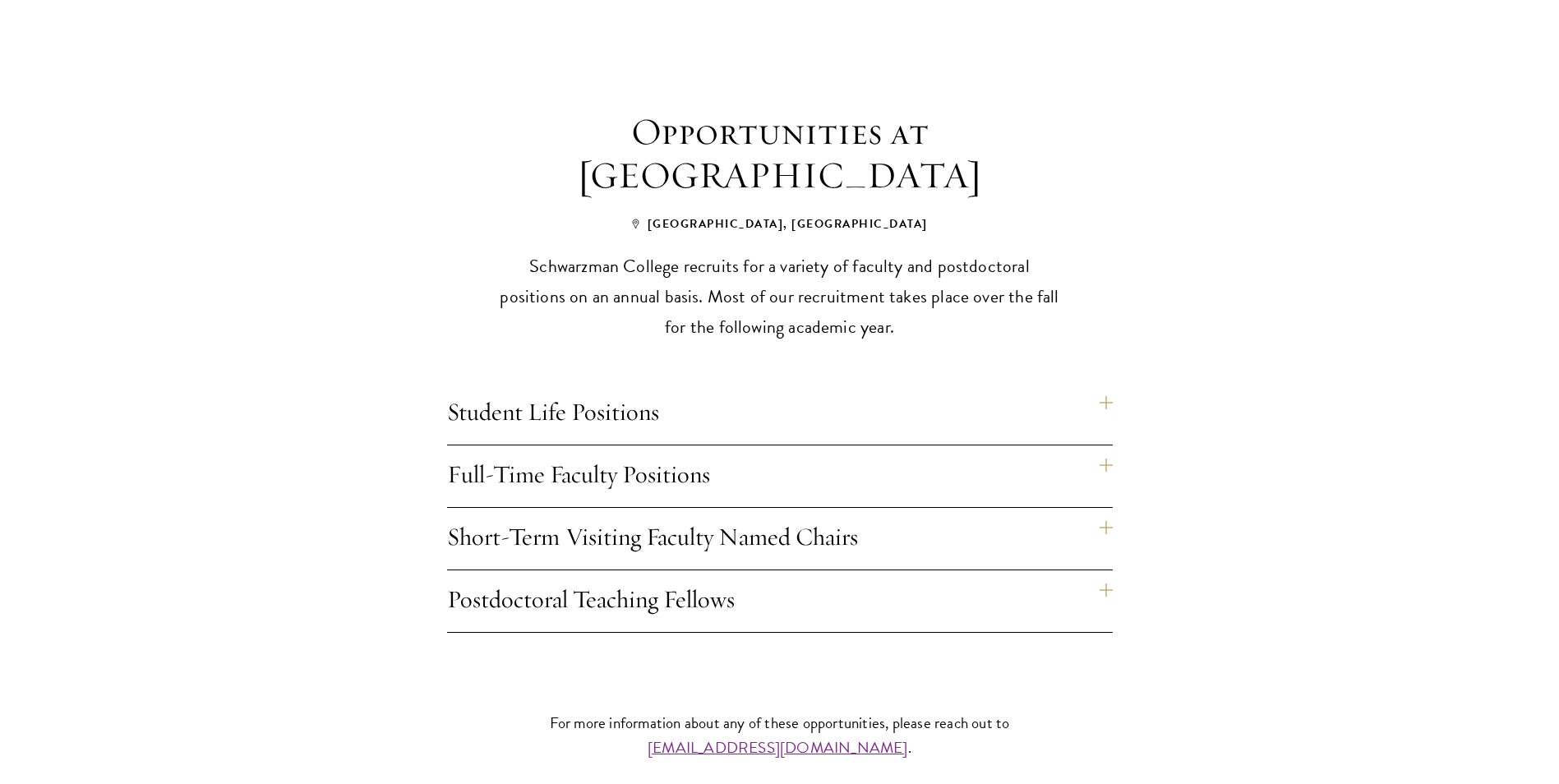
scroll to position [1151, 0]
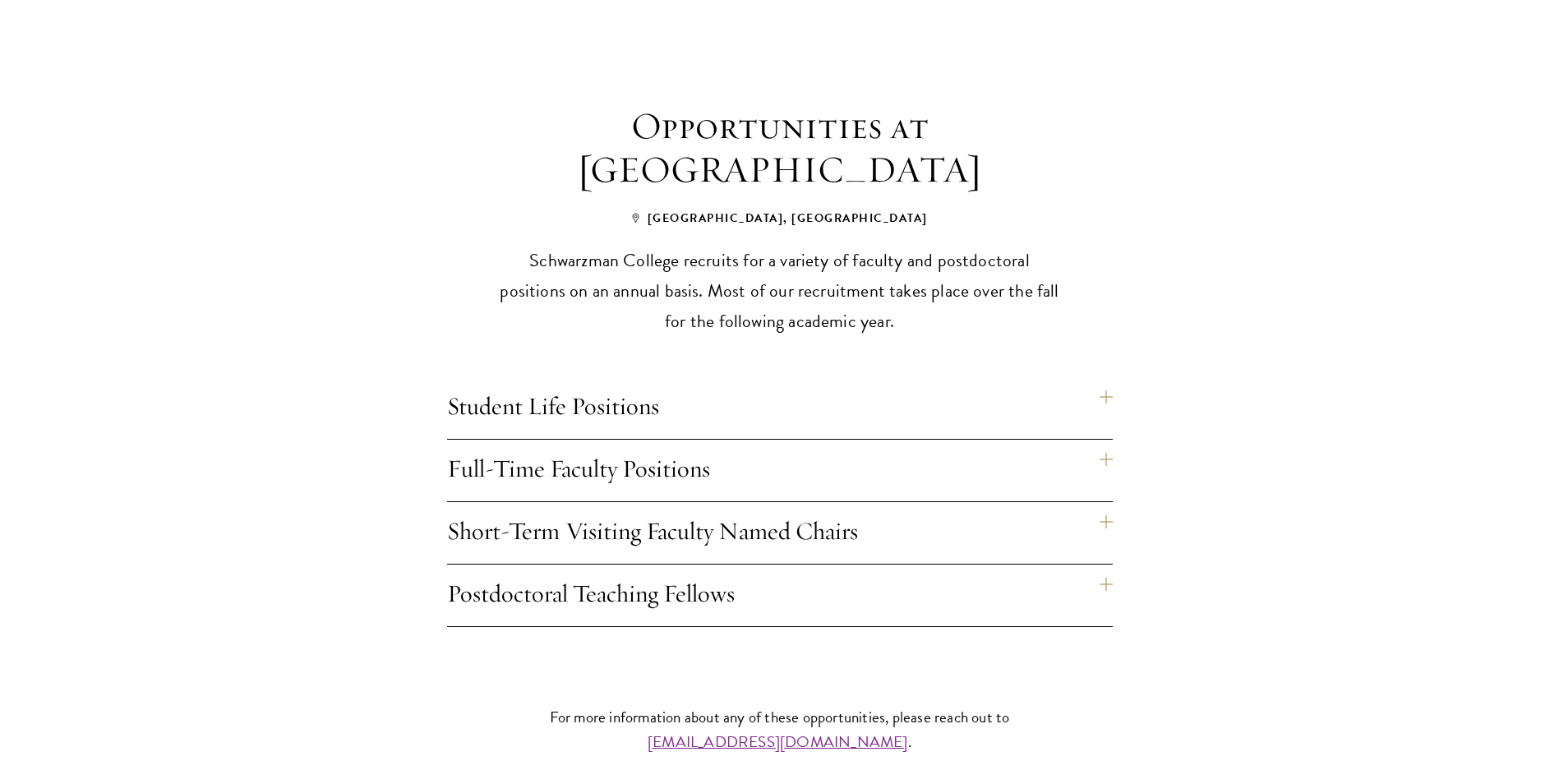
click at [645, 439] on h4 "Full-Time Faculty Positions" at bounding box center [780, 470] width 666 height 62
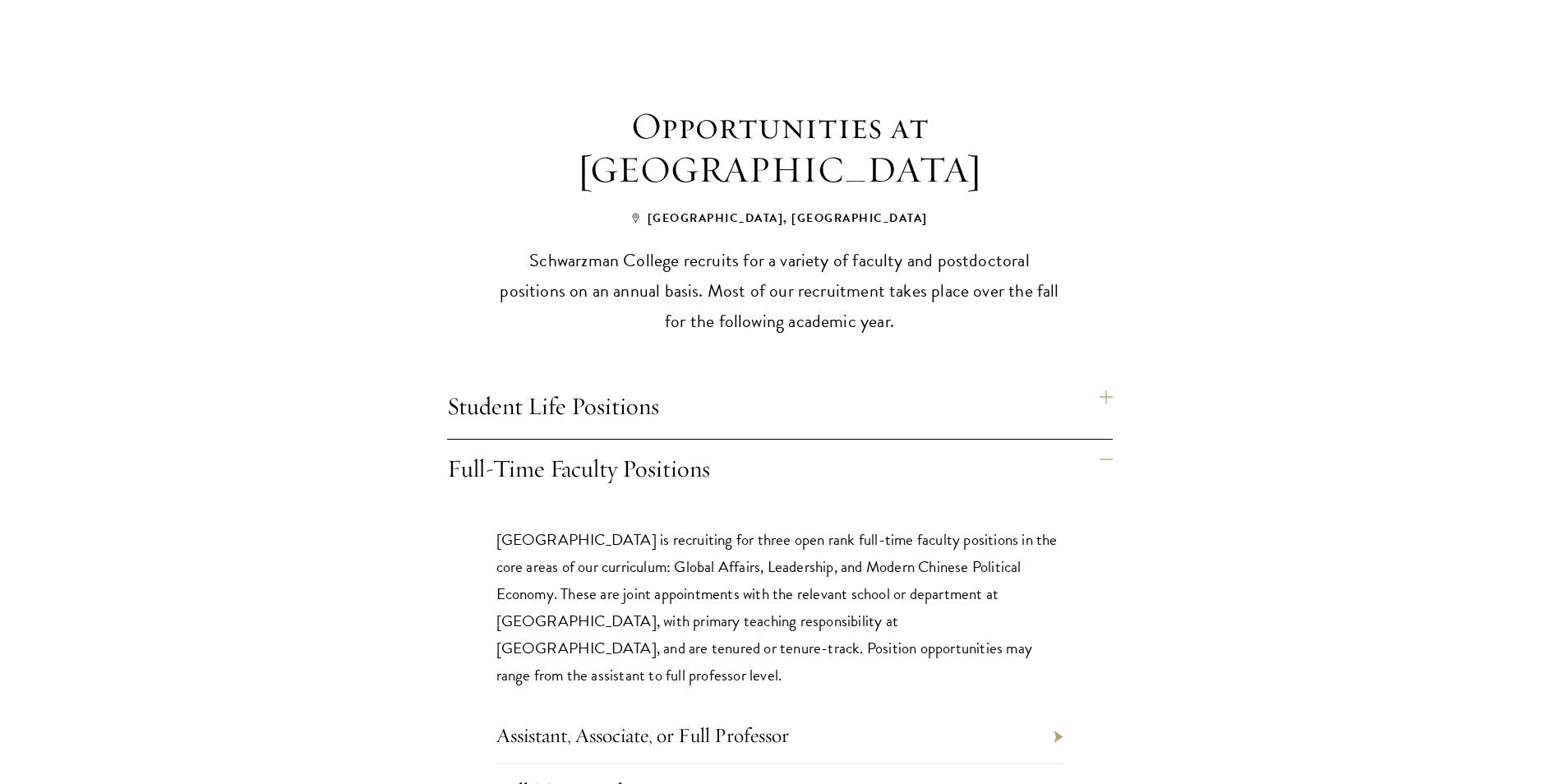
scroll to position [1315, 0]
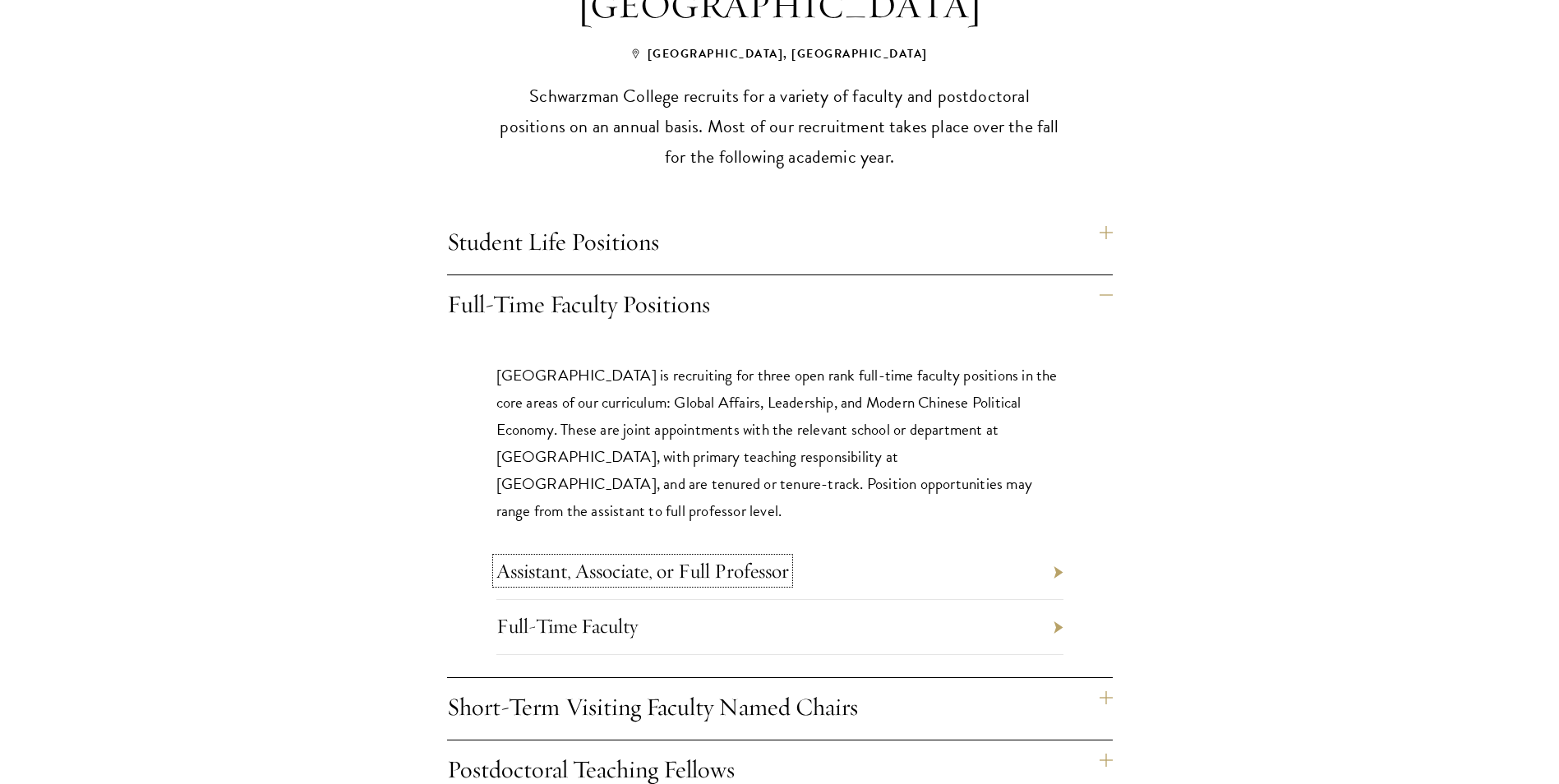
click at [683, 558] on link "Assistant, Associate, or Full Professor" at bounding box center [643, 570] width 293 height 25
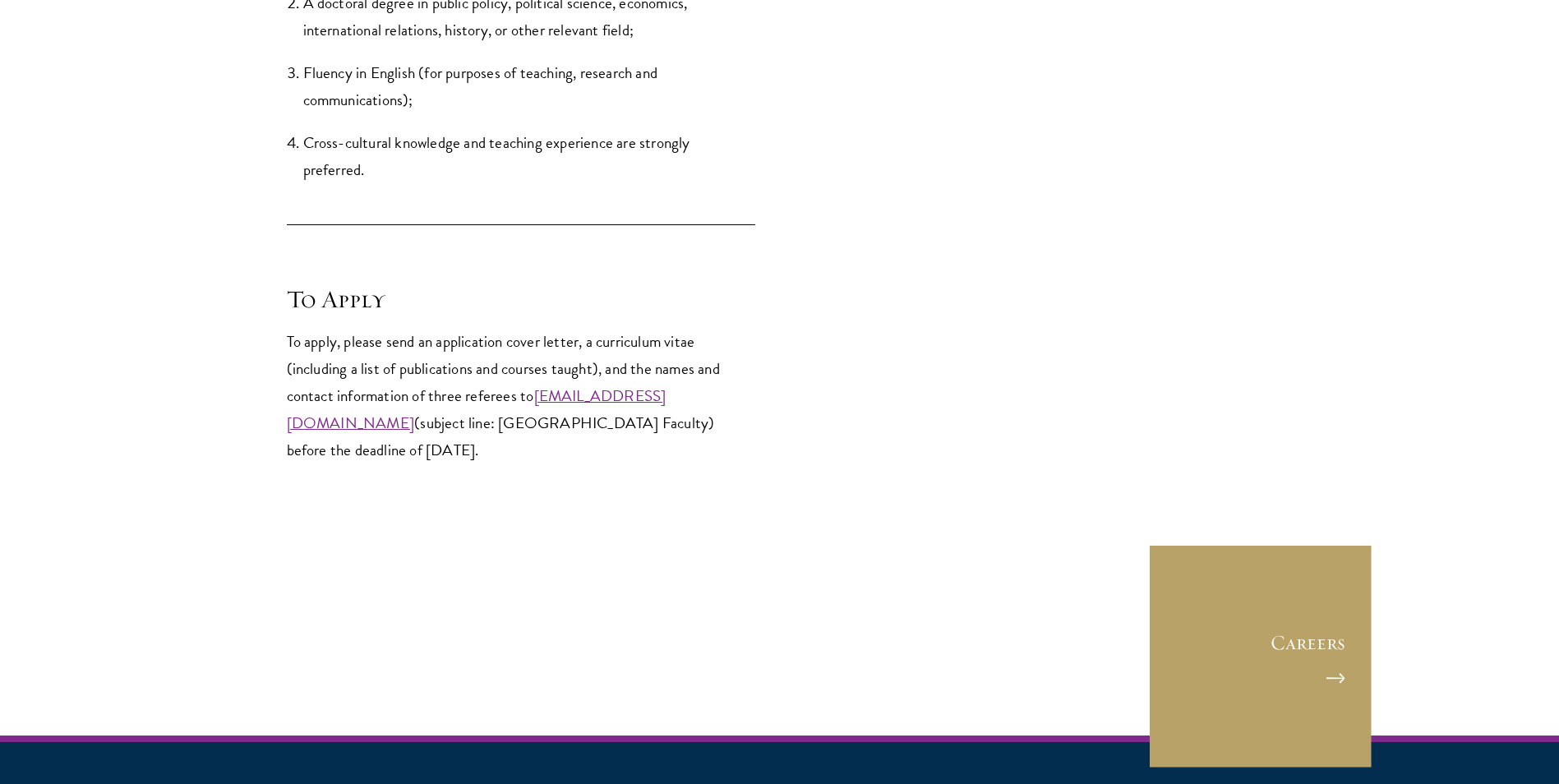
scroll to position [2218, 0]
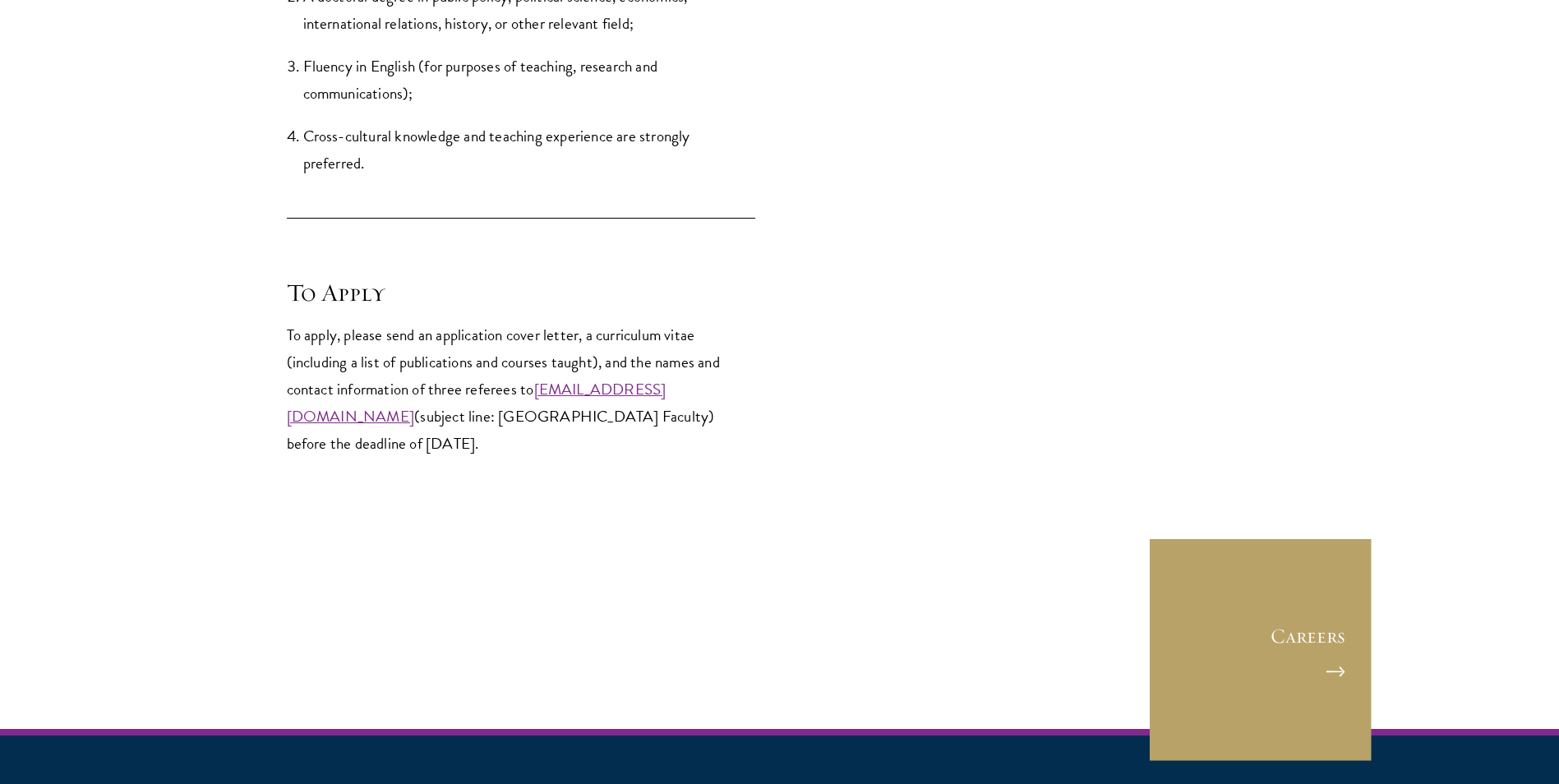
drag, startPoint x: 663, startPoint y: 446, endPoint x: 280, endPoint y: 309, distance: 406.8
click at [687, 375] on p "To apply, please send an application cover letter, a curriculum vitae (includin…" at bounding box center [521, 388] width 469 height 135
